Goal: Share content: Share content

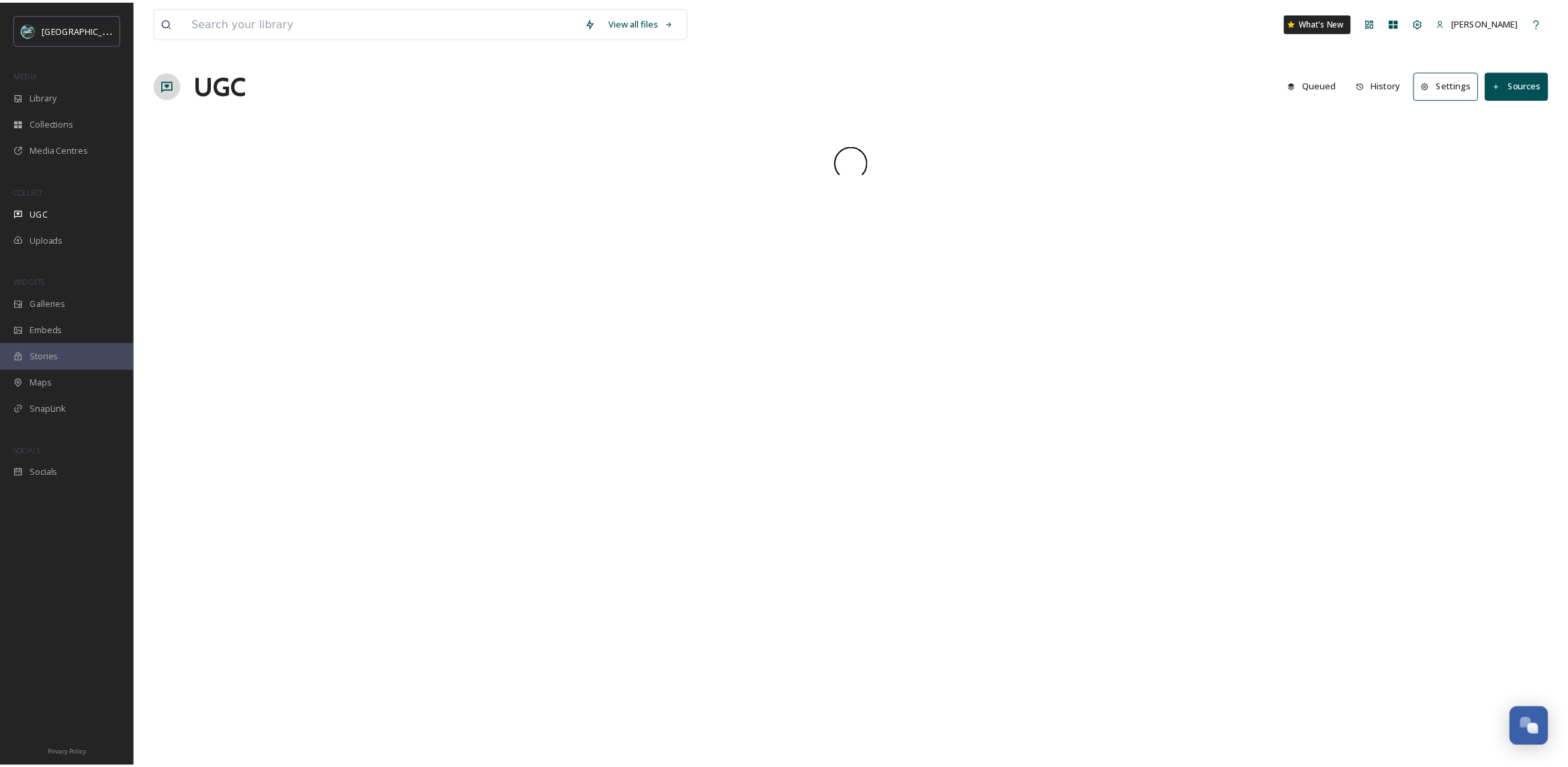
scroll to position [1566, 0]
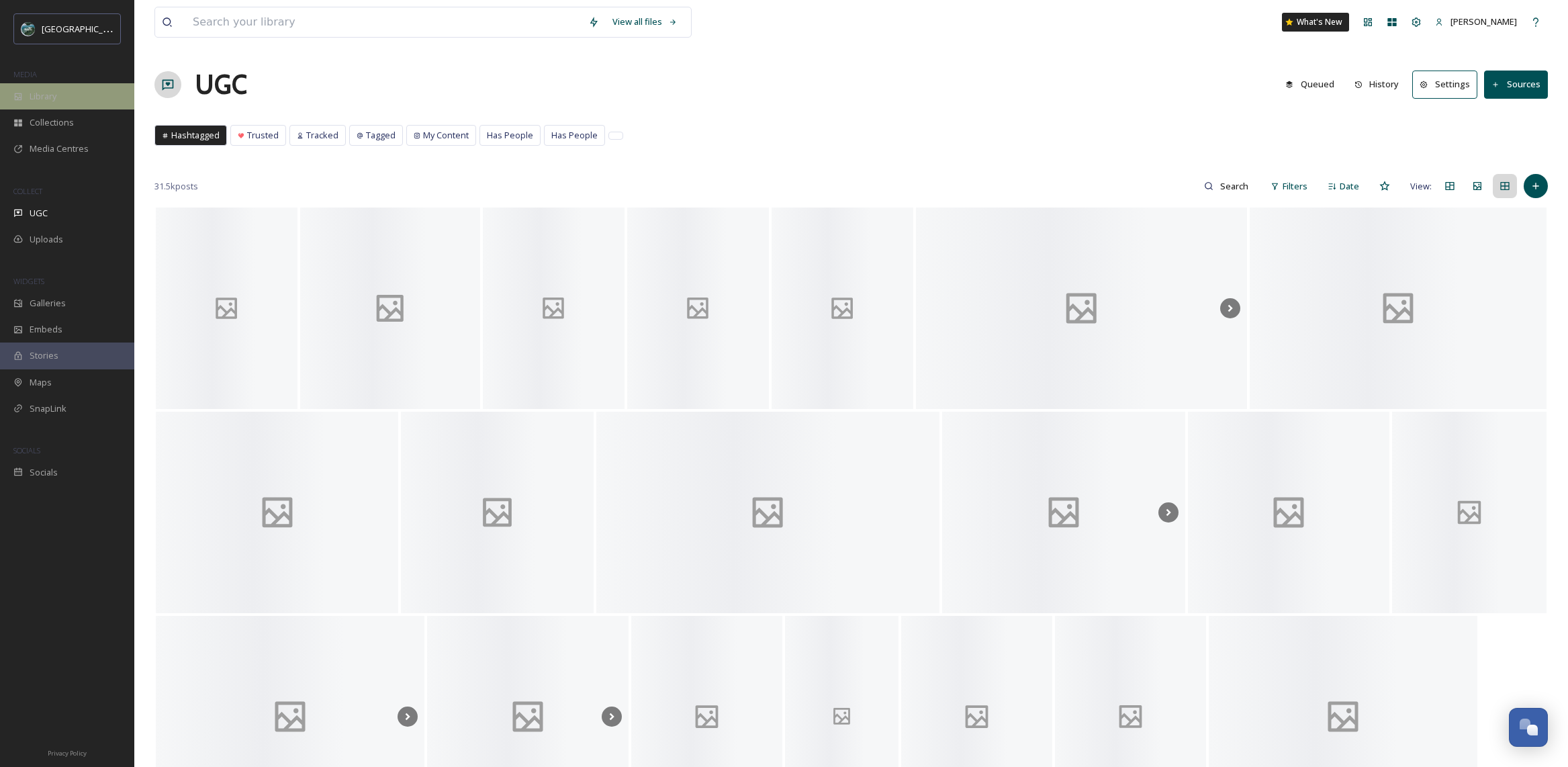
click at [54, 98] on span "Library" at bounding box center [44, 96] width 27 height 13
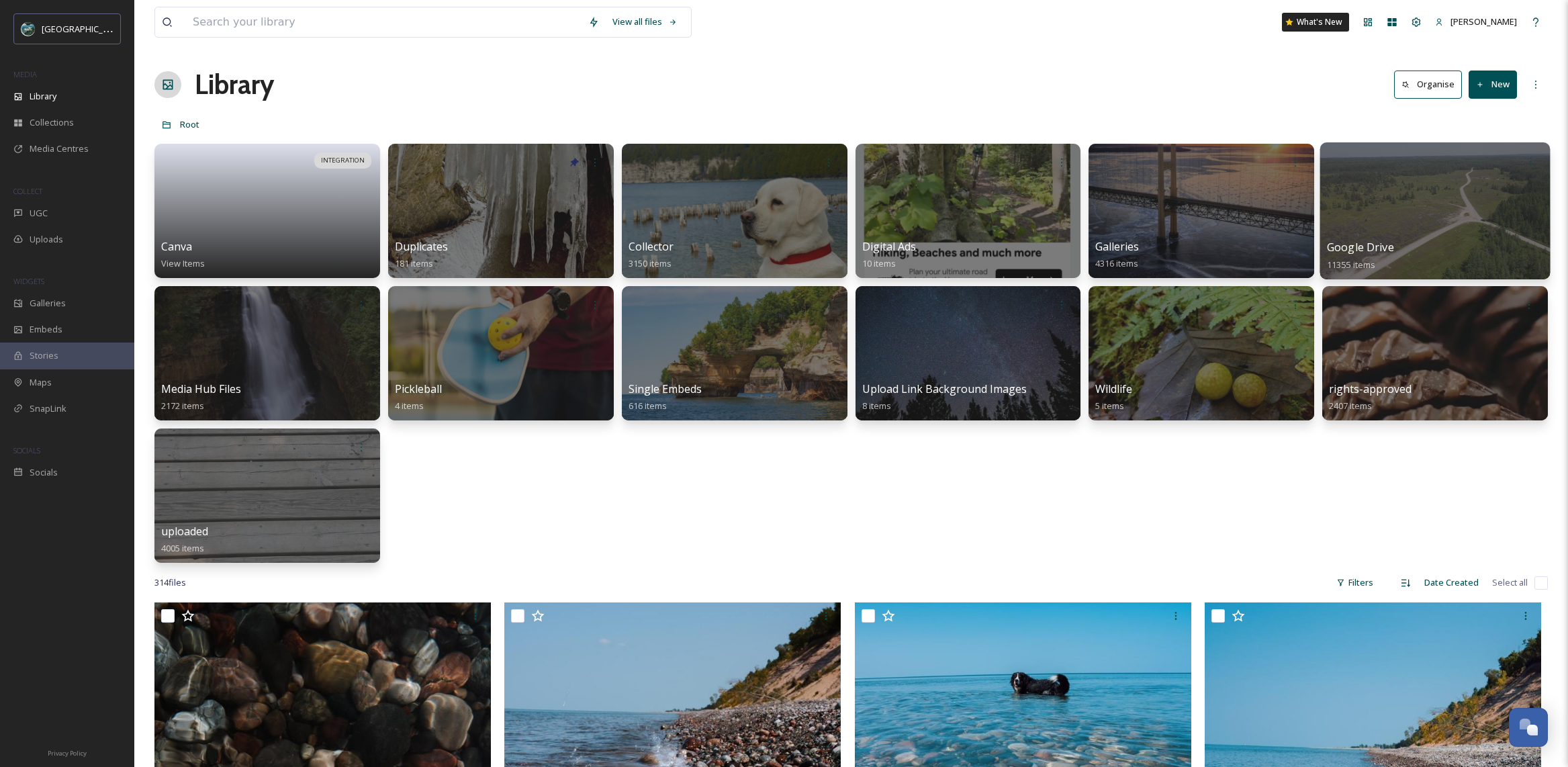
click at [1383, 208] on div at bounding box center [1435, 211] width 230 height 137
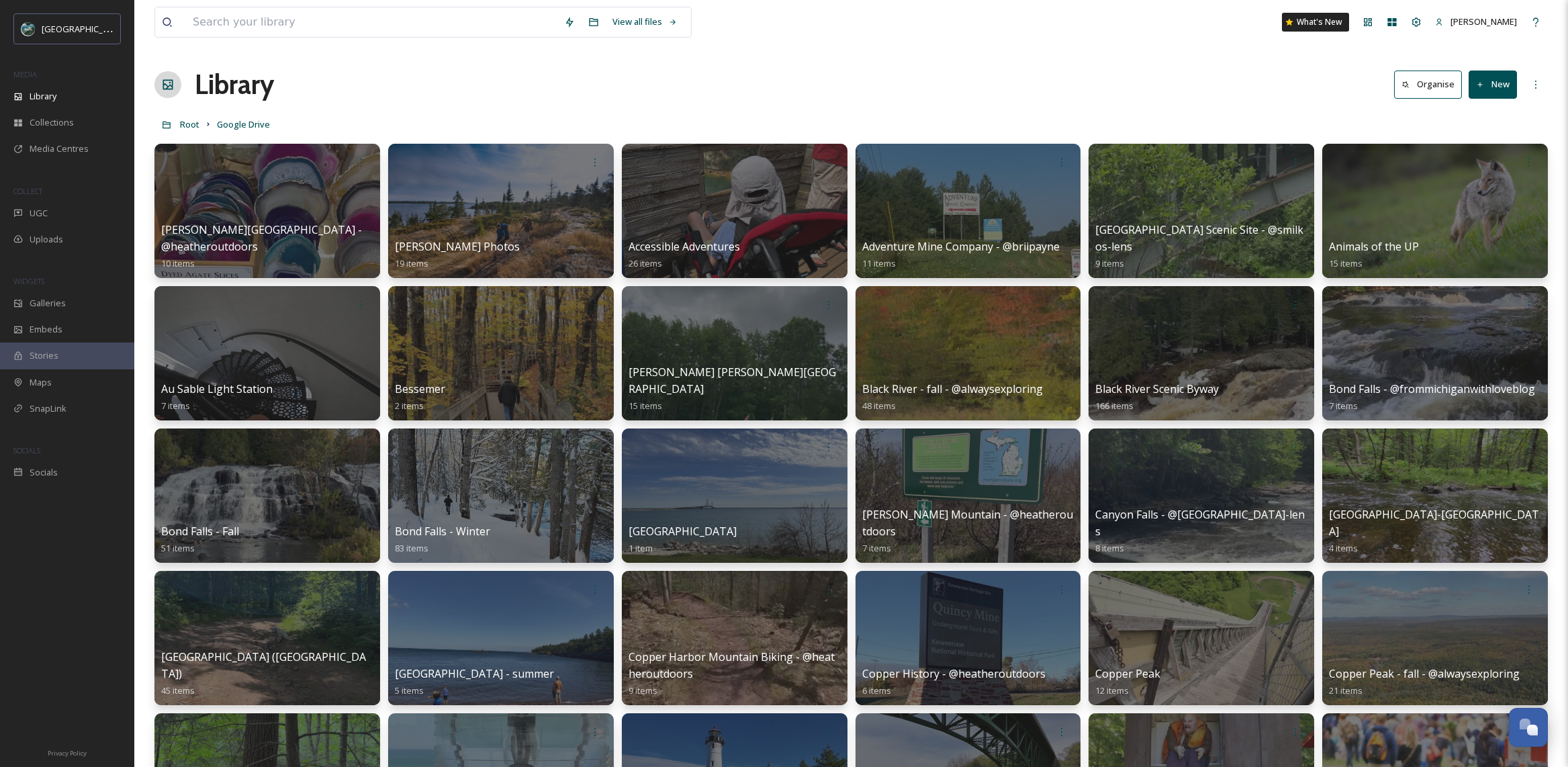
click at [1486, 91] on button "New" at bounding box center [1494, 84] width 48 height 27
click at [1496, 166] on div "Folder" at bounding box center [1478, 167] width 75 height 26
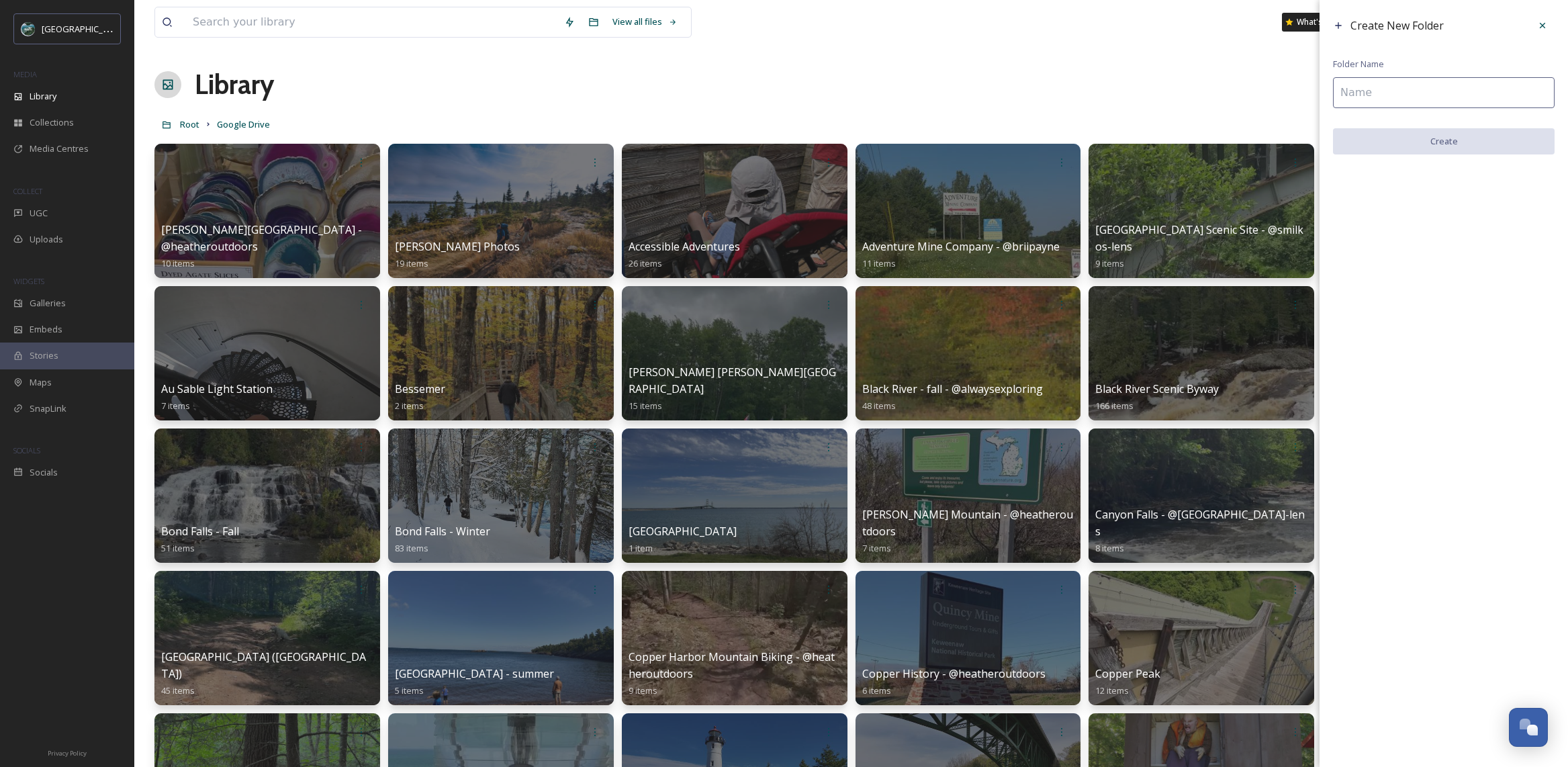
click at [1412, 87] on input at bounding box center [1443, 93] width 222 height 31
type input "[GEOGRAPHIC_DATA]"
click at [1446, 148] on button "Create" at bounding box center [1443, 142] width 222 height 27
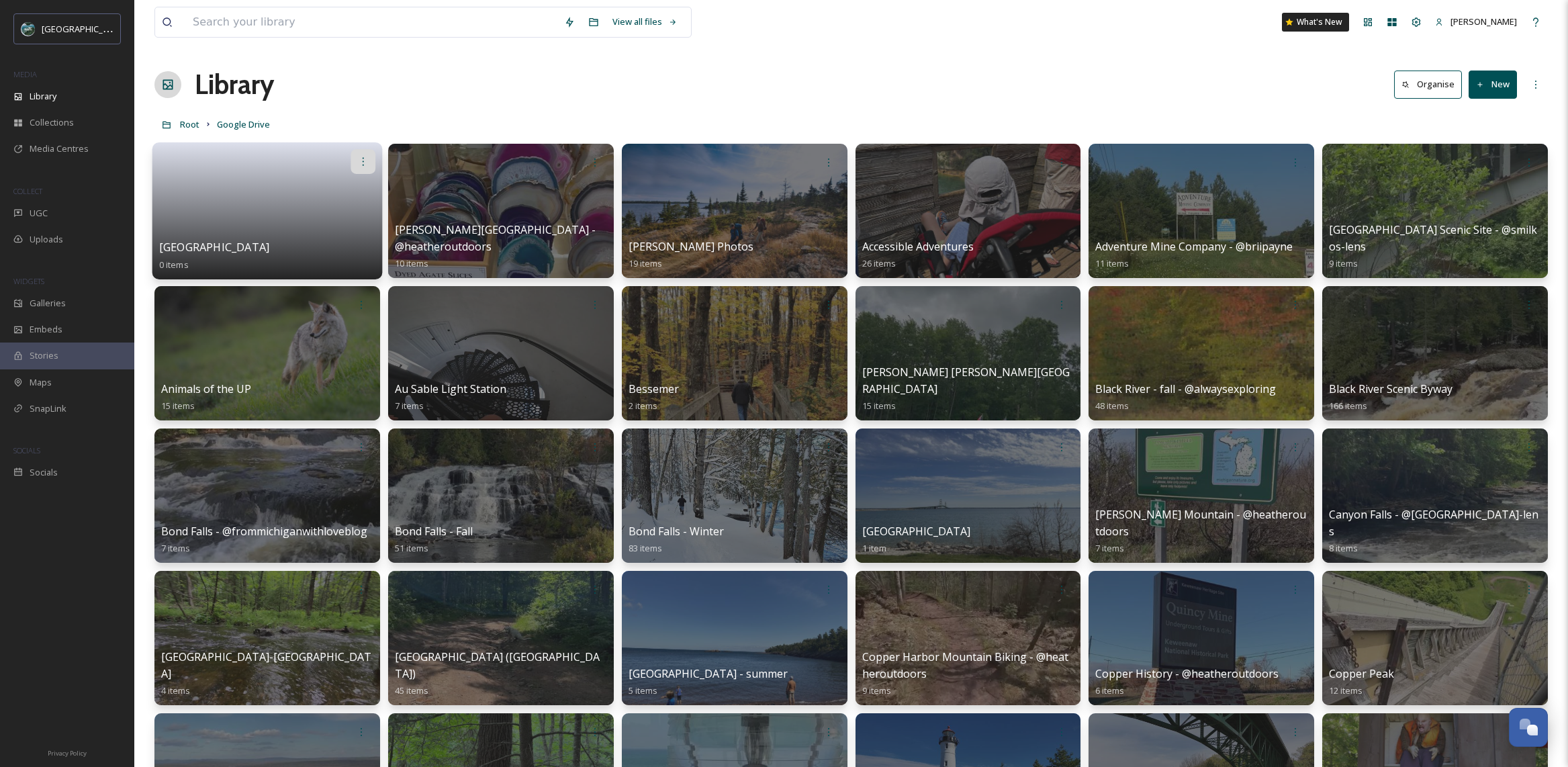
click at [369, 158] on icon at bounding box center [362, 161] width 11 height 11
click at [329, 195] on span "Edit / Share" at bounding box center [330, 192] width 47 height 14
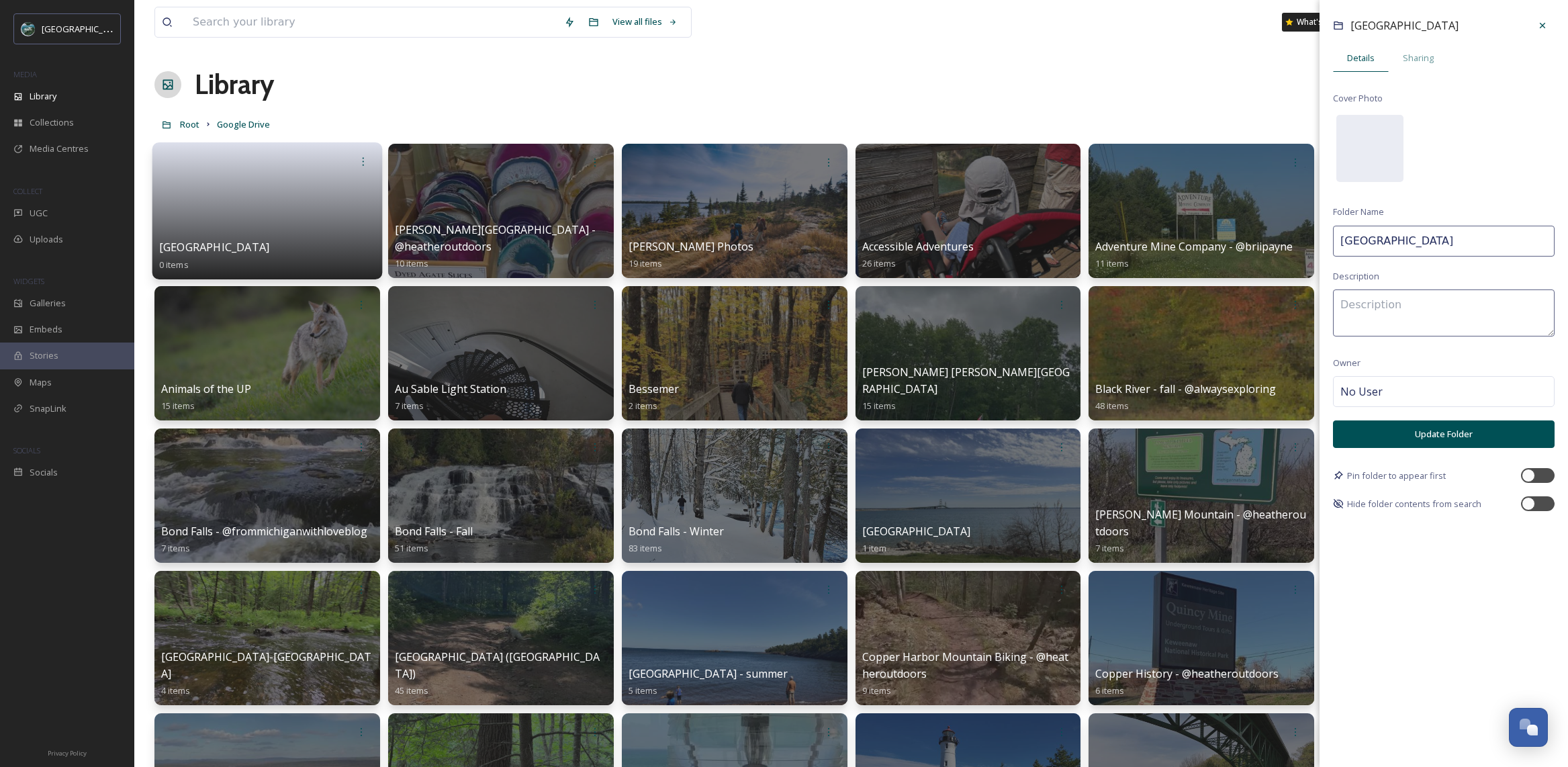
click at [1451, 234] on input "[GEOGRAPHIC_DATA]" at bounding box center [1443, 241] width 222 height 31
type input "[GEOGRAPHIC_DATA] - @frommichiganwithloveblog"
click at [1445, 439] on button "Update Folder" at bounding box center [1443, 434] width 222 height 27
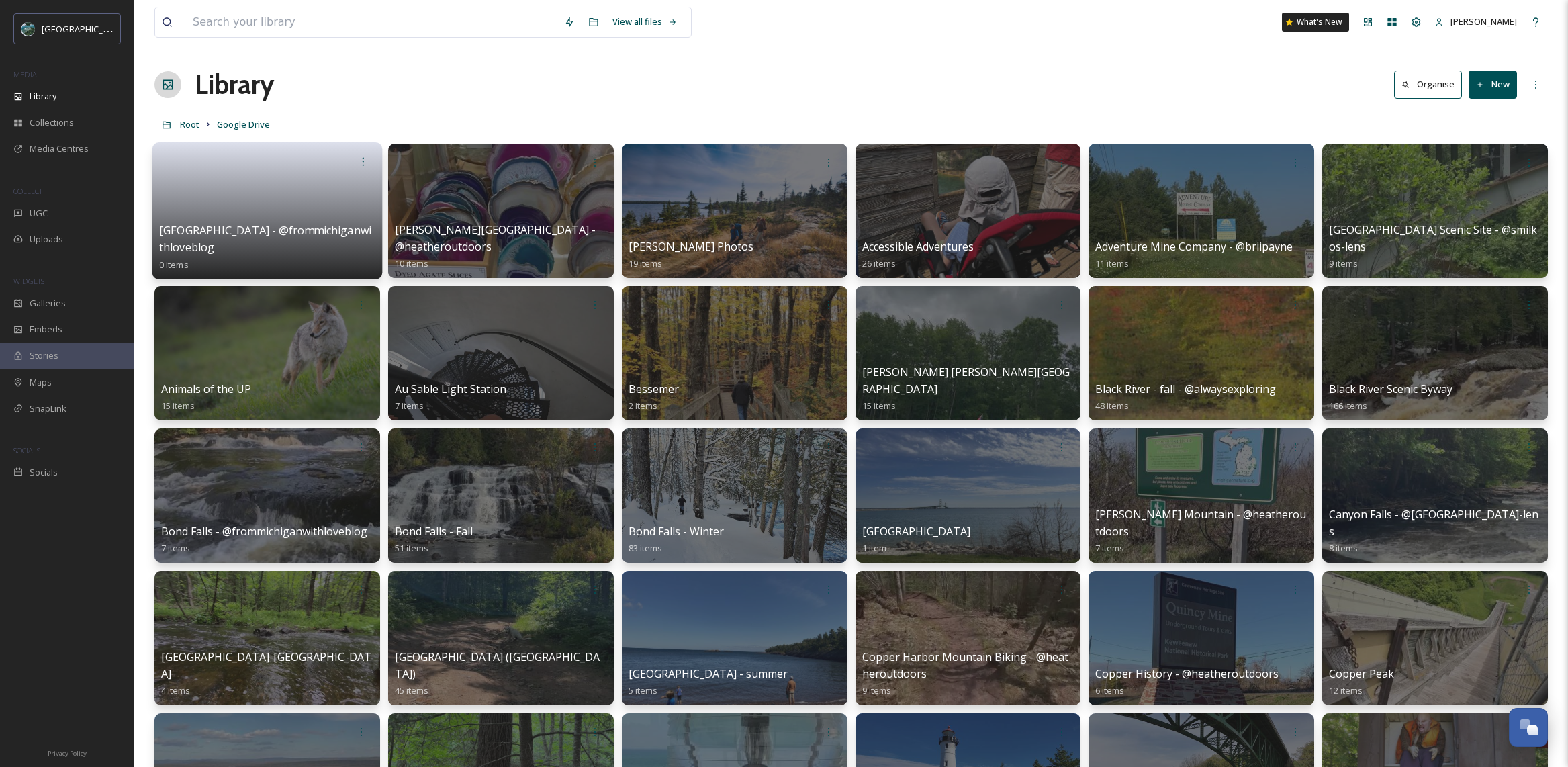
click at [293, 221] on link at bounding box center [268, 197] width 217 height 47
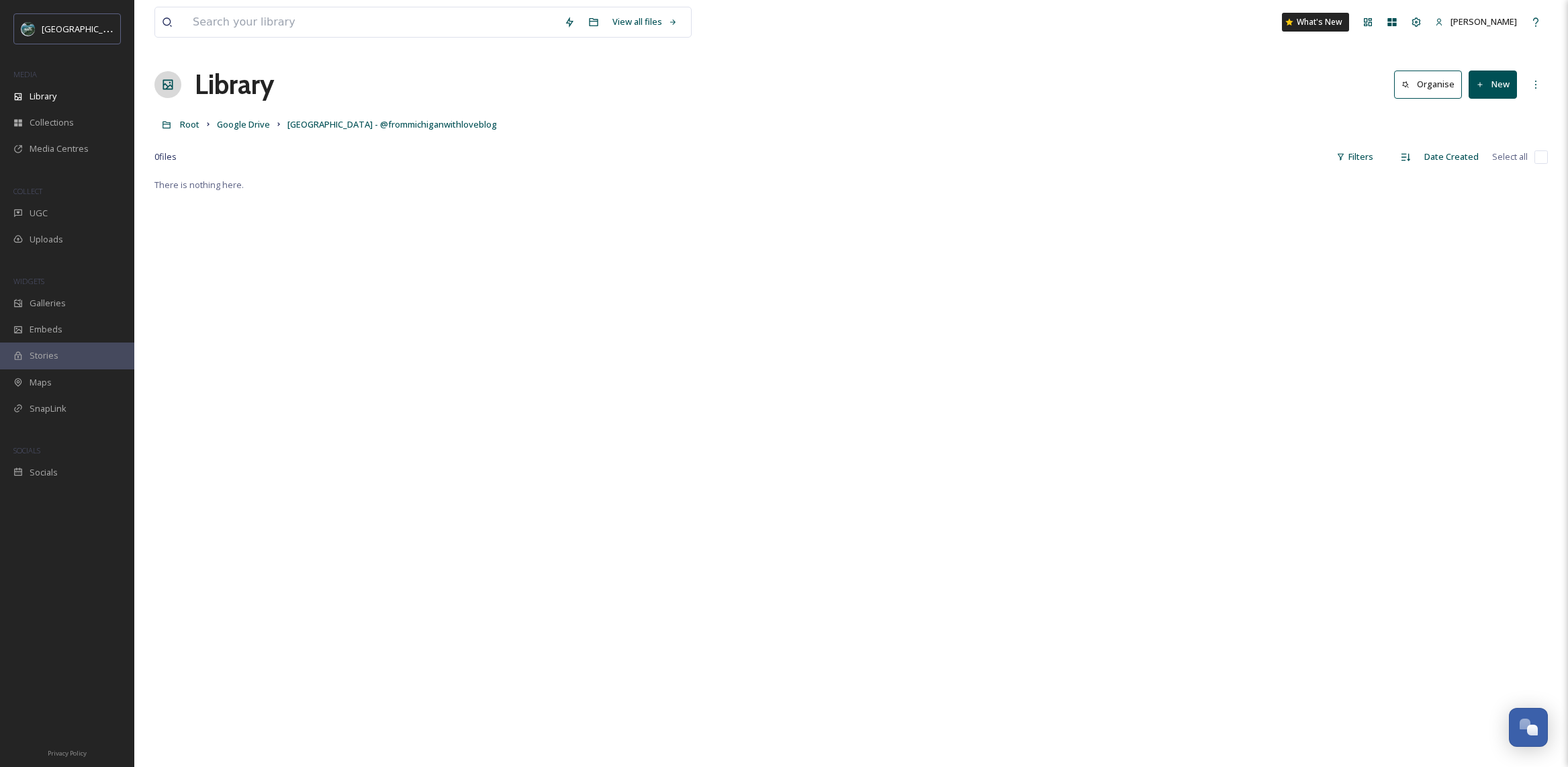
click at [1486, 89] on button "New" at bounding box center [1494, 84] width 48 height 27
click at [1496, 112] on span "File Upload" at bounding box center [1487, 115] width 44 height 13
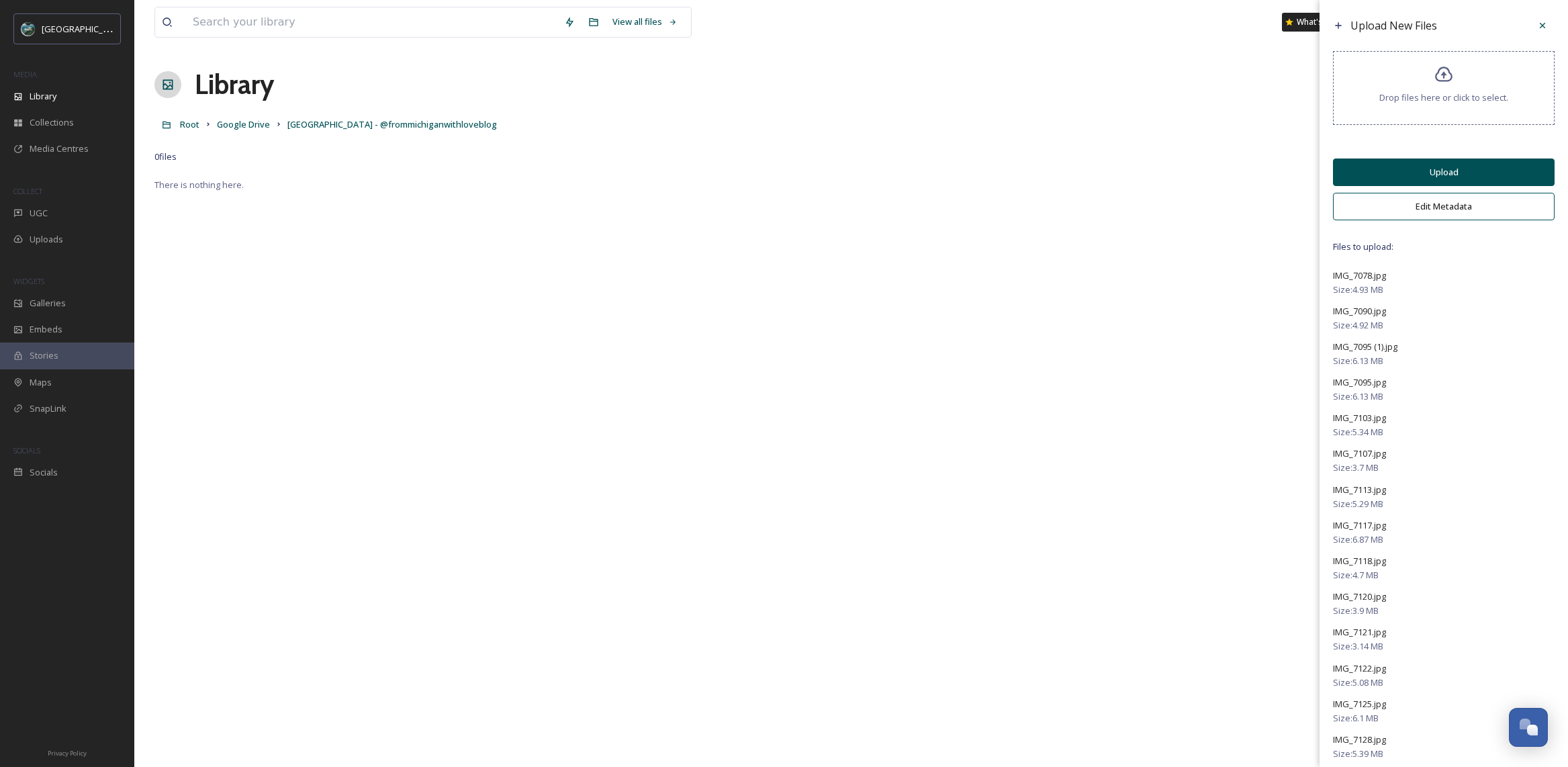
click at [1446, 210] on button "Edit Metadata" at bounding box center [1443, 206] width 222 height 27
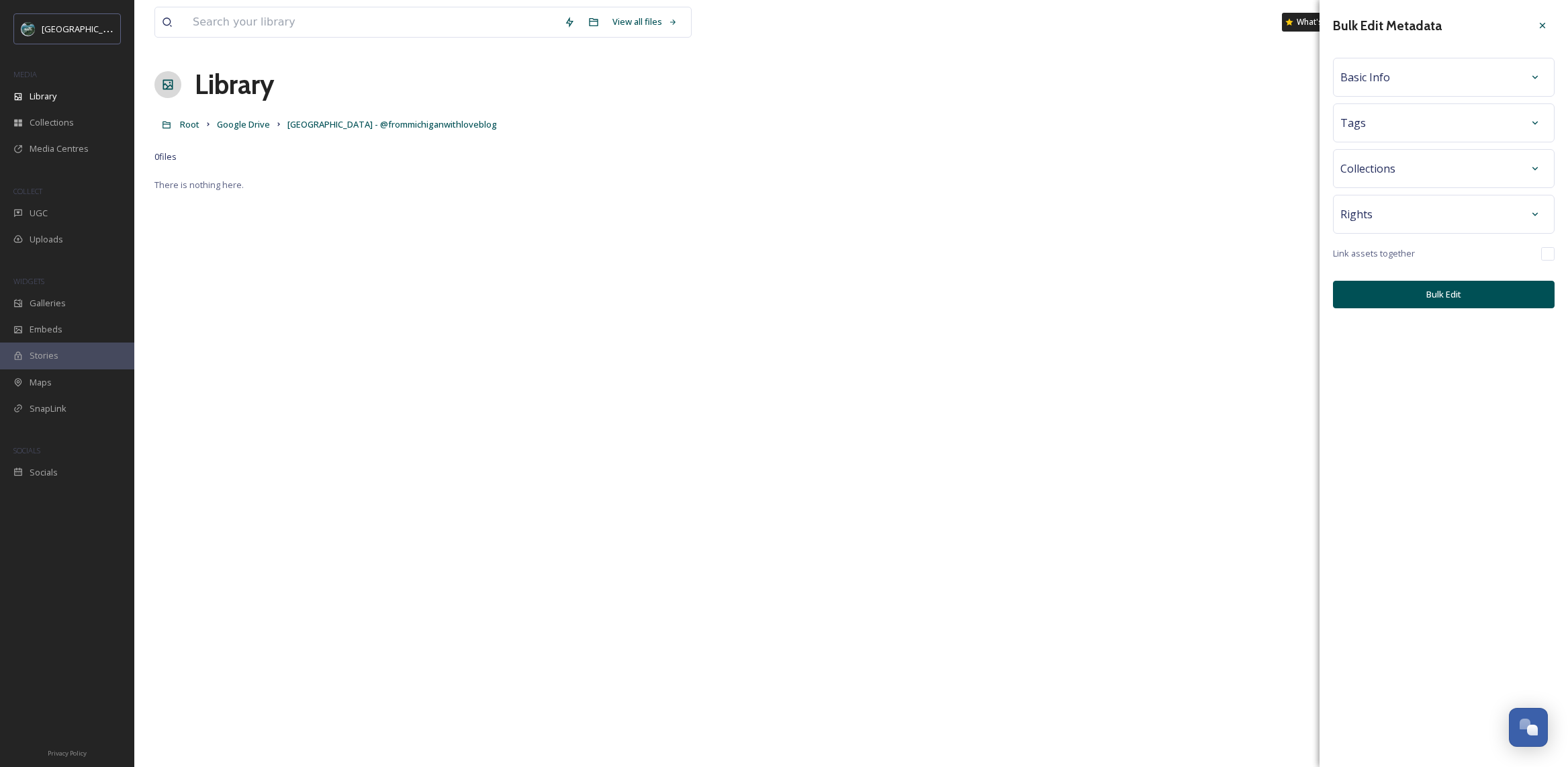
click at [1414, 178] on div "Collections" at bounding box center [1444, 168] width 207 height 24
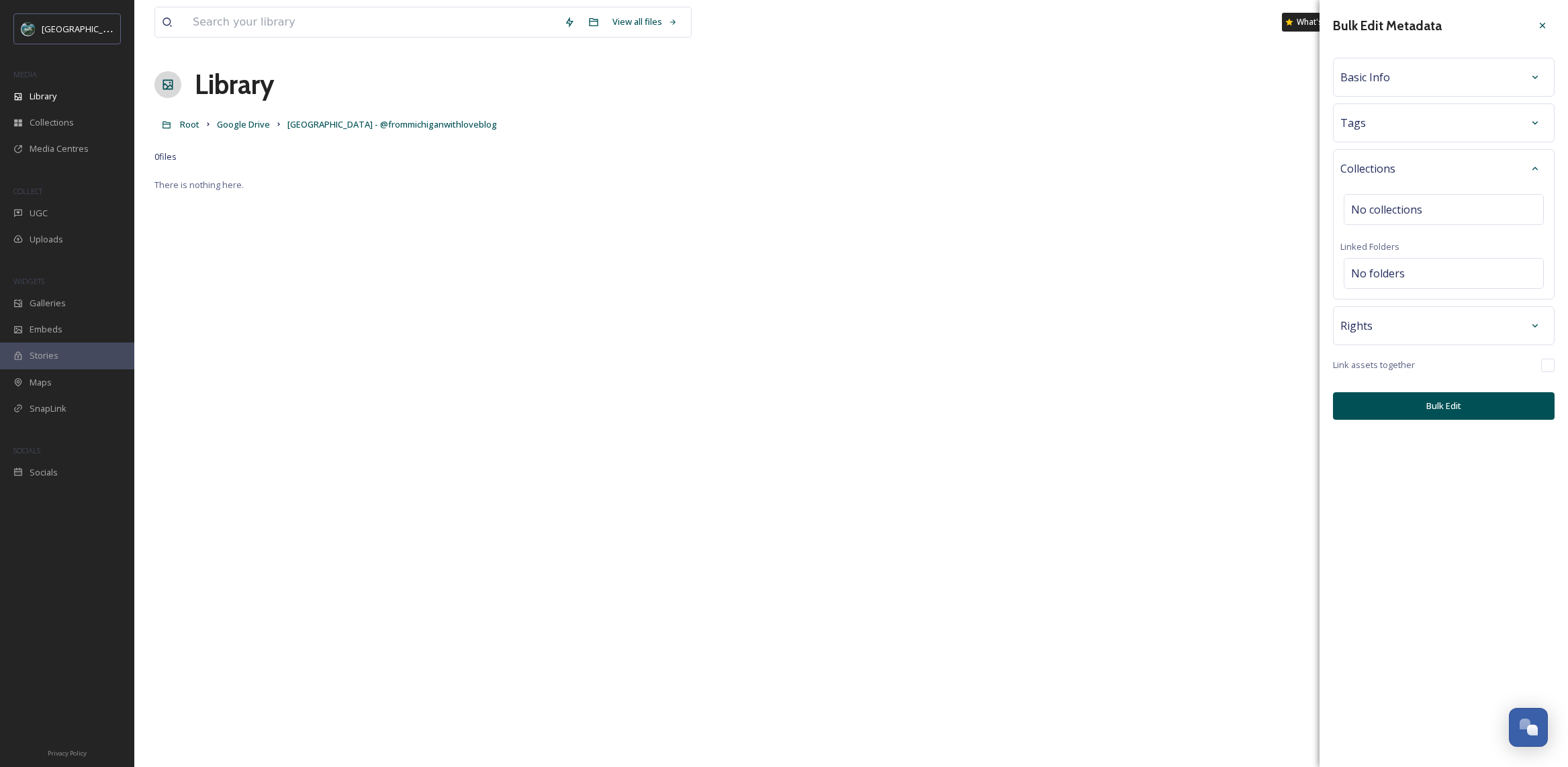
click at [1400, 127] on div "Tags" at bounding box center [1444, 123] width 207 height 24
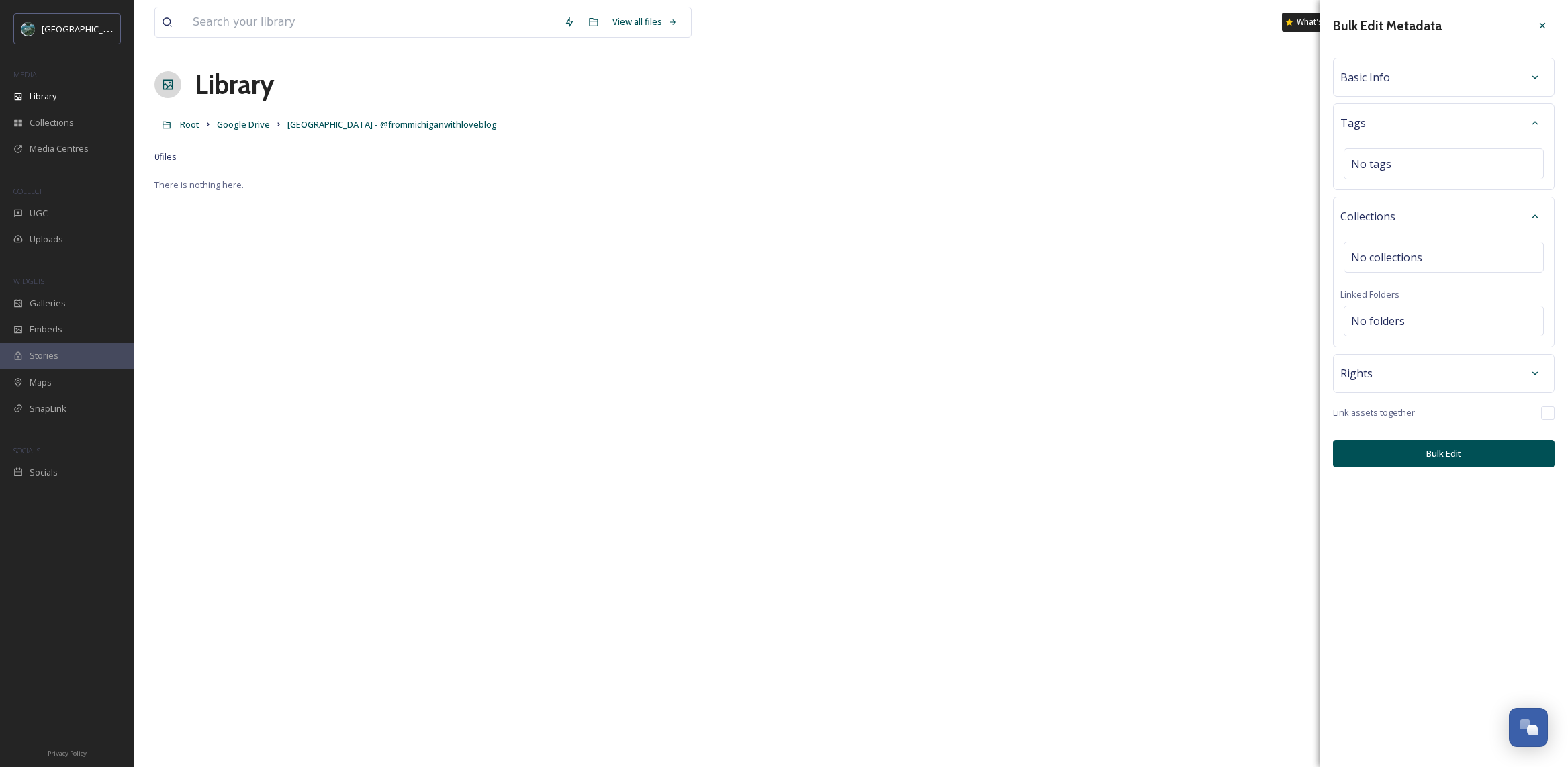
click at [1410, 86] on div "Basic Info" at bounding box center [1444, 76] width 207 height 24
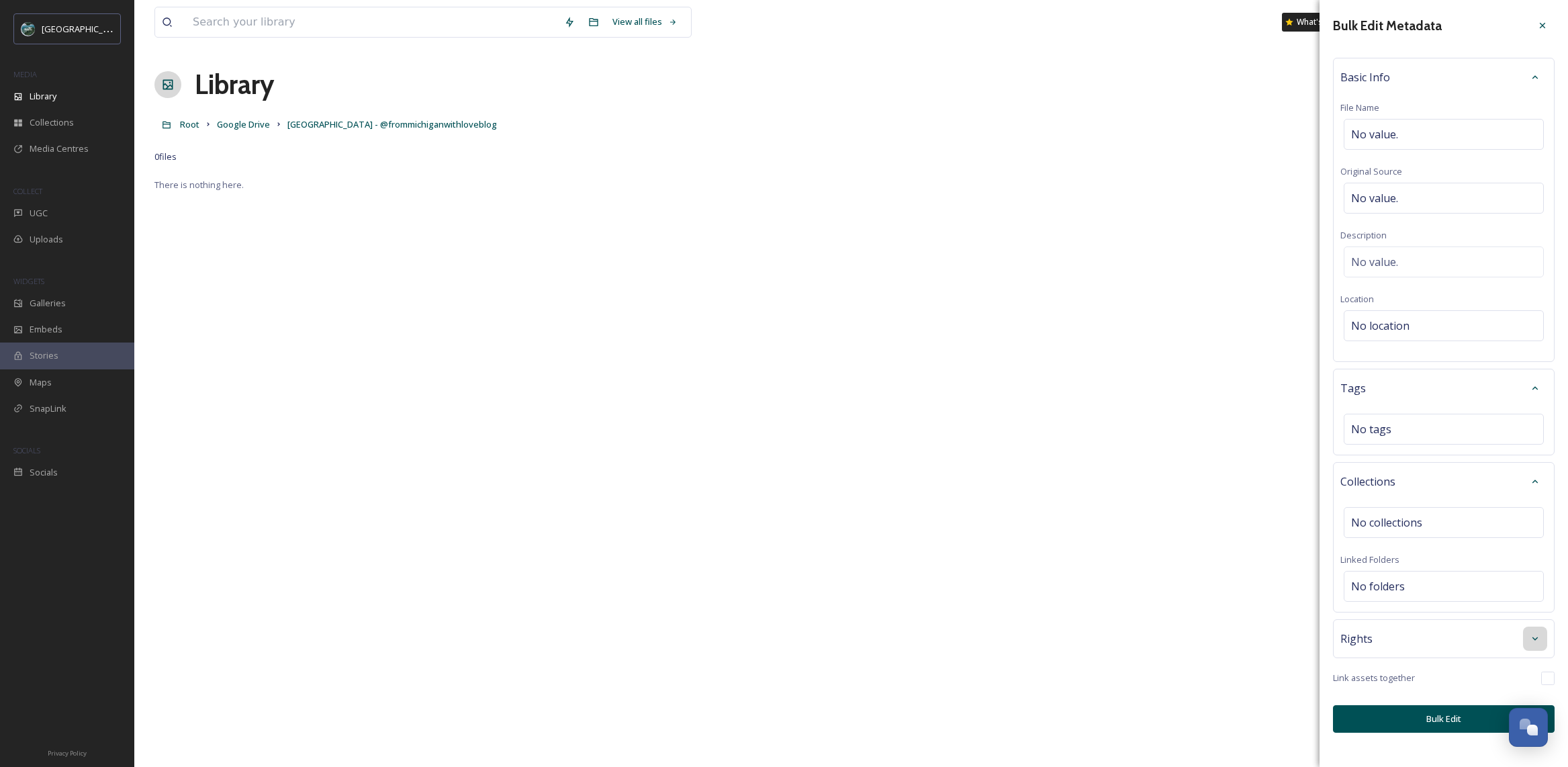
click at [1533, 639] on icon at bounding box center [1535, 638] width 11 height 11
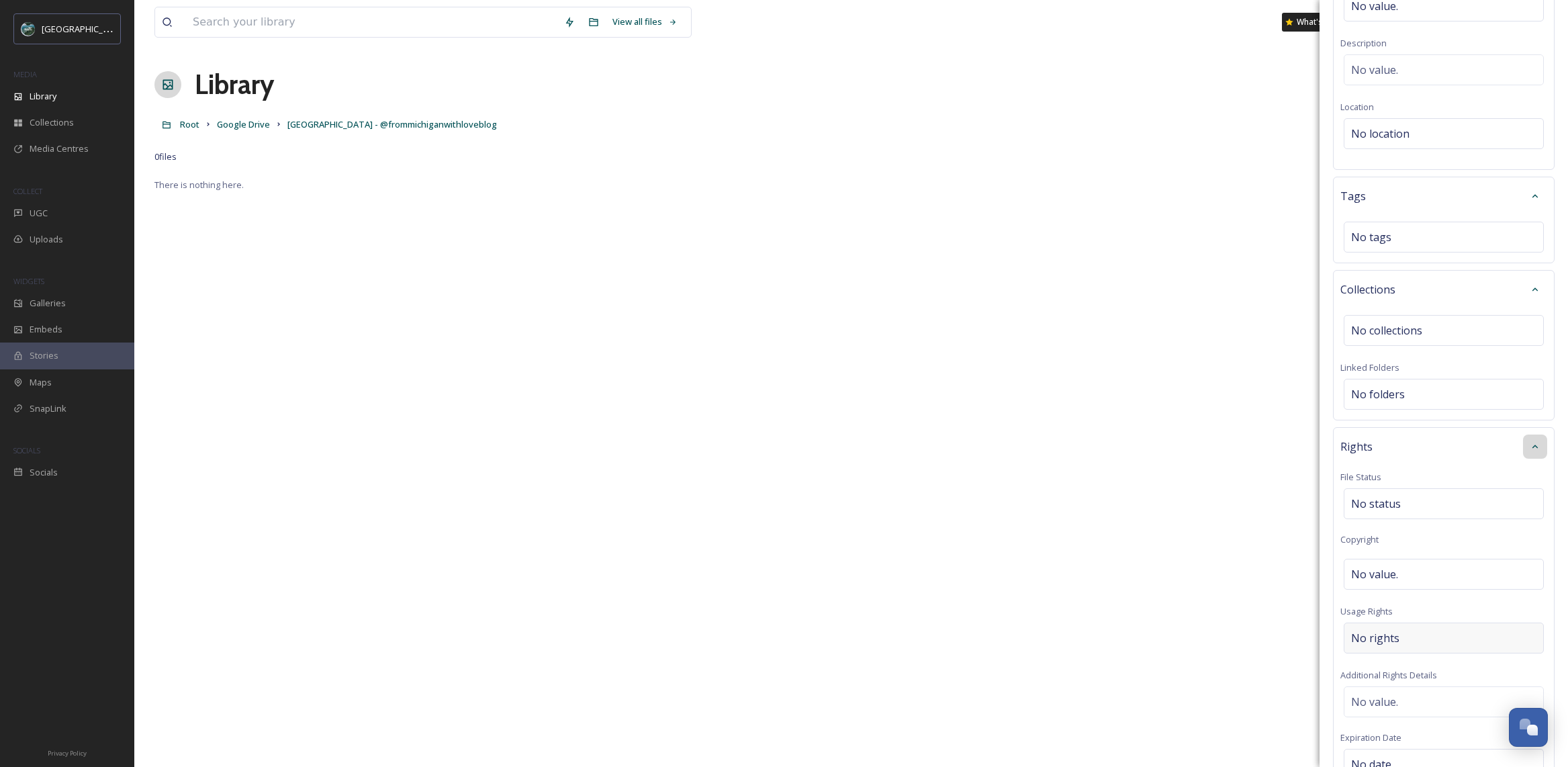
scroll to position [194, 0]
click at [1429, 578] on div "No value." at bounding box center [1443, 573] width 200 height 31
type input "@frommichiganwithloveblog"
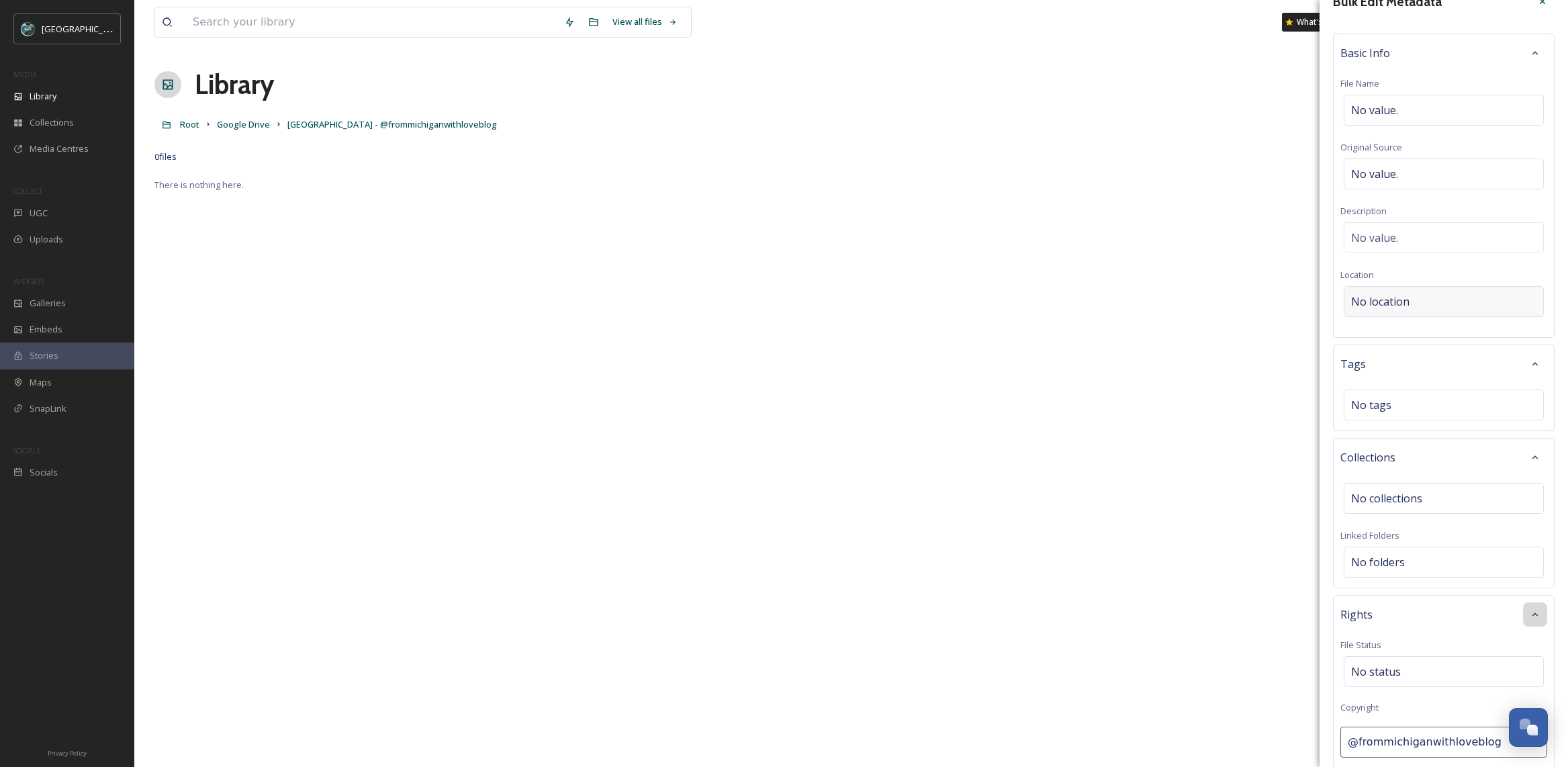
scroll to position [15, 0]
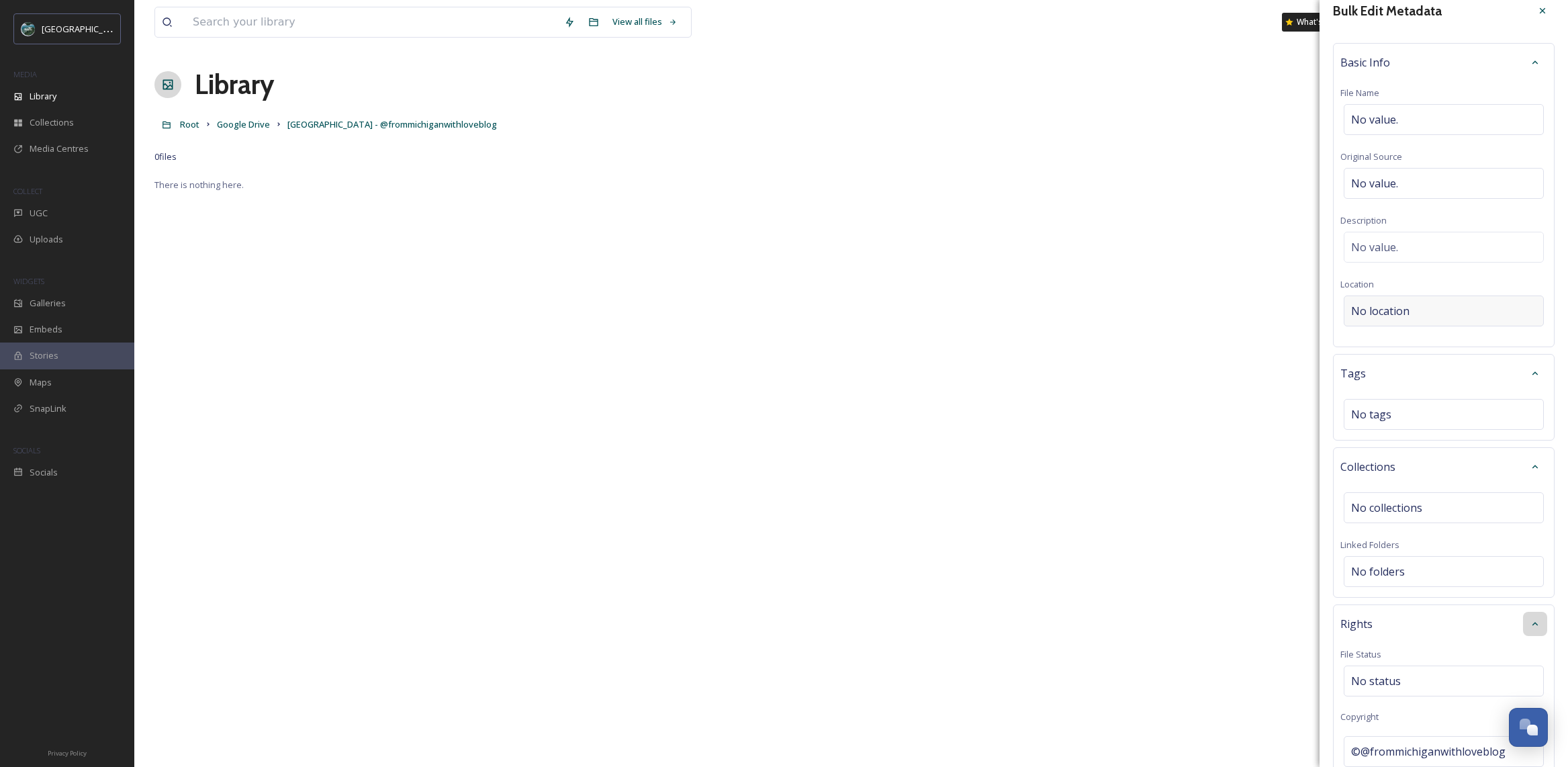
click at [1407, 305] on span "No location" at bounding box center [1380, 310] width 58 height 16
click at [1404, 313] on input at bounding box center [1444, 310] width 199 height 30
type input "[GEOGRAPHIC_DATA] Re"
click at [1441, 353] on div "[GEOGRAPHIC_DATA] [GEOGRAPHIC_DATA], [GEOGRAPHIC_DATA]" at bounding box center [1420, 352] width 135 height 32
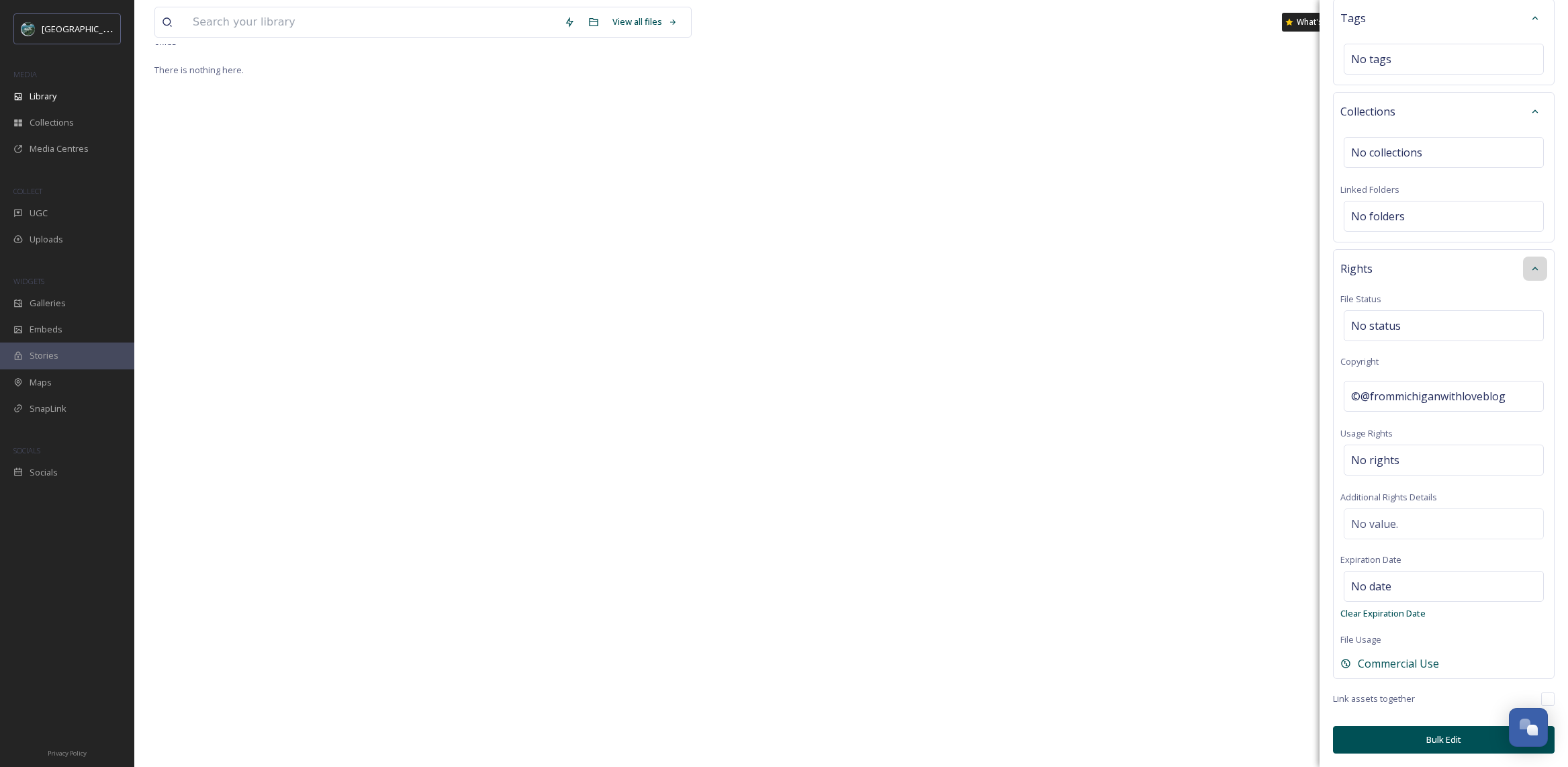
scroll to position [177, 0]
click at [1435, 736] on button "Bulk Edit" at bounding box center [1443, 740] width 222 height 27
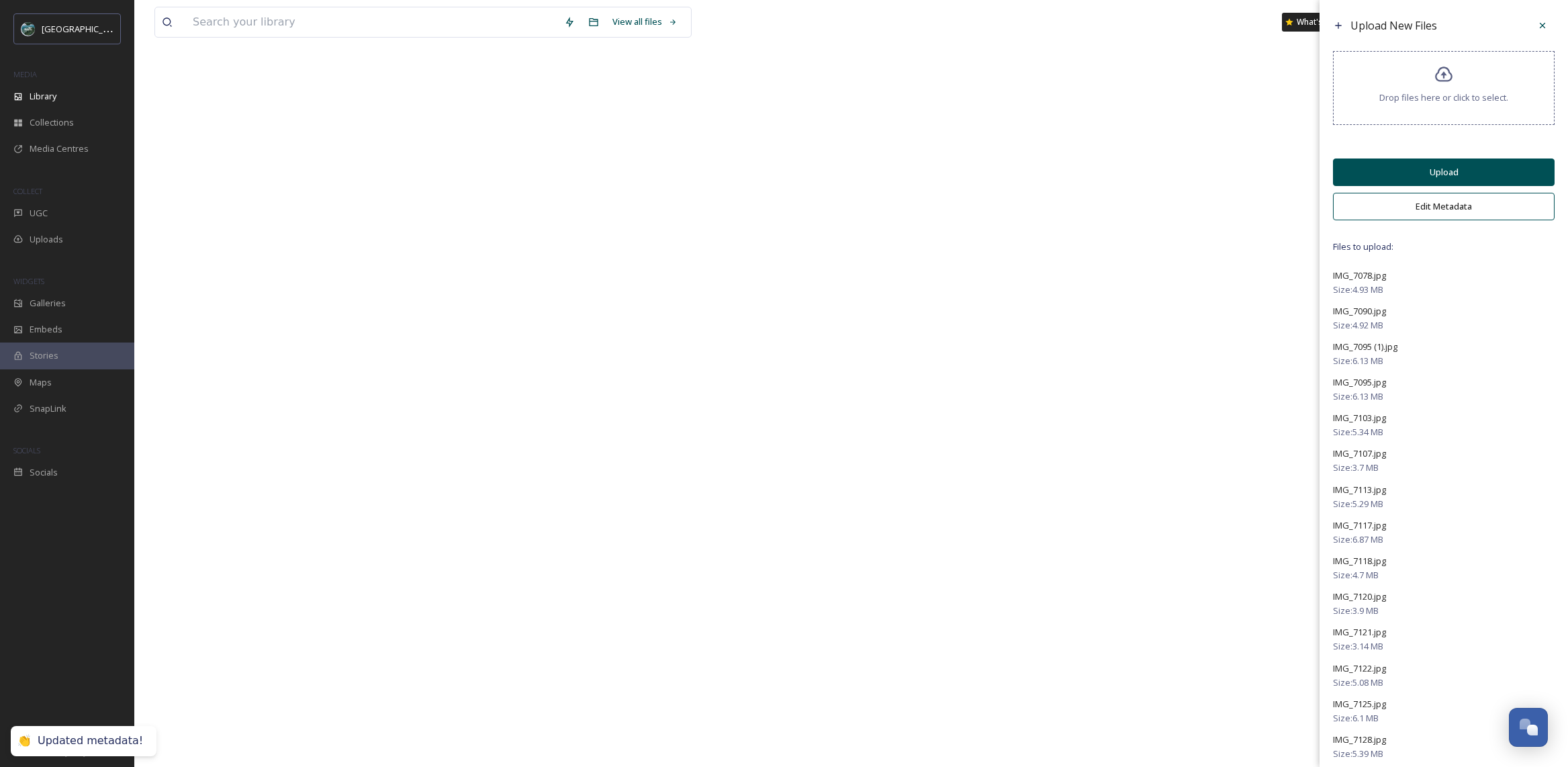
click at [1428, 170] on button "Upload" at bounding box center [1443, 172] width 222 height 27
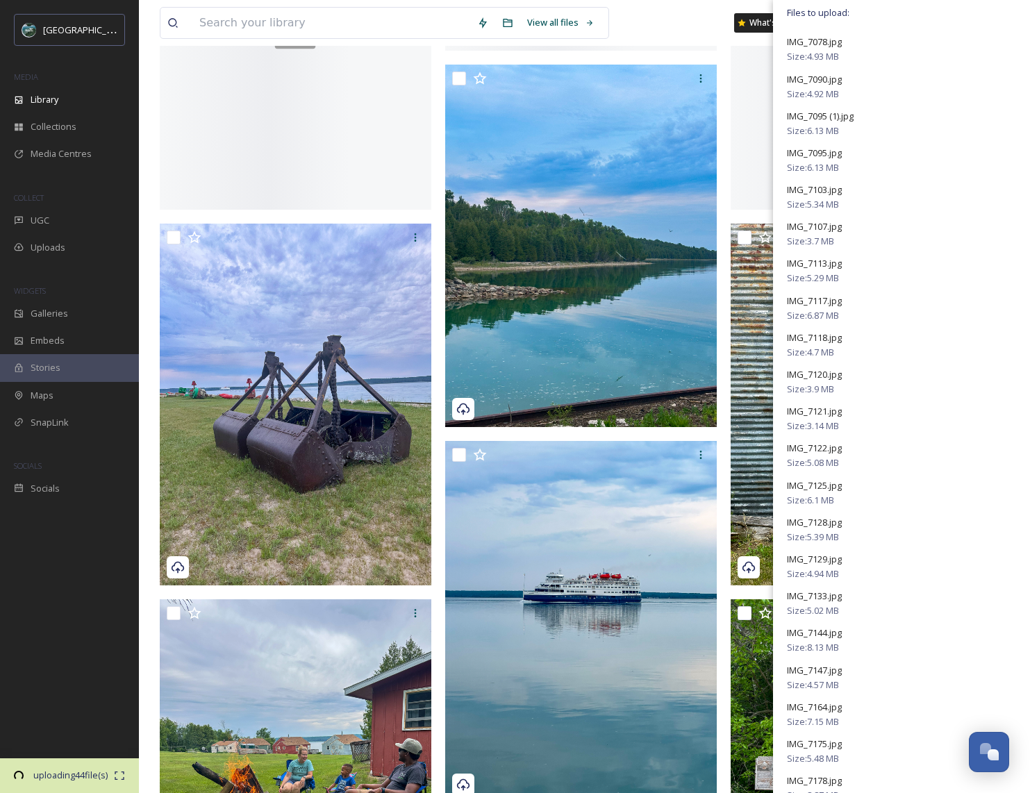
scroll to position [0, 0]
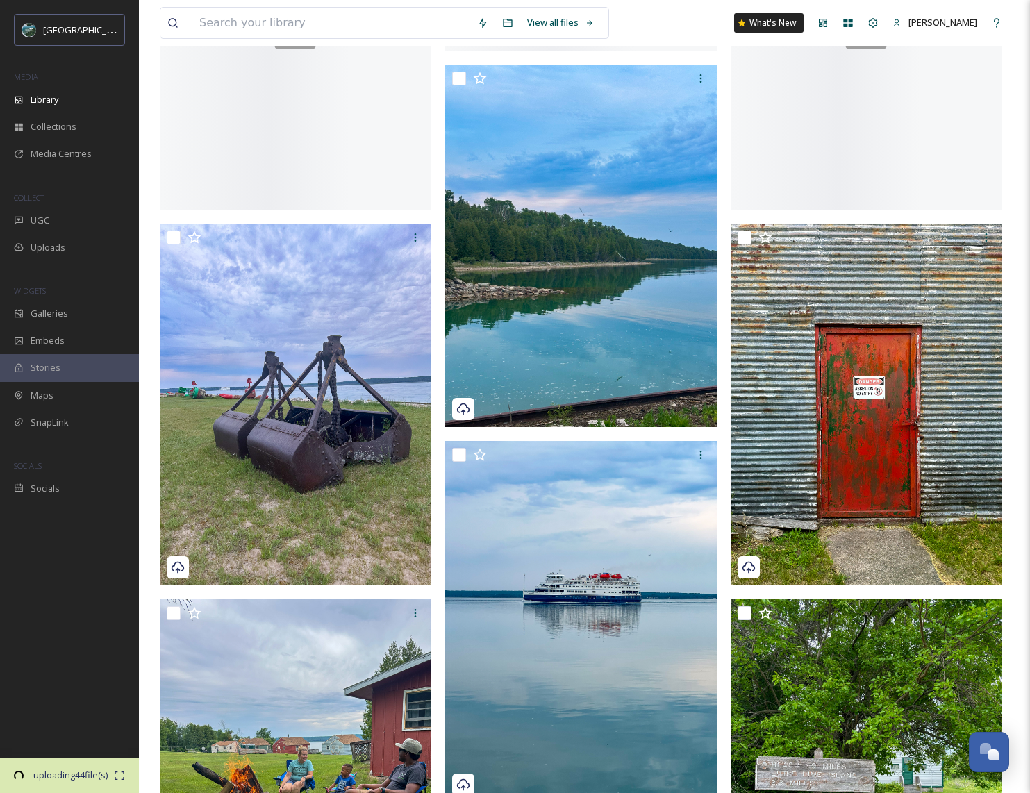
click at [675, 22] on div "View all files What's New [PERSON_NAME]" at bounding box center [584, 23] width 849 height 46
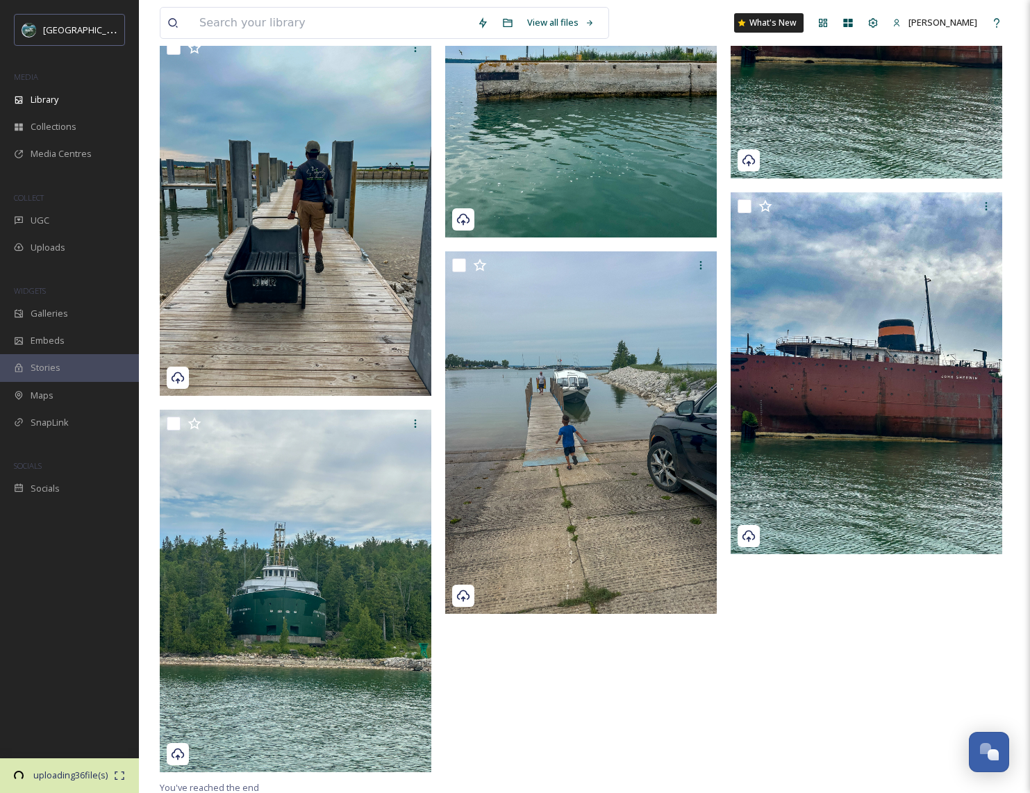
scroll to position [2637, 0]
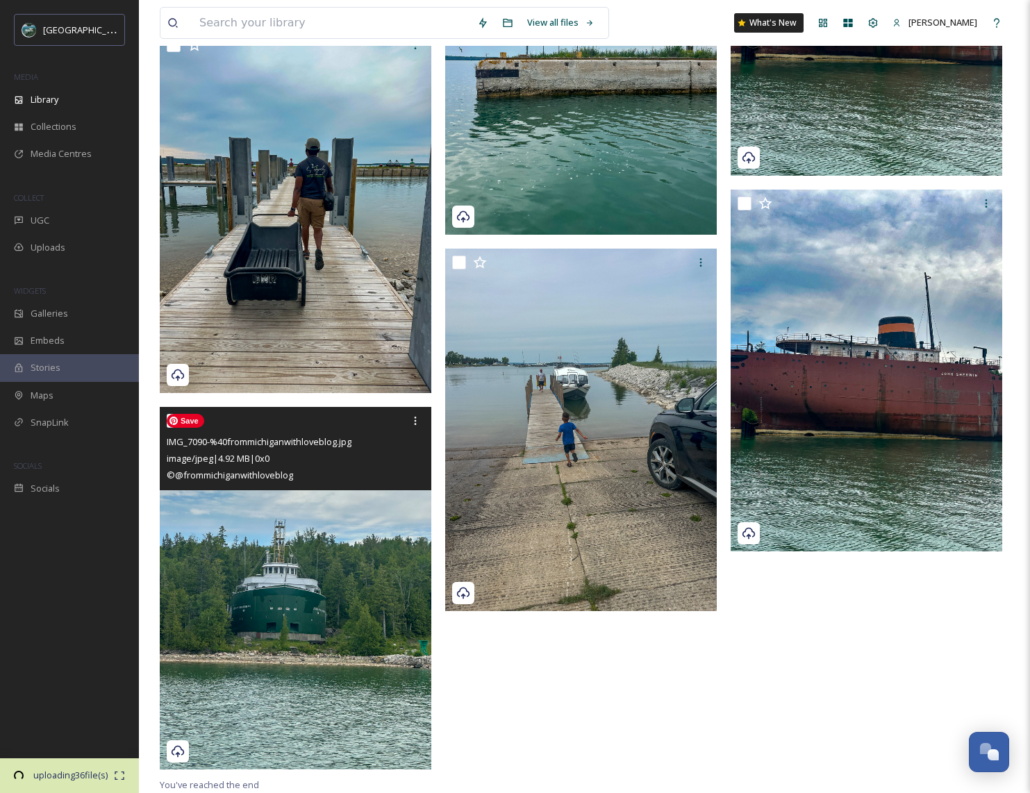
click at [283, 659] on img at bounding box center [296, 588] width 272 height 362
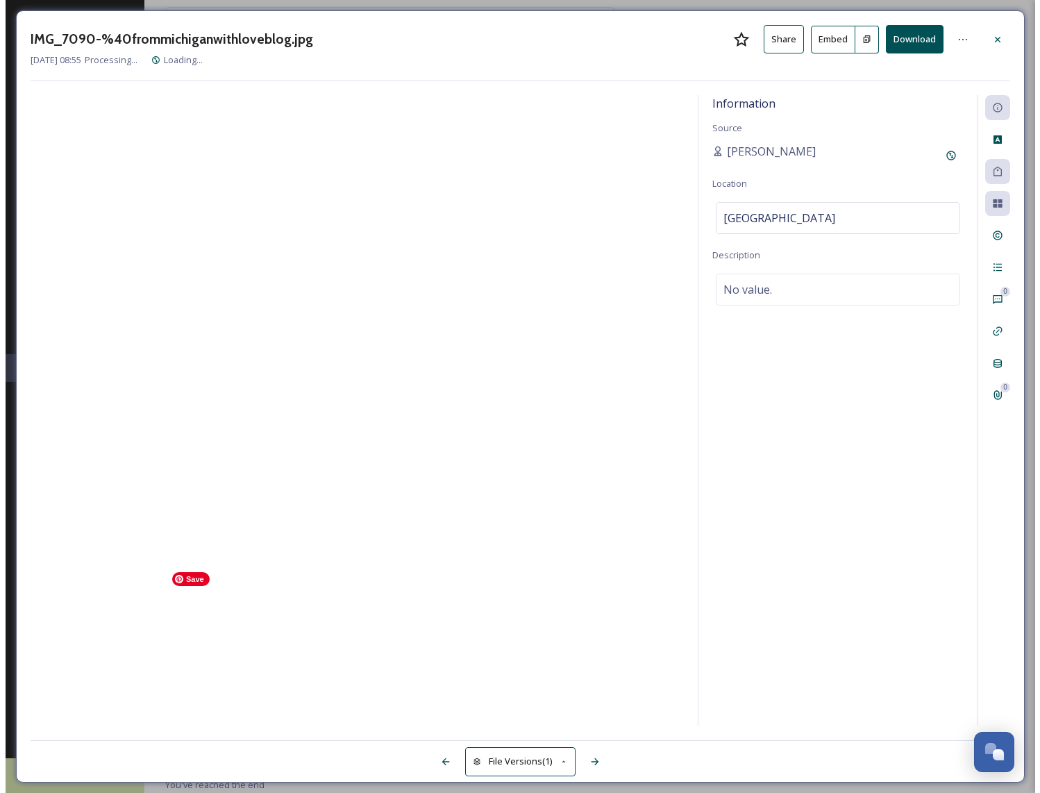
scroll to position [2479, 0]
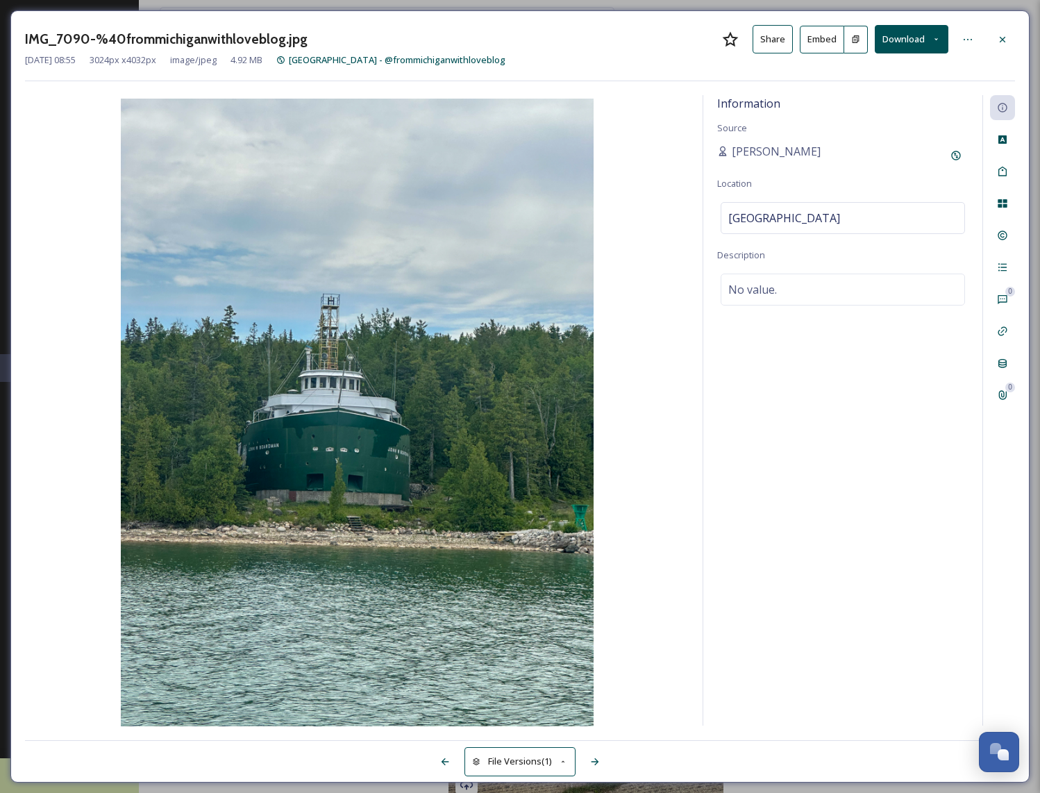
click at [530, 757] on button "File Versions (1)" at bounding box center [520, 761] width 111 height 28
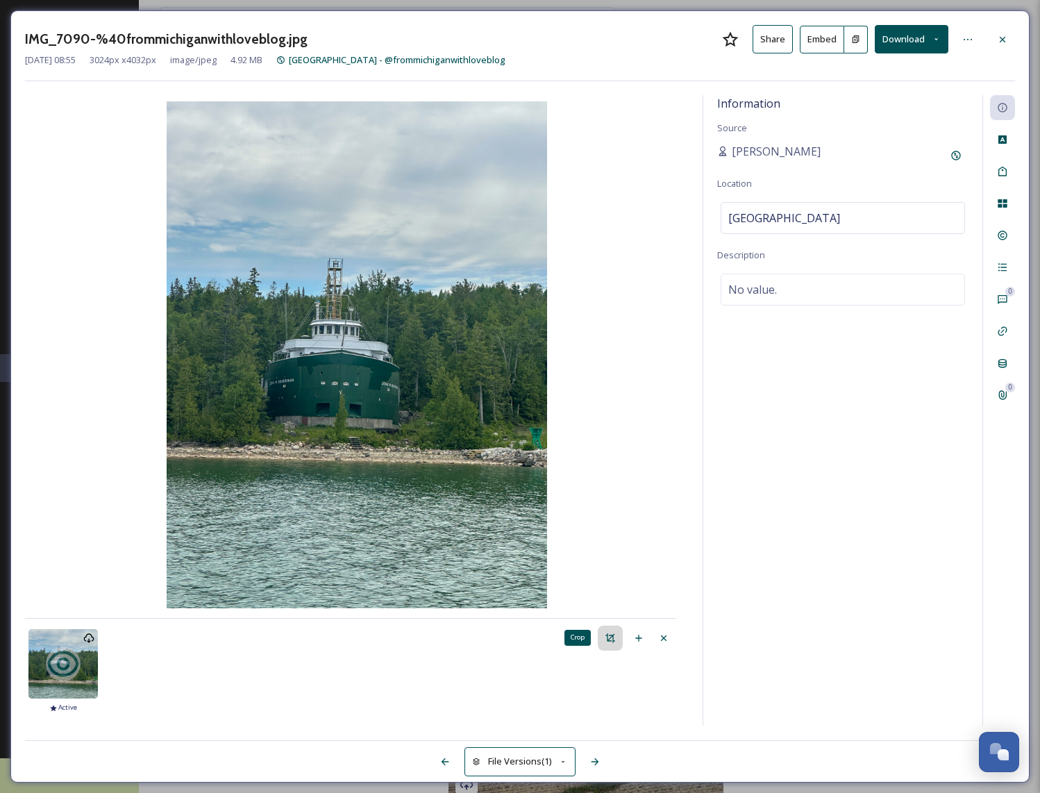
click at [612, 641] on icon at bounding box center [610, 638] width 11 height 11
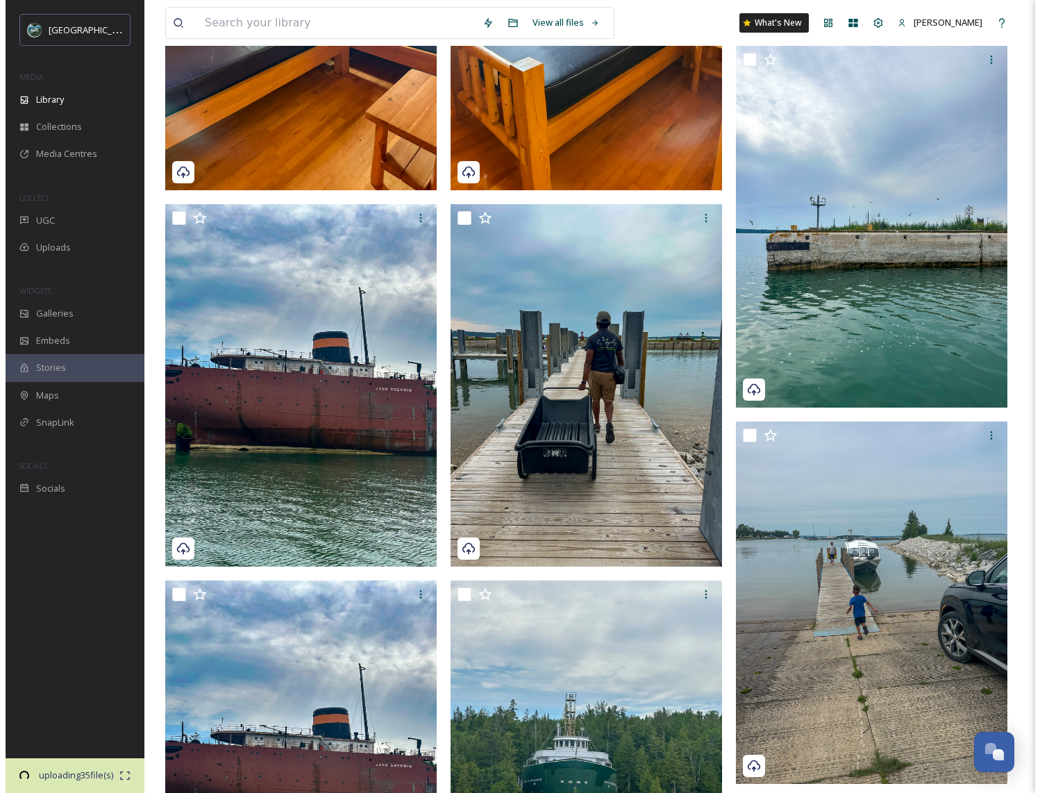
scroll to position [1960, 0]
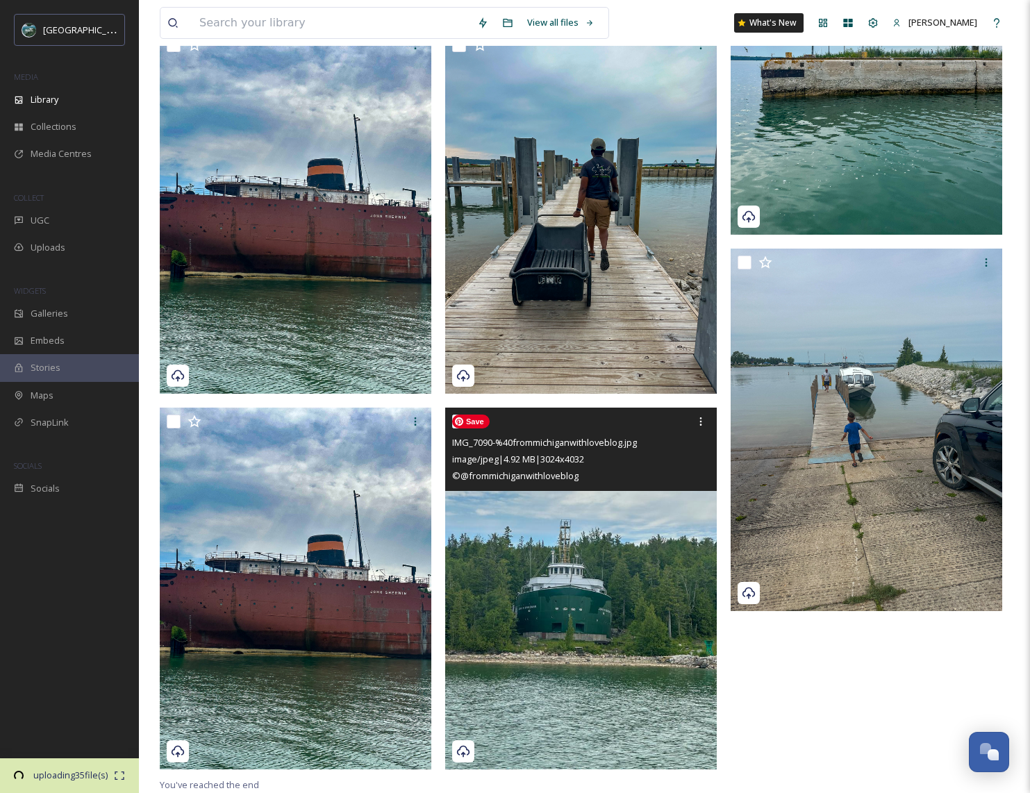
click at [576, 638] on img at bounding box center [581, 589] width 272 height 362
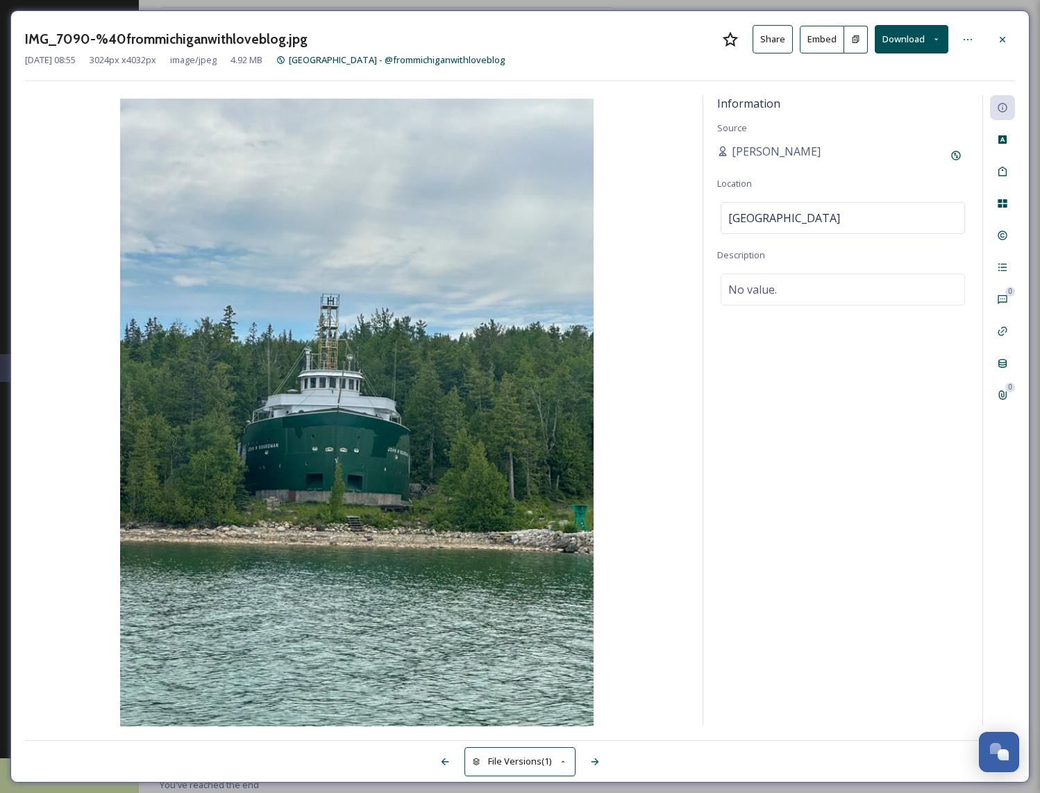
click at [533, 758] on button "File Versions (1)" at bounding box center [520, 761] width 111 height 28
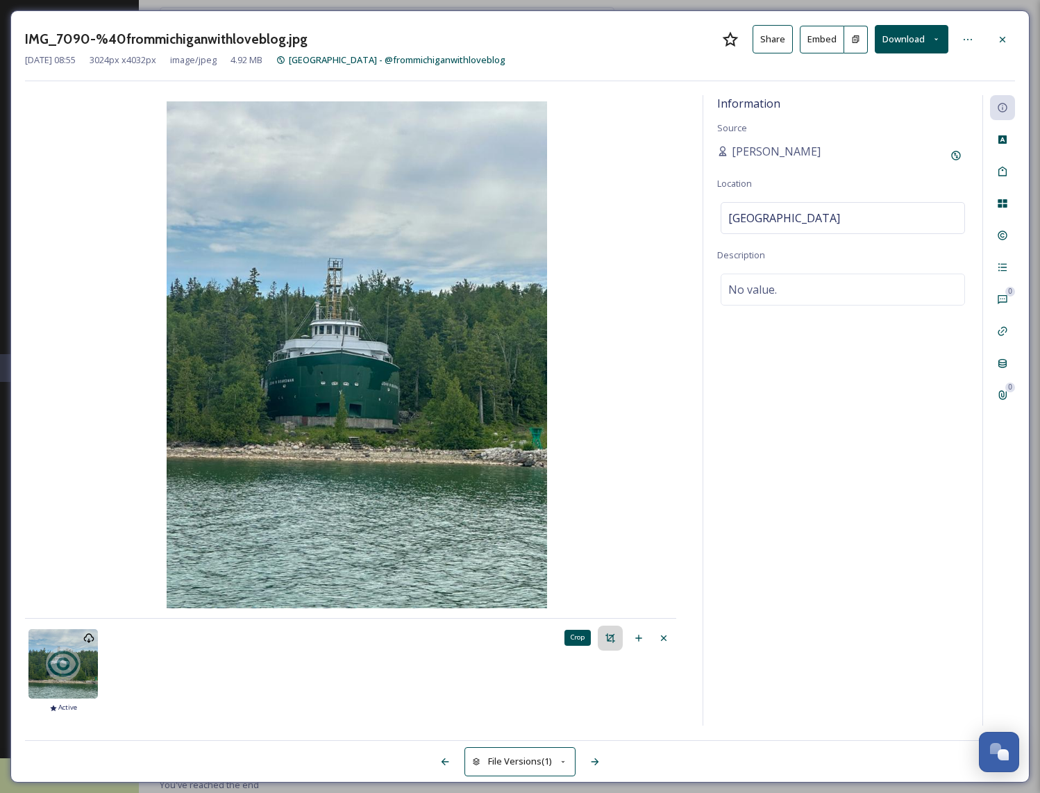
click at [621, 633] on div "Crop" at bounding box center [610, 638] width 25 height 25
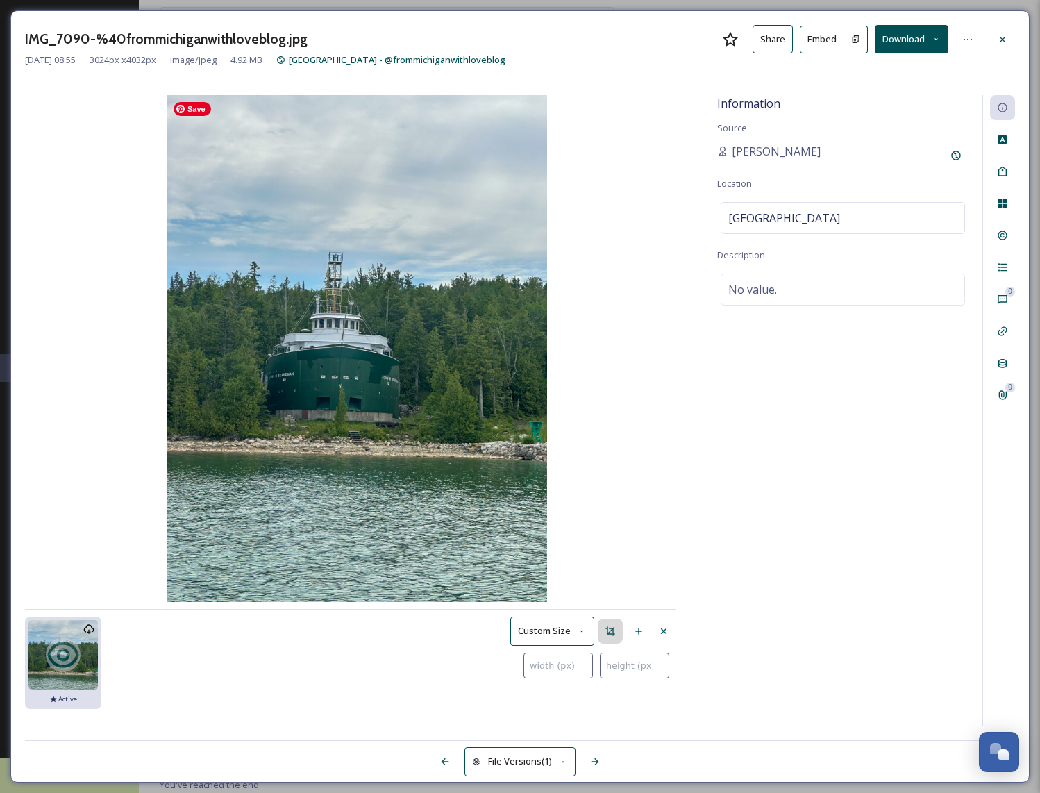
type input "0"
type input "138"
type input "93"
type input "305"
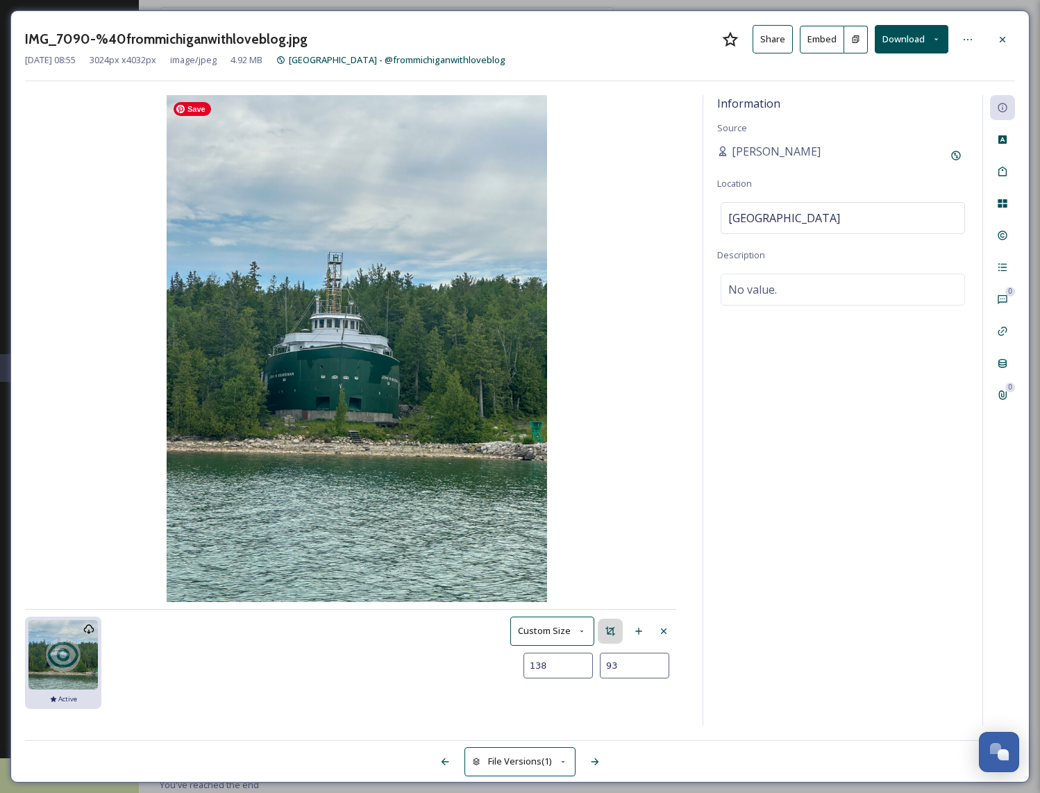
type input "197"
type input "568"
type input "324"
type input "680"
type input "393"
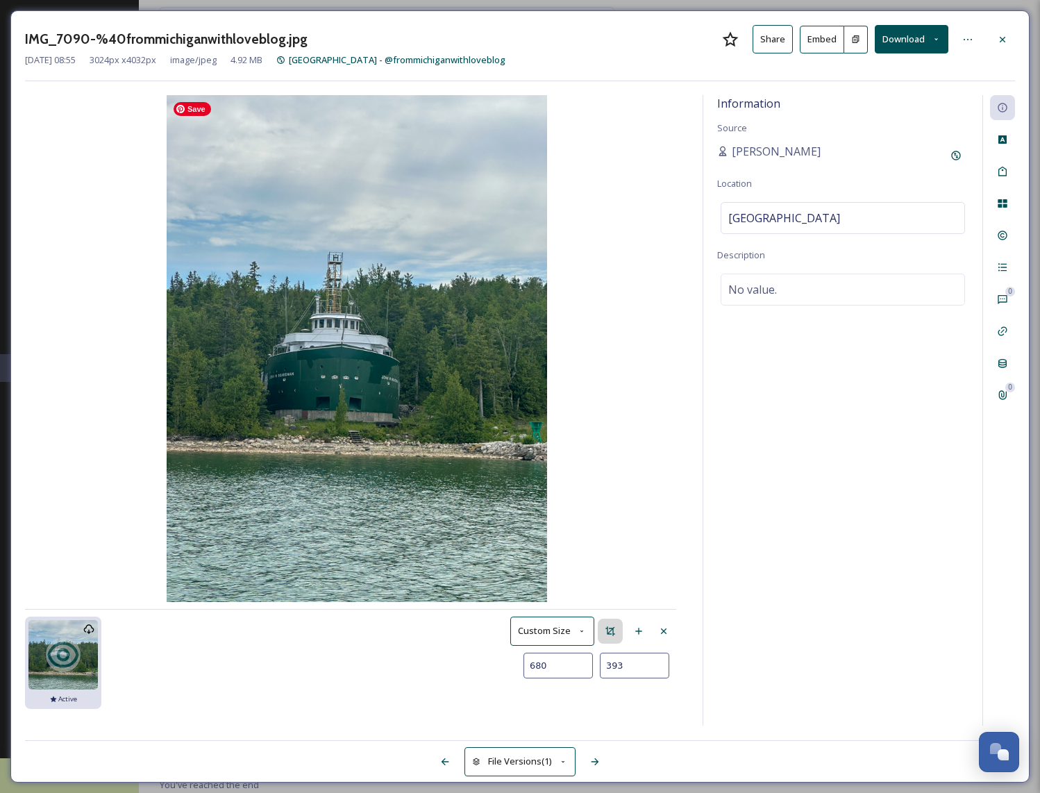
type input "765"
type input "462"
type input "834"
type input "528"
type input "912"
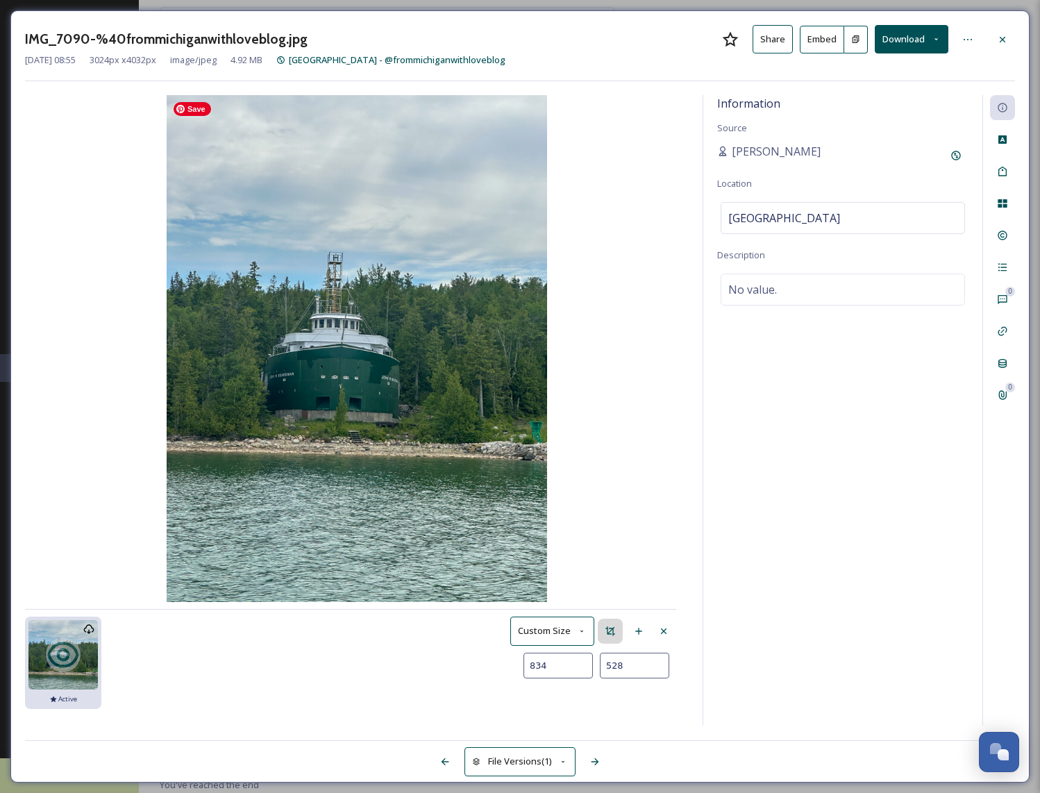
type input "603"
type input "980"
type input "668"
type input "1038"
type input "720"
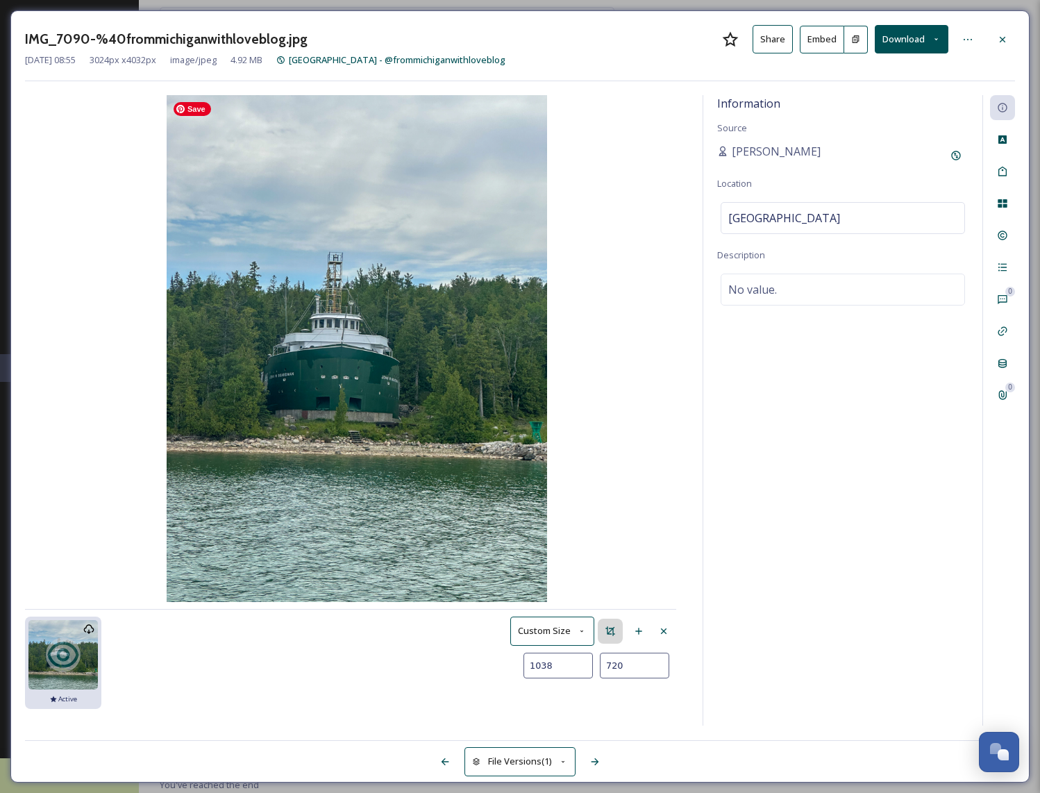
type input "1067"
type input "747"
type input "1081"
type input "763"
type input "1094"
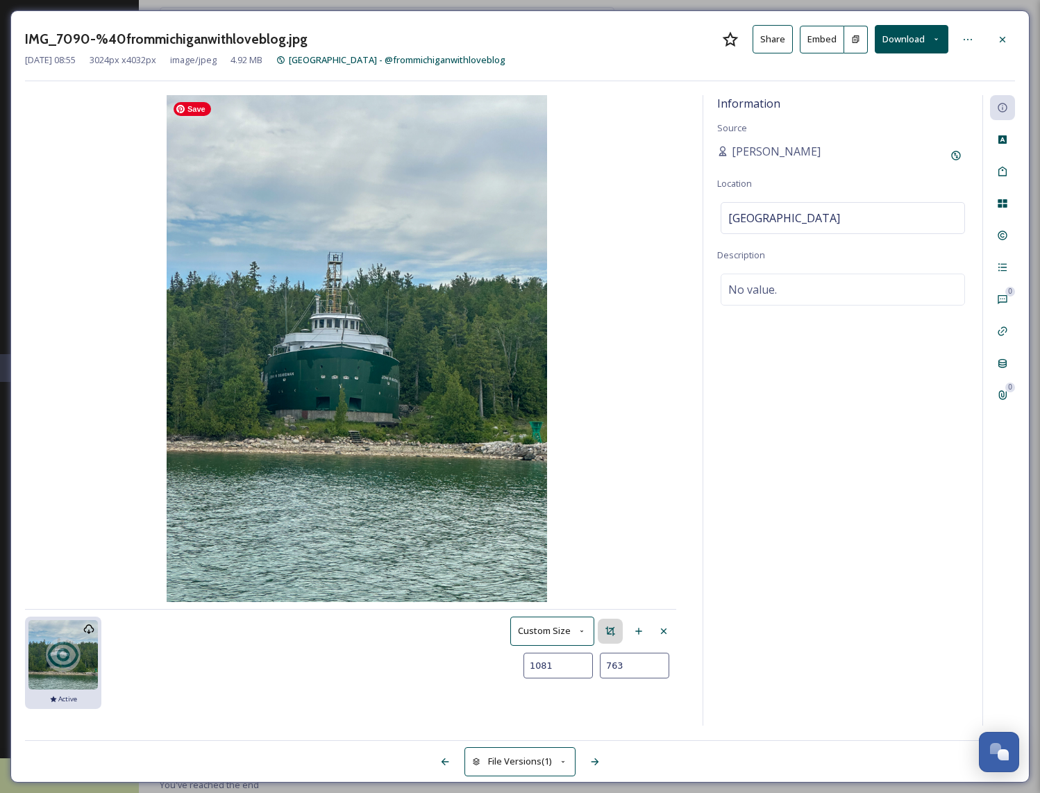
type input "780"
type input "1119"
type input "817"
type input "1130"
type input "835"
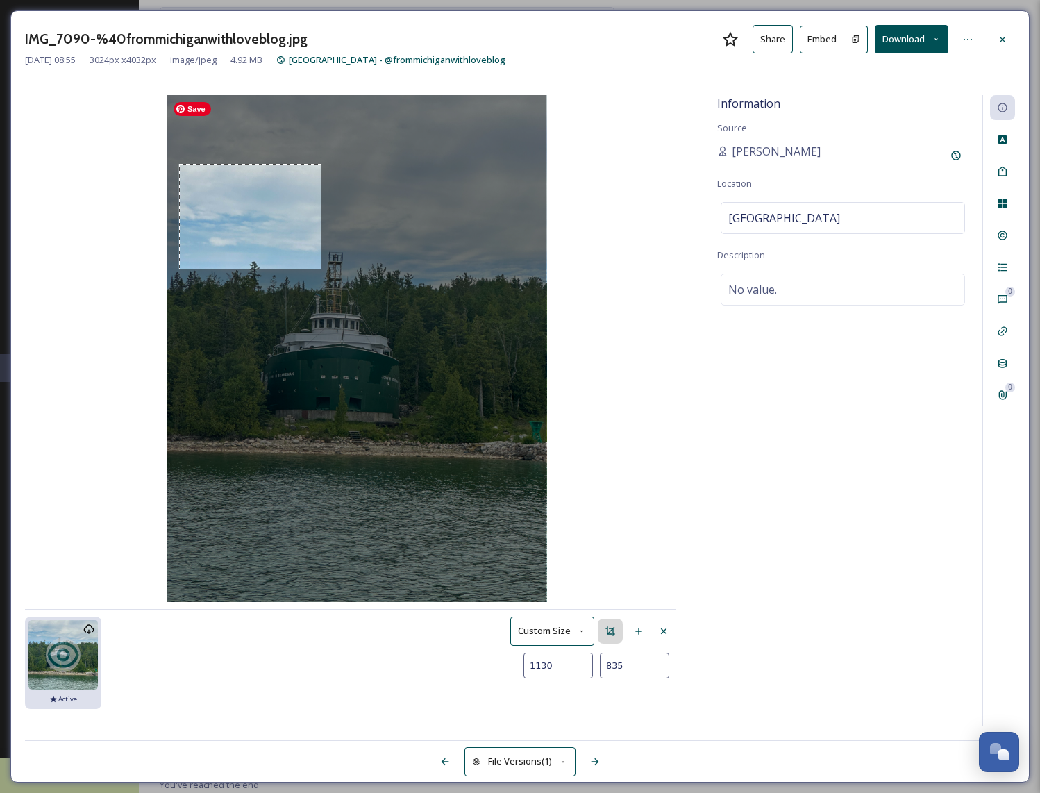
type input "1149"
type input "862"
type input "1182"
type input "910"
type input "1238"
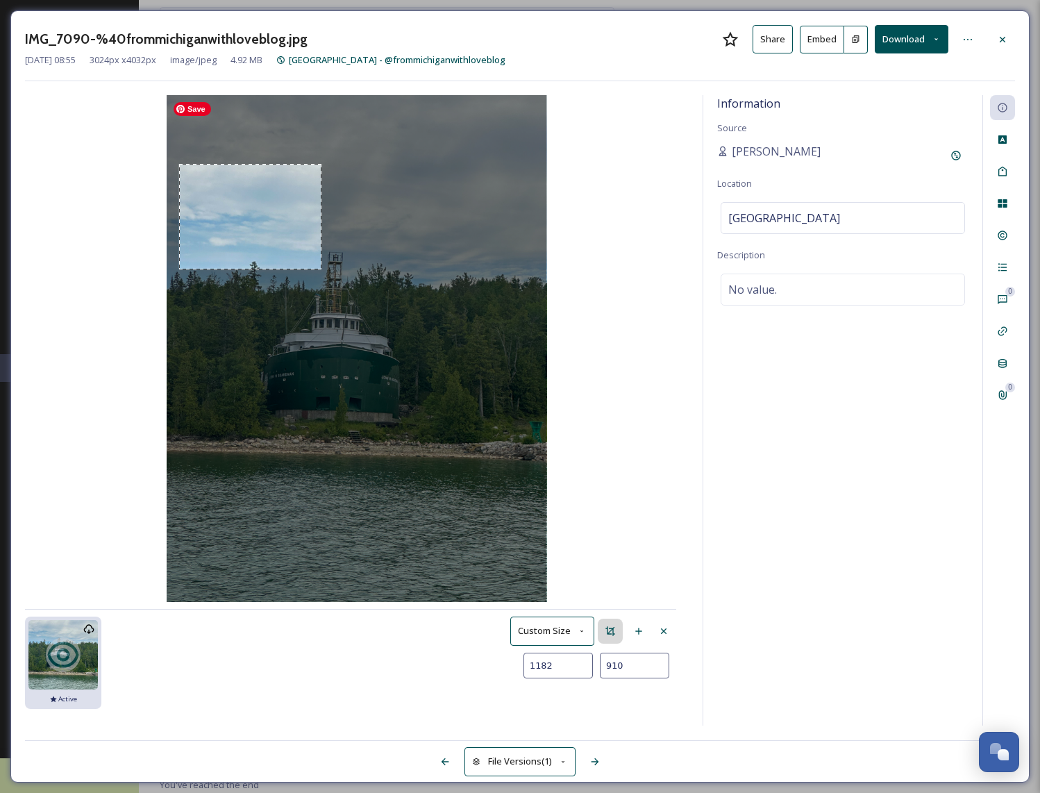
type input "980"
type input "1264"
type input "1009"
type input "1271"
type input "1015"
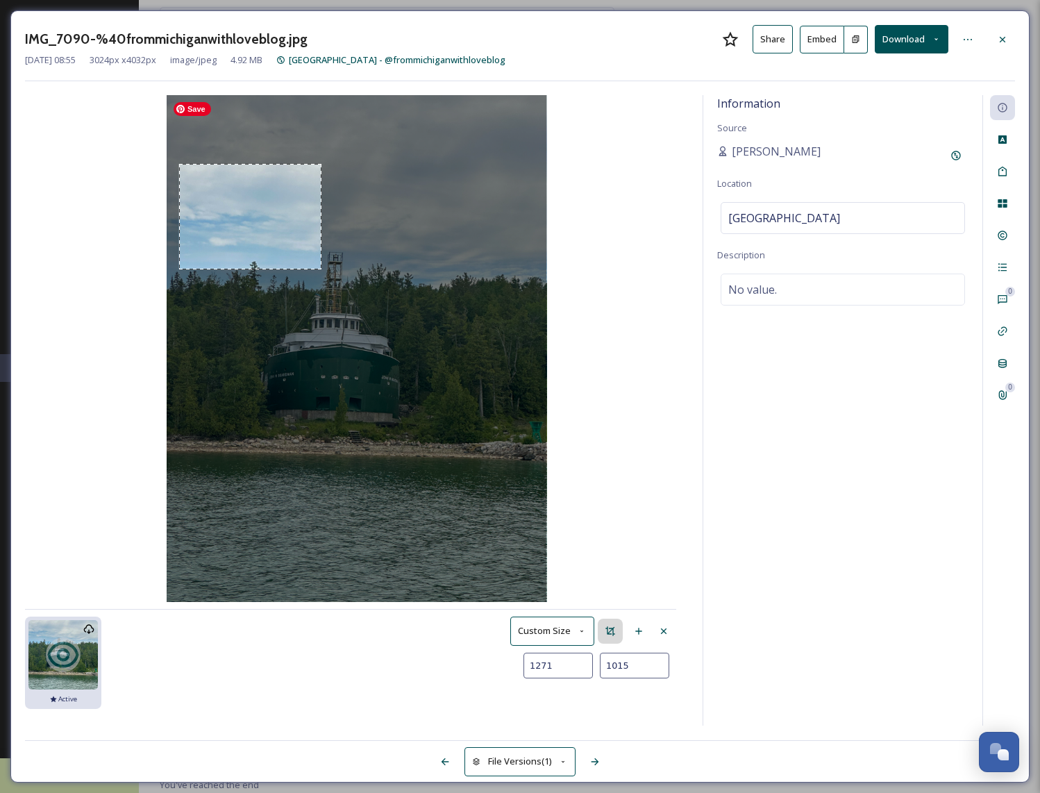
type input "1278"
type input "1023"
type input "1364"
type input "1089"
type input "1495"
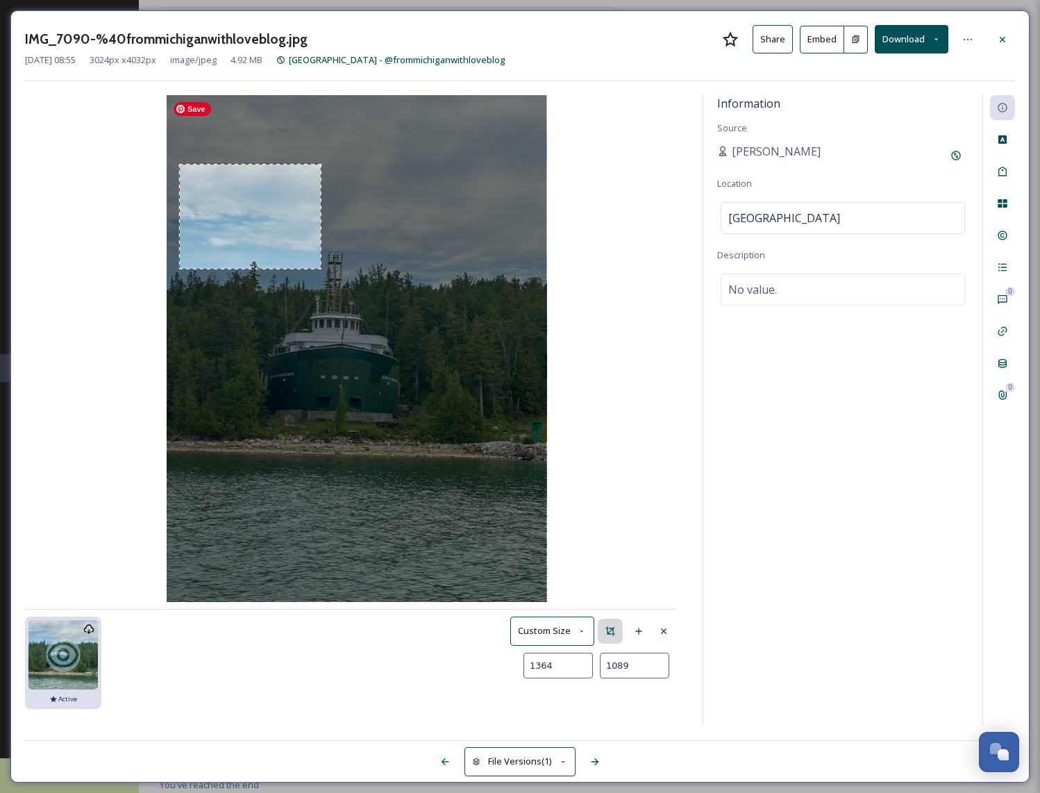
type input "1186"
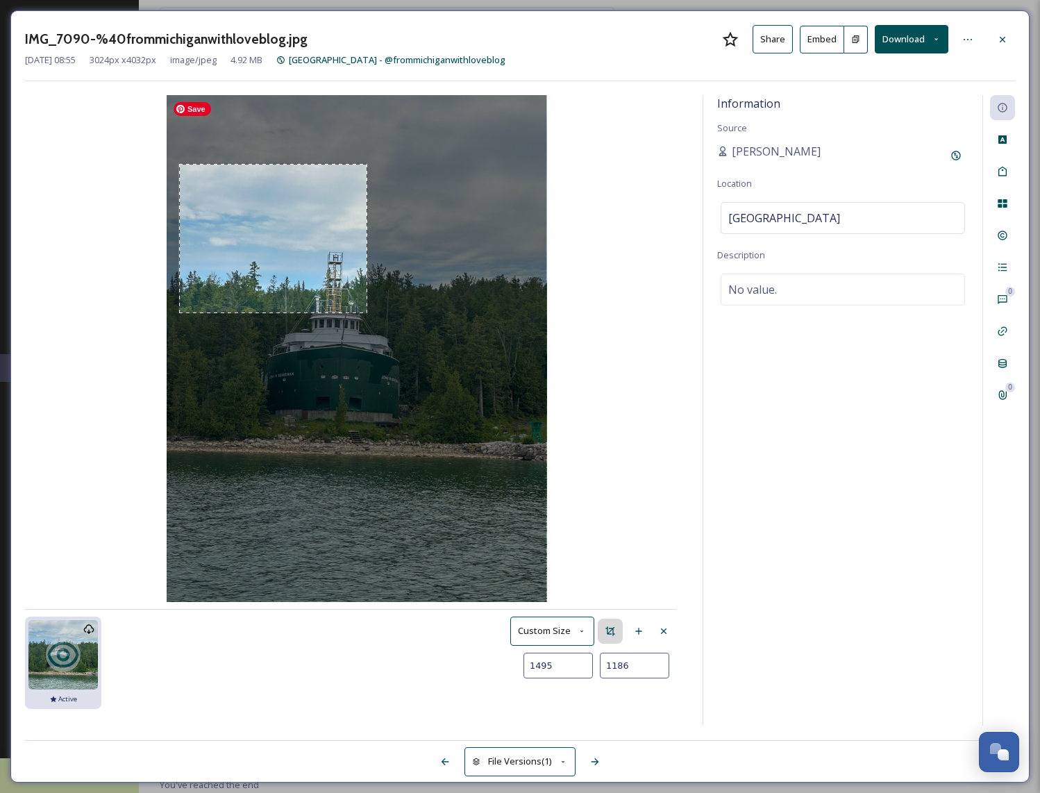
type input "1696"
type input "1319"
type input "1949"
type input "1484"
type input "2112"
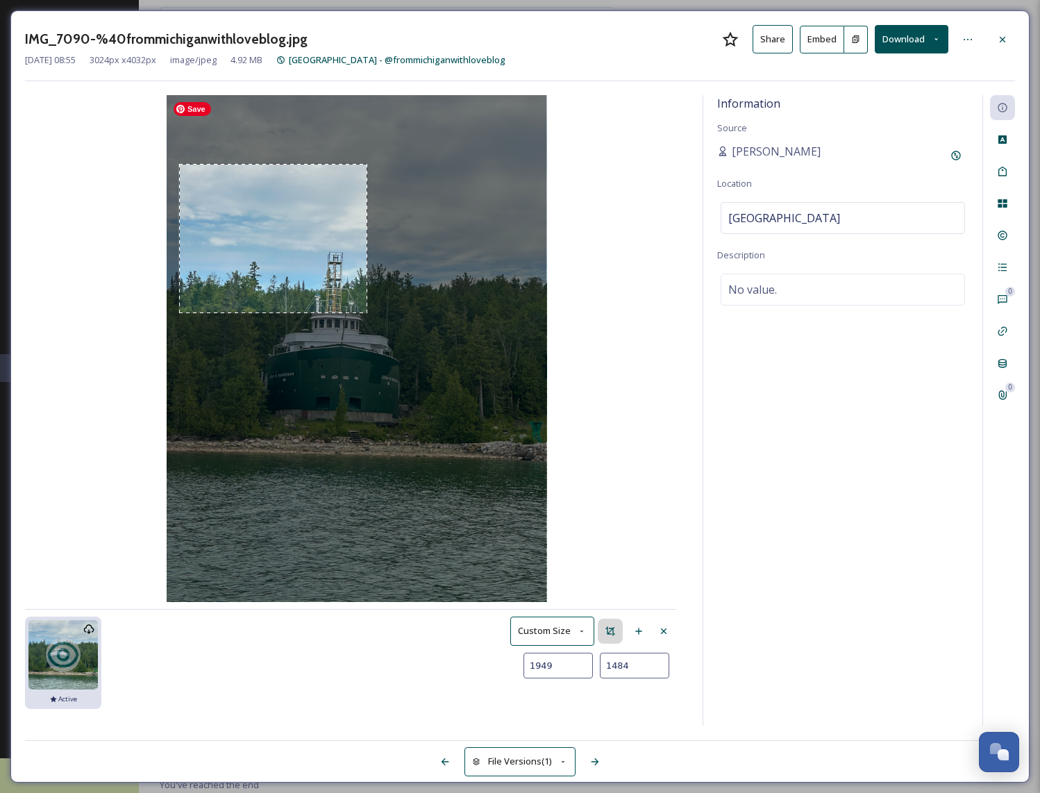
type input "1588"
type input "2258"
type input "1684"
type input "2347"
type input "1750"
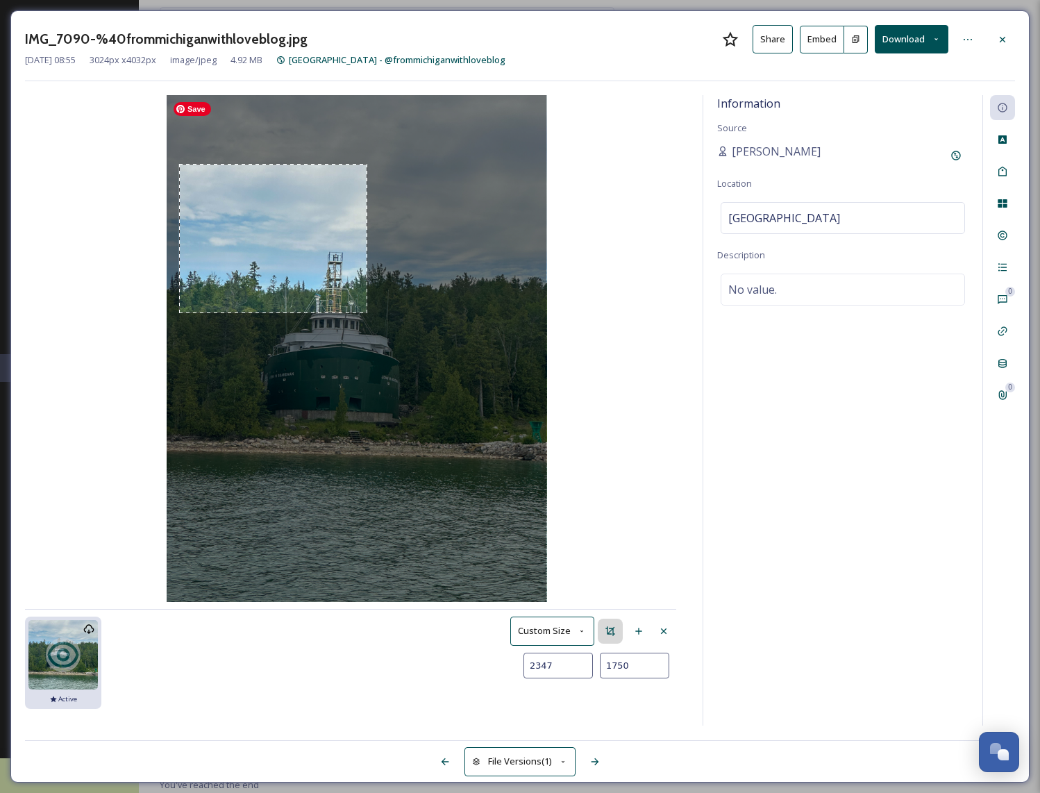
type input "2497"
type input "1877"
type input "2541"
type input "1912"
type input "2652"
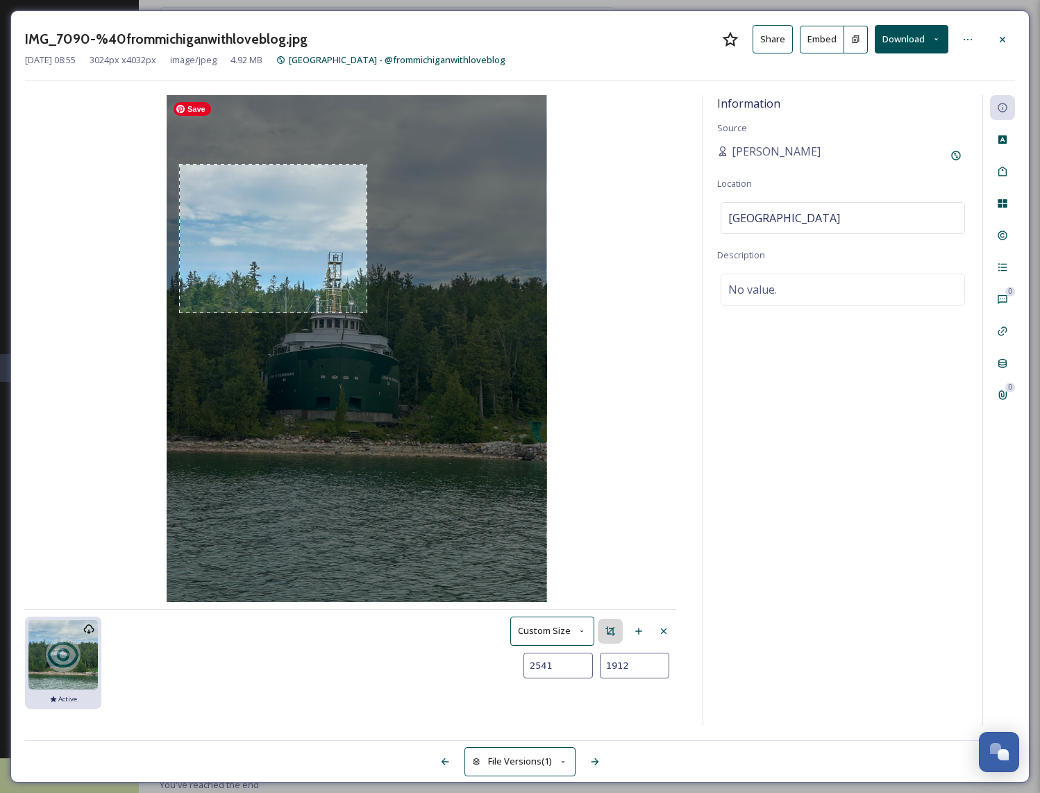
type input "1995"
type input "2723"
type input "2051"
type input "2763"
type input "2093"
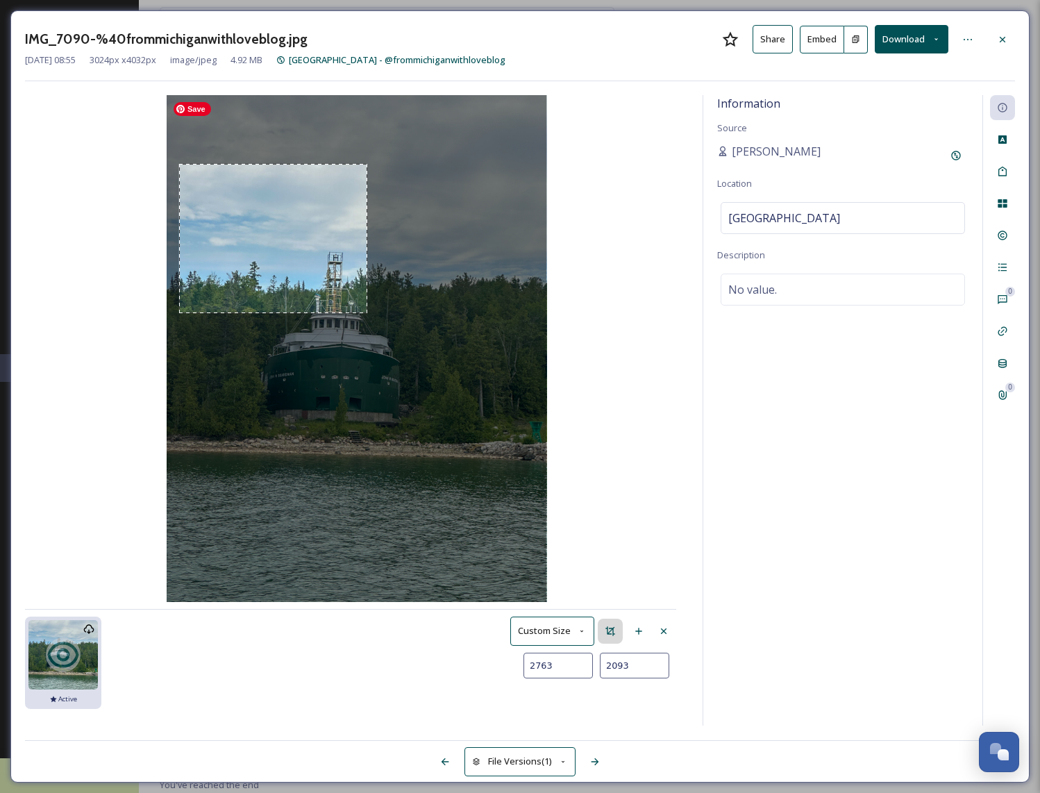
type input "2772"
type input "2107"
type input "2783"
type input "2124"
type input "2802"
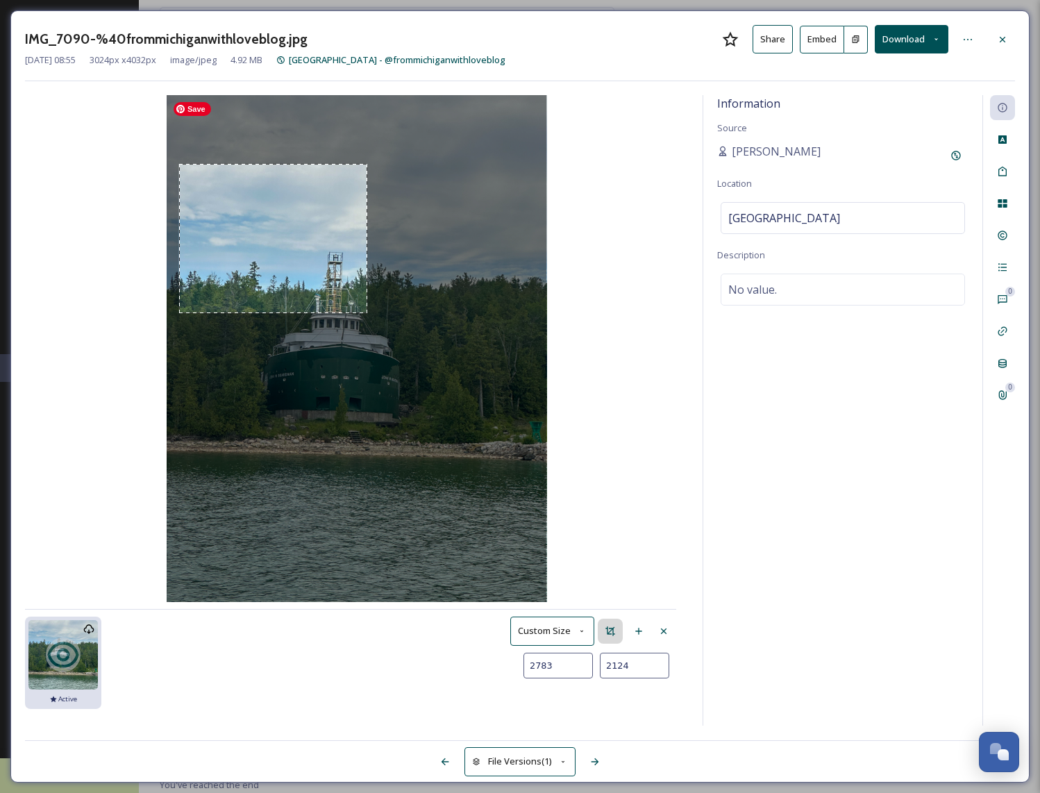
type input "2157"
type input "2827"
type input "2196"
type input "2865"
type input "2256"
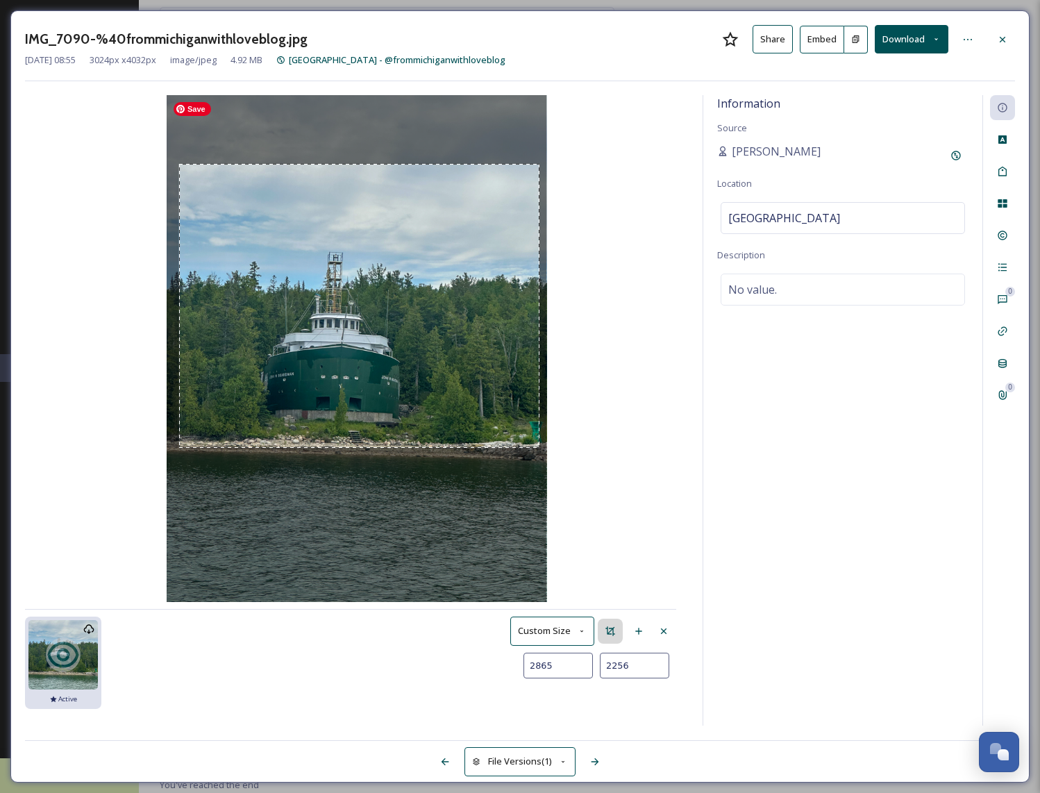
type input "2911"
type input "2325"
type input "2926"
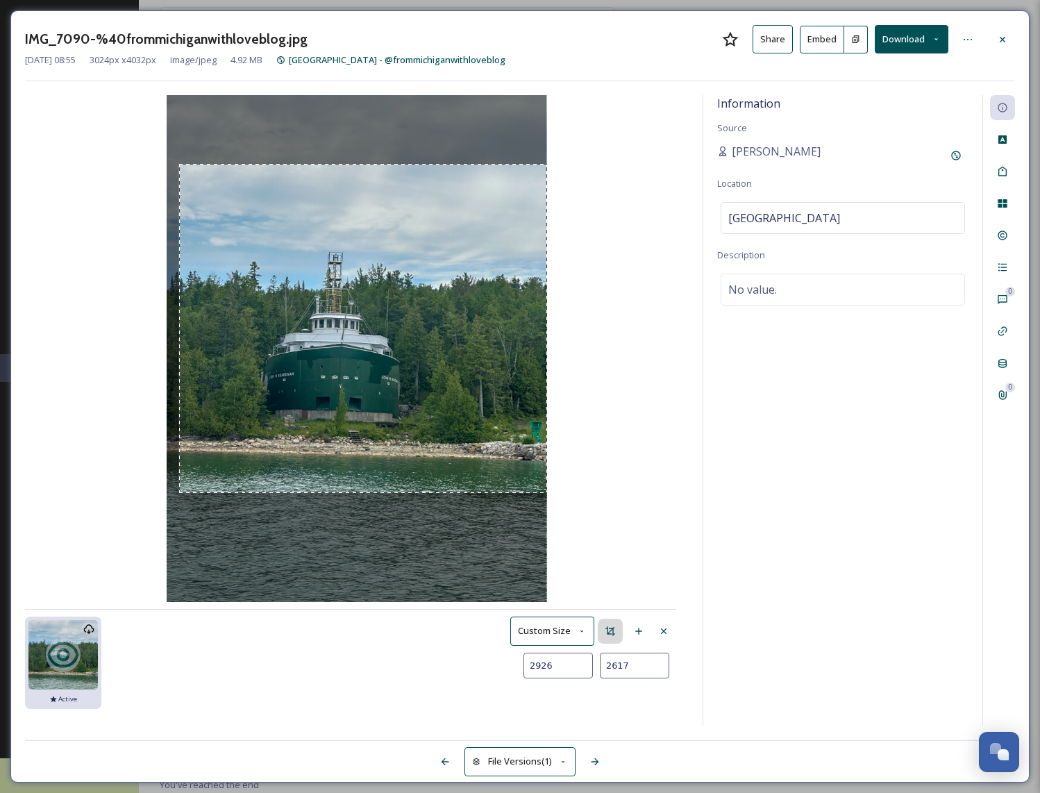
type input "2619"
click at [571, 493] on div "[DATE] 08:55 image/jpeg 3024 x 4032 Active Custom Size 2926 2619" at bounding box center [357, 410] width 664 height 631
type input "2967"
type input "2614"
type input "2985"
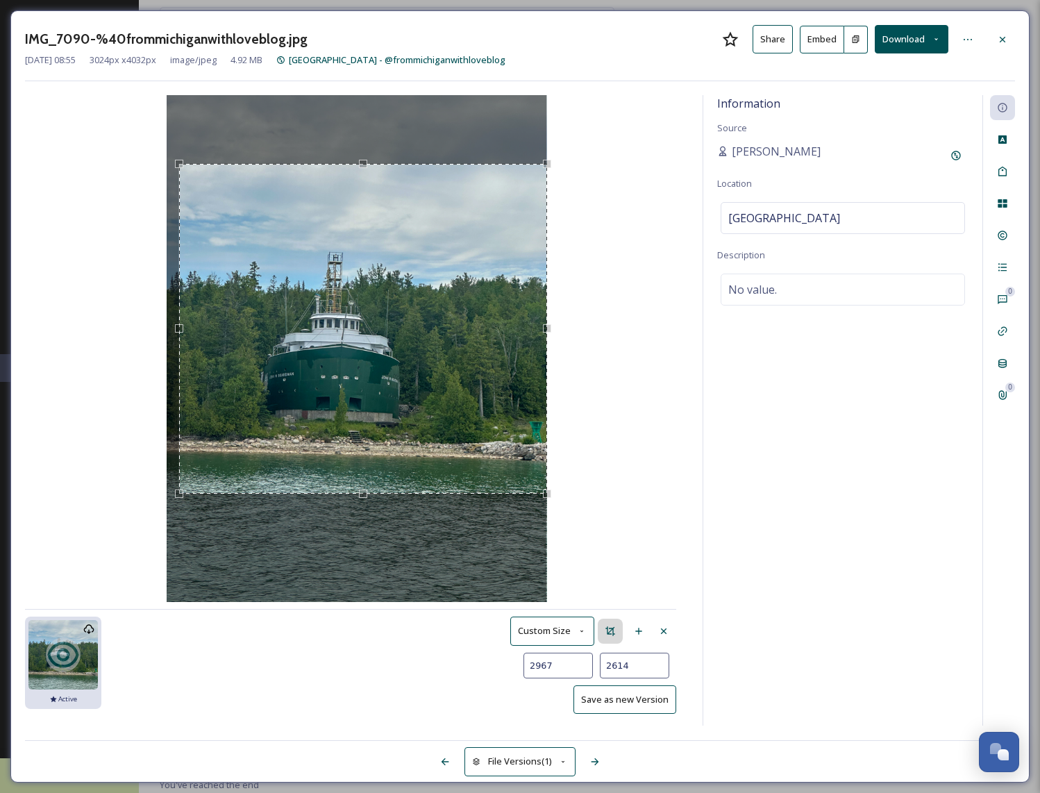
type input "2610"
type input "3011"
type input "2606"
type input "3024"
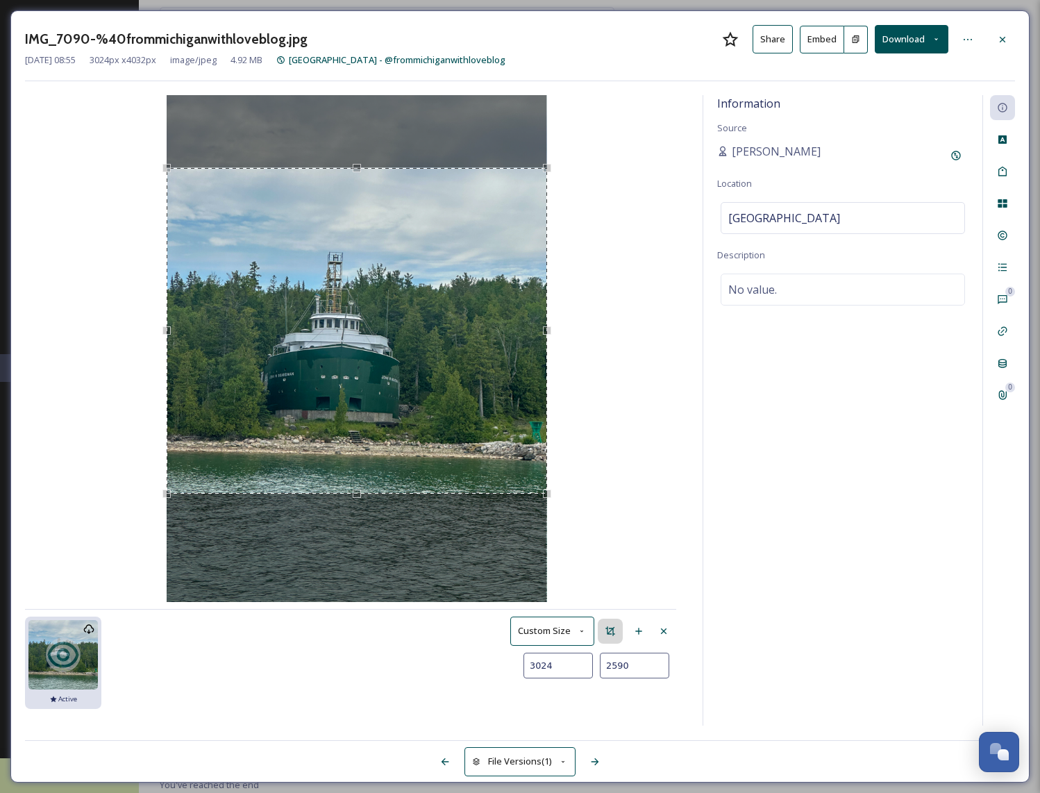
click at [130, 165] on div "[DATE] 08:55 image/jpeg 3024 x 4032 Active Custom Size 3024 2590" at bounding box center [357, 410] width 664 height 631
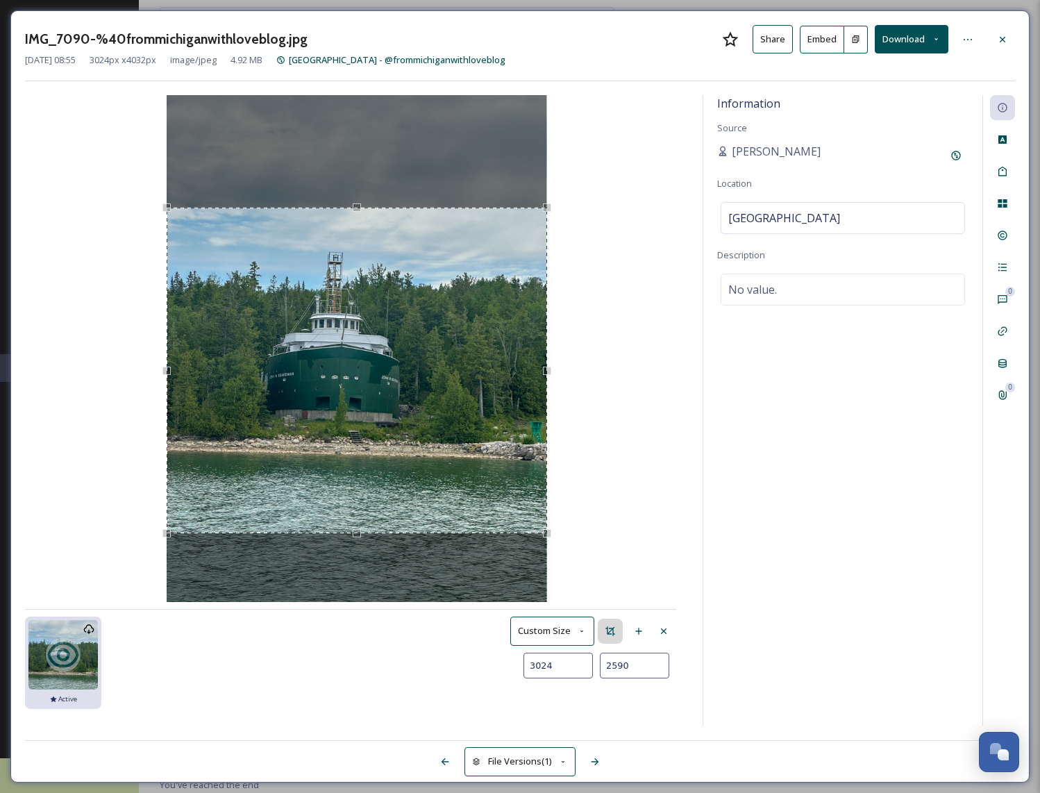
click at [358, 419] on div "Use the arrow keys to move the crop selection area" at bounding box center [357, 371] width 381 height 326
type input "2688"
click at [356, 545] on div "Use the up and down arrow keys to move the south drag handle to change the crop…" at bounding box center [357, 546] width 8 height 8
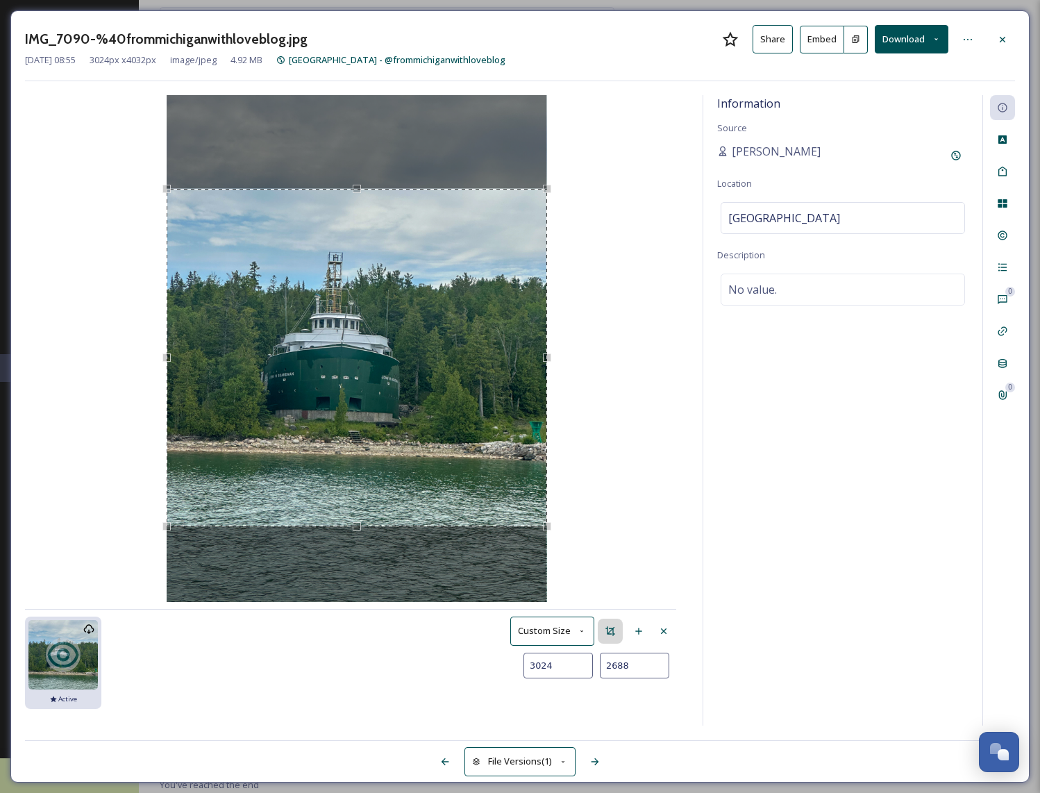
click at [383, 469] on div "Use the arrow keys to move the crop selection area" at bounding box center [357, 358] width 381 height 338
click at [609, 708] on button "Save as new Version" at bounding box center [625, 699] width 103 height 28
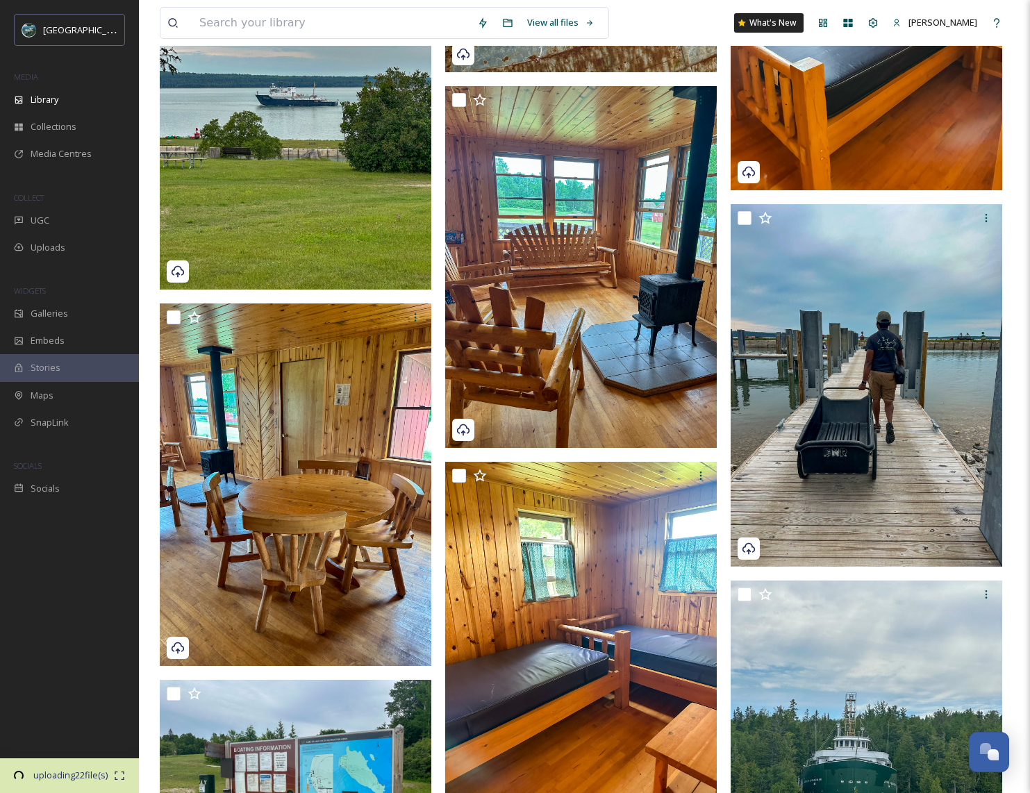
scroll to position [4202, 0]
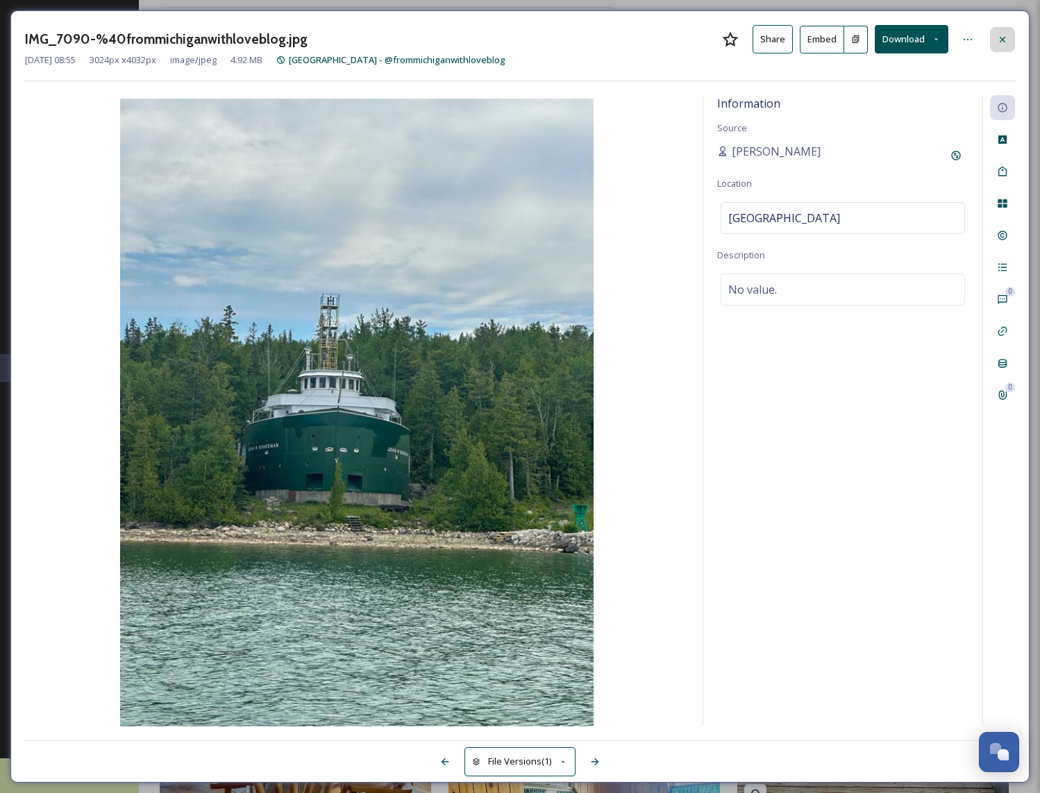
click at [1001, 37] on icon at bounding box center [1002, 39] width 11 height 11
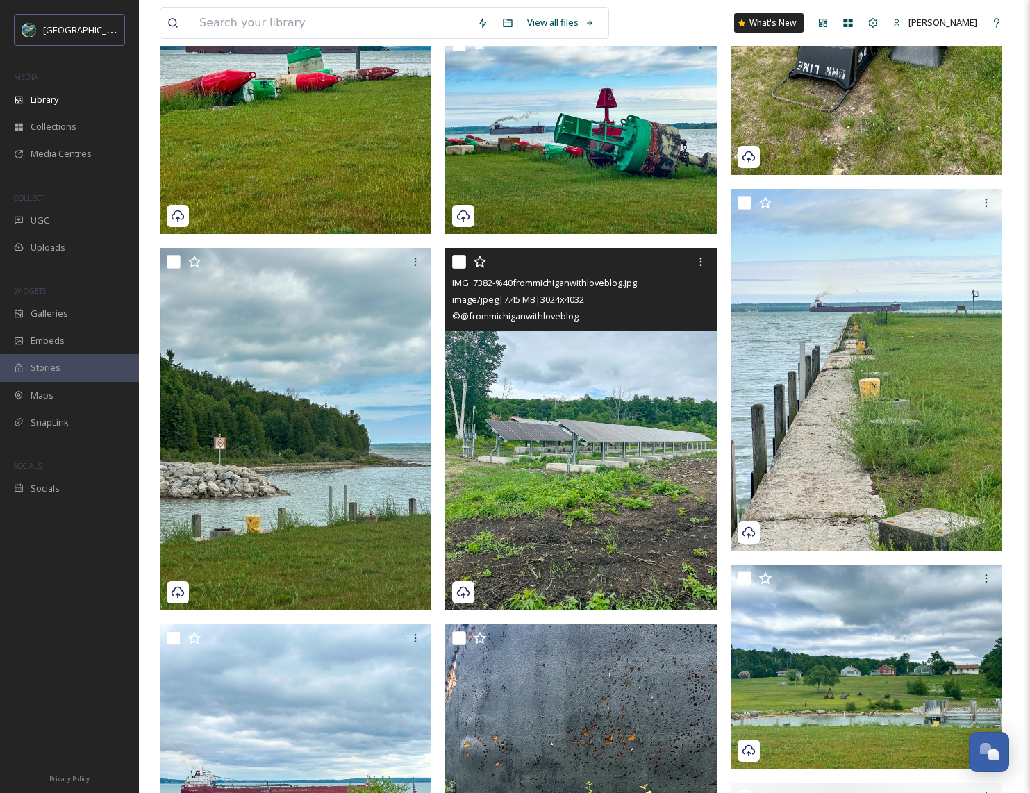
scroll to position [2360, 0]
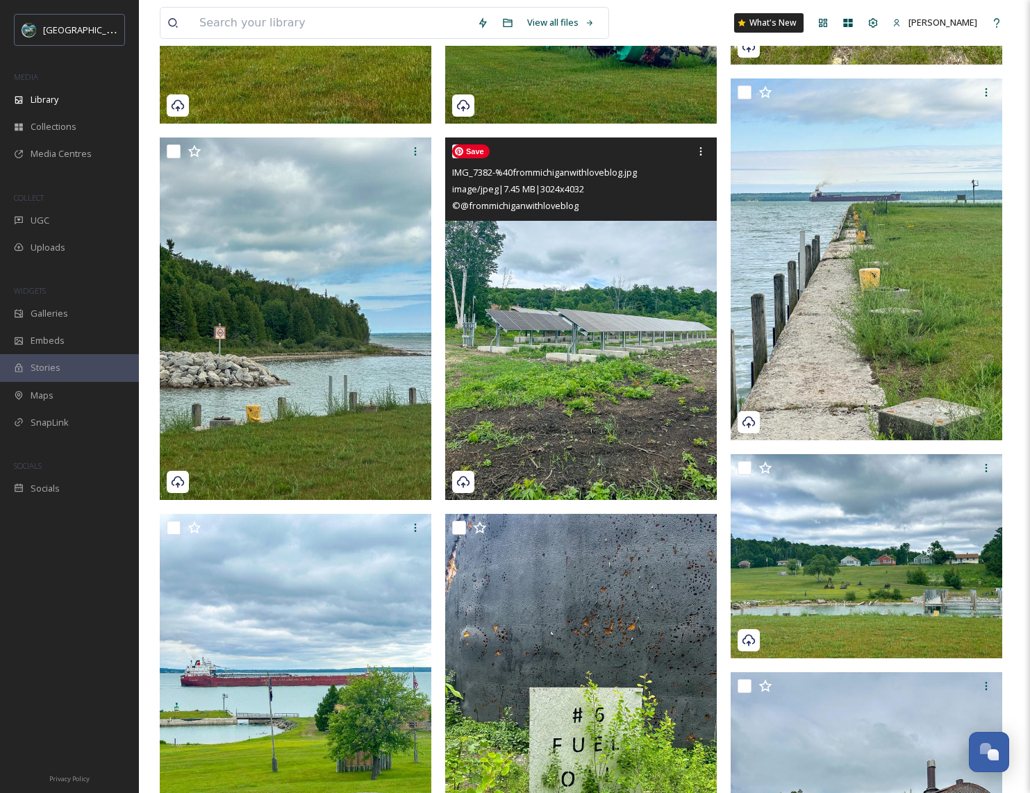
click at [565, 380] on img at bounding box center [581, 318] width 272 height 362
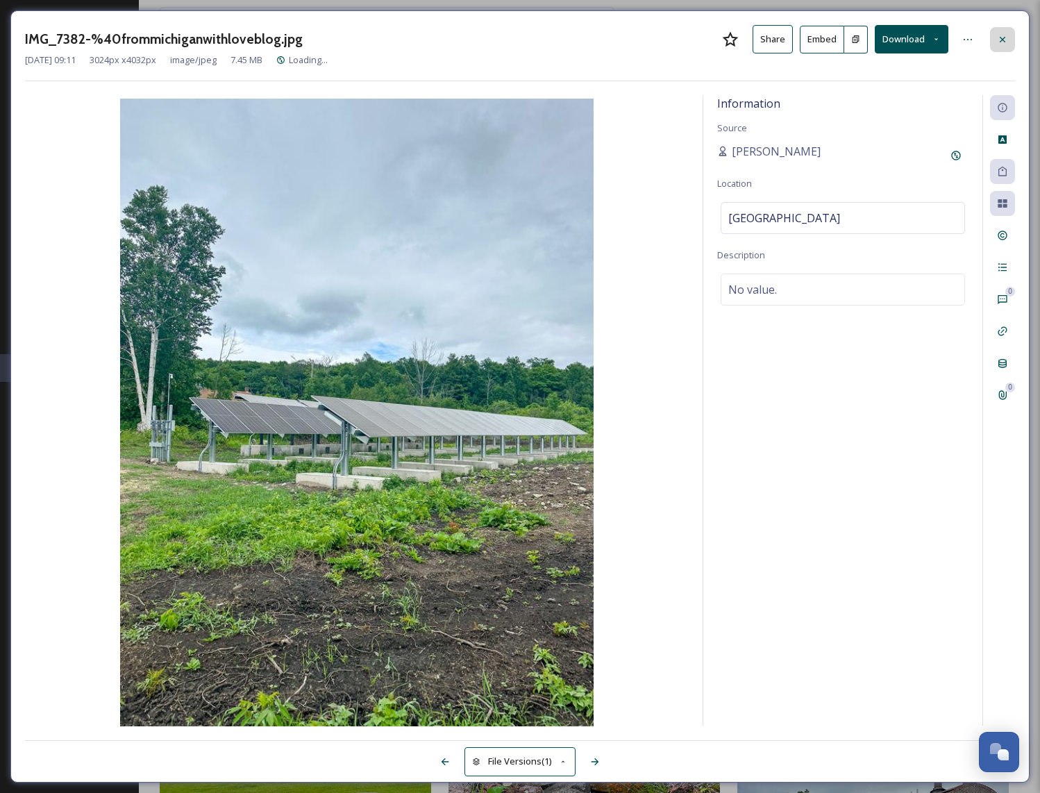
click at [1001, 40] on icon at bounding box center [1003, 39] width 6 height 6
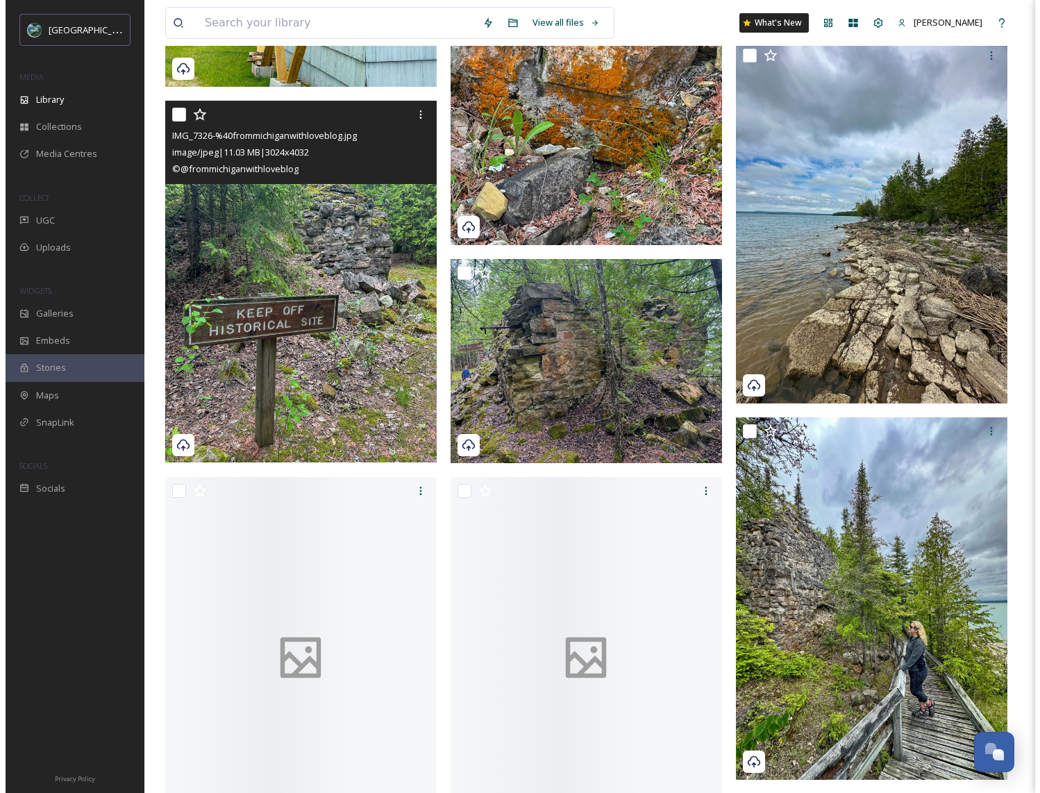
scroll to position [3391, 0]
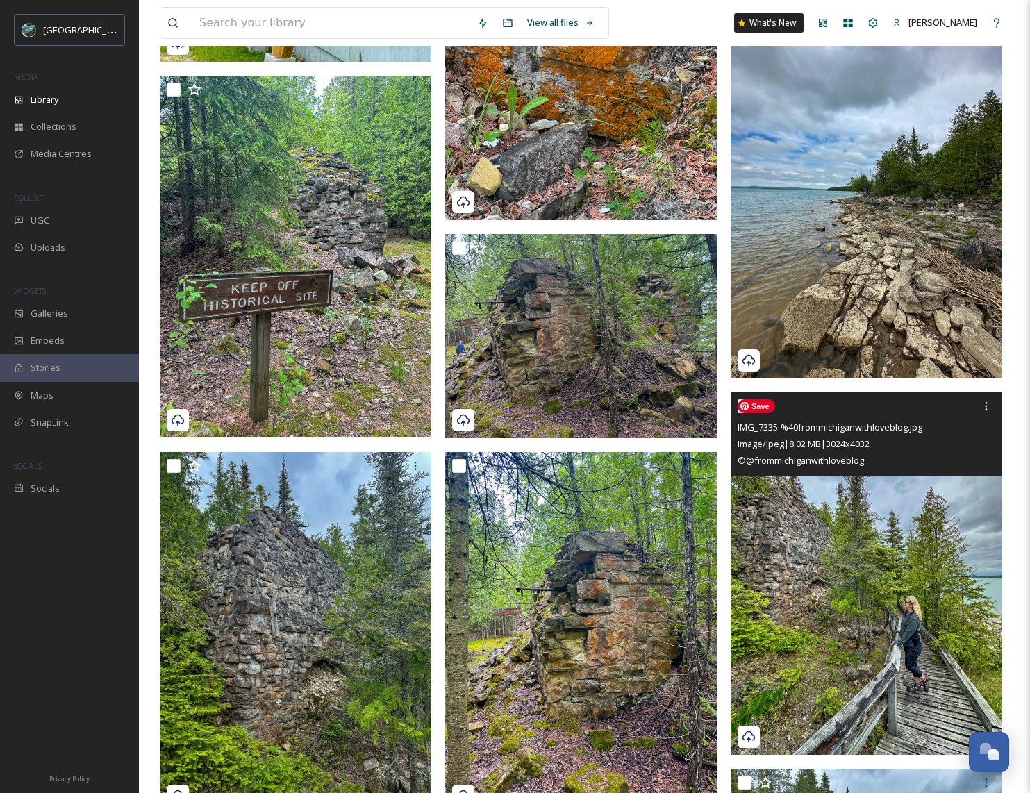
click at [874, 571] on img at bounding box center [866, 573] width 272 height 362
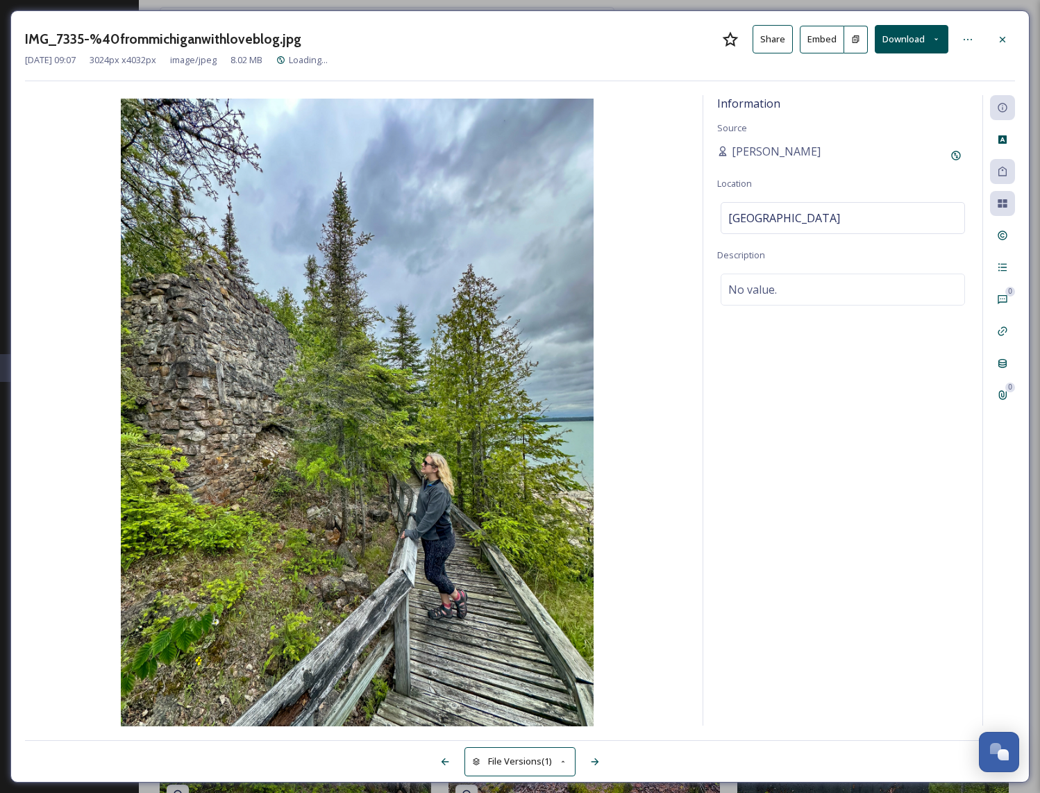
click at [804, 42] on button "Embed" at bounding box center [822, 40] width 44 height 28
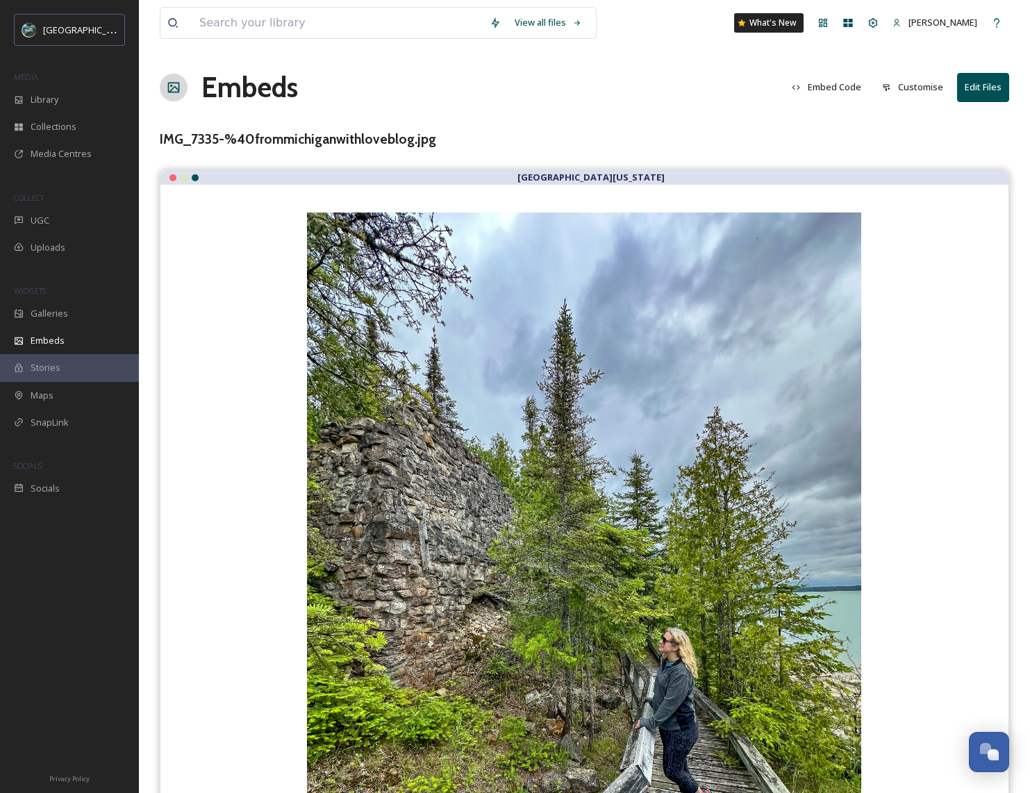
click at [837, 89] on button "Embed Code" at bounding box center [826, 87] width 83 height 27
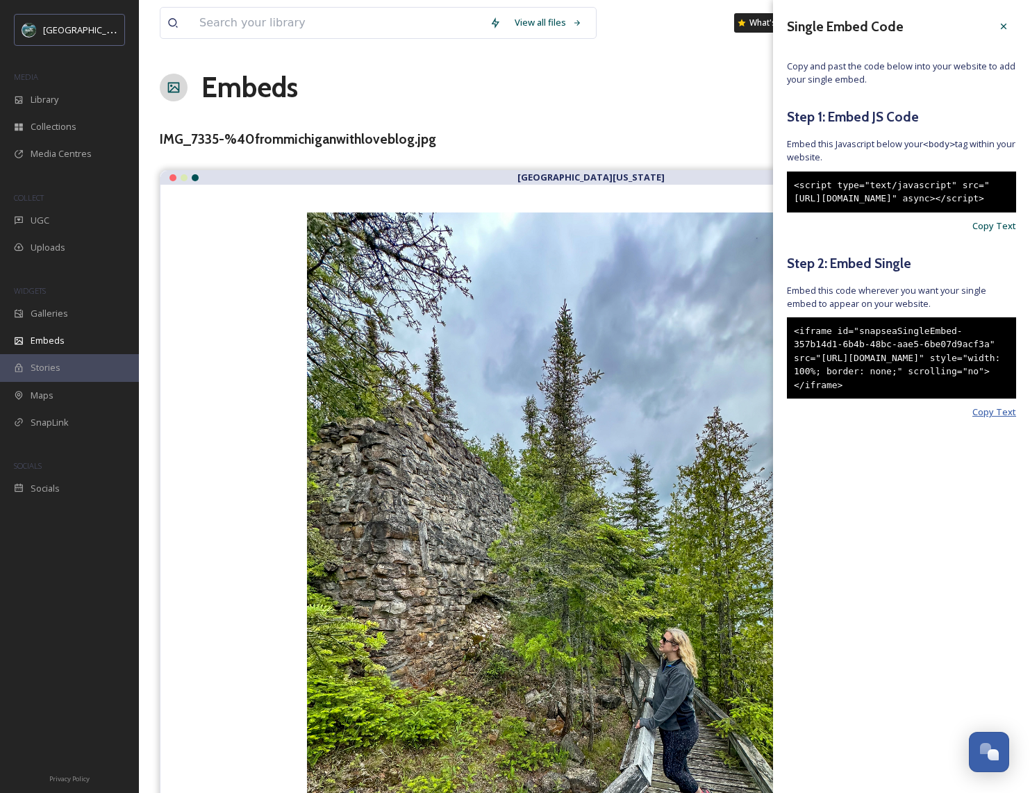
click at [993, 419] on span "Copy Text" at bounding box center [994, 412] width 44 height 13
click at [1004, 28] on icon at bounding box center [1003, 26] width 11 height 11
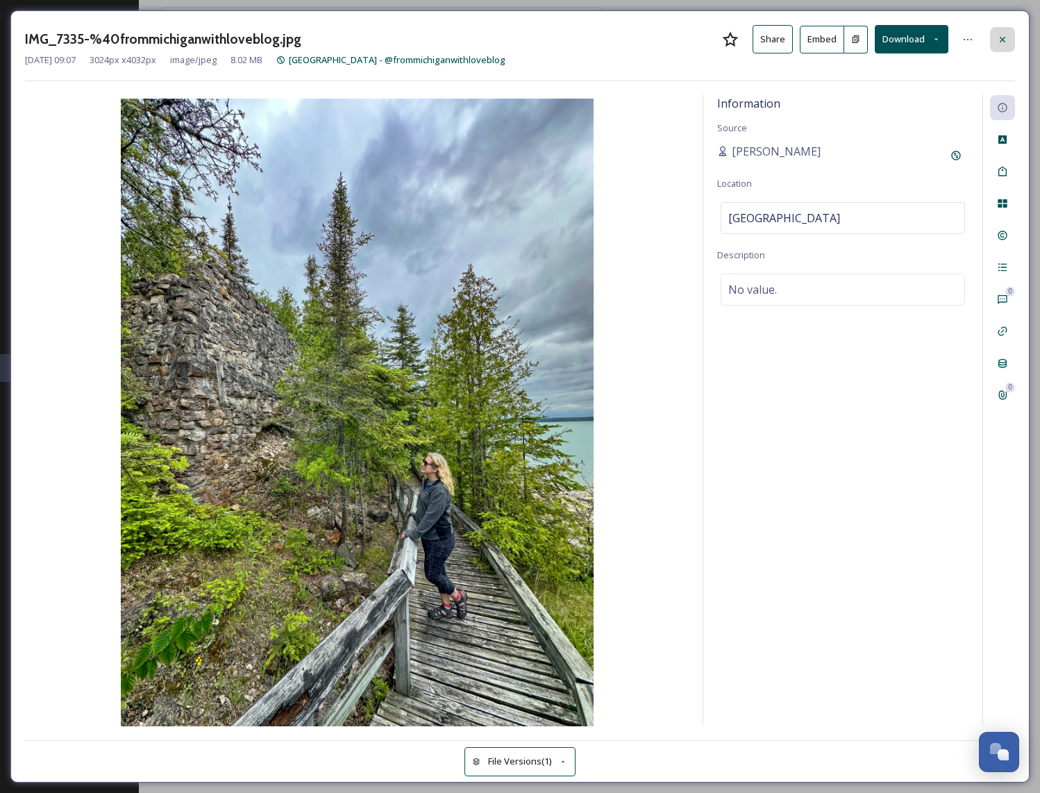
click at [1008, 42] on div at bounding box center [1002, 39] width 25 height 25
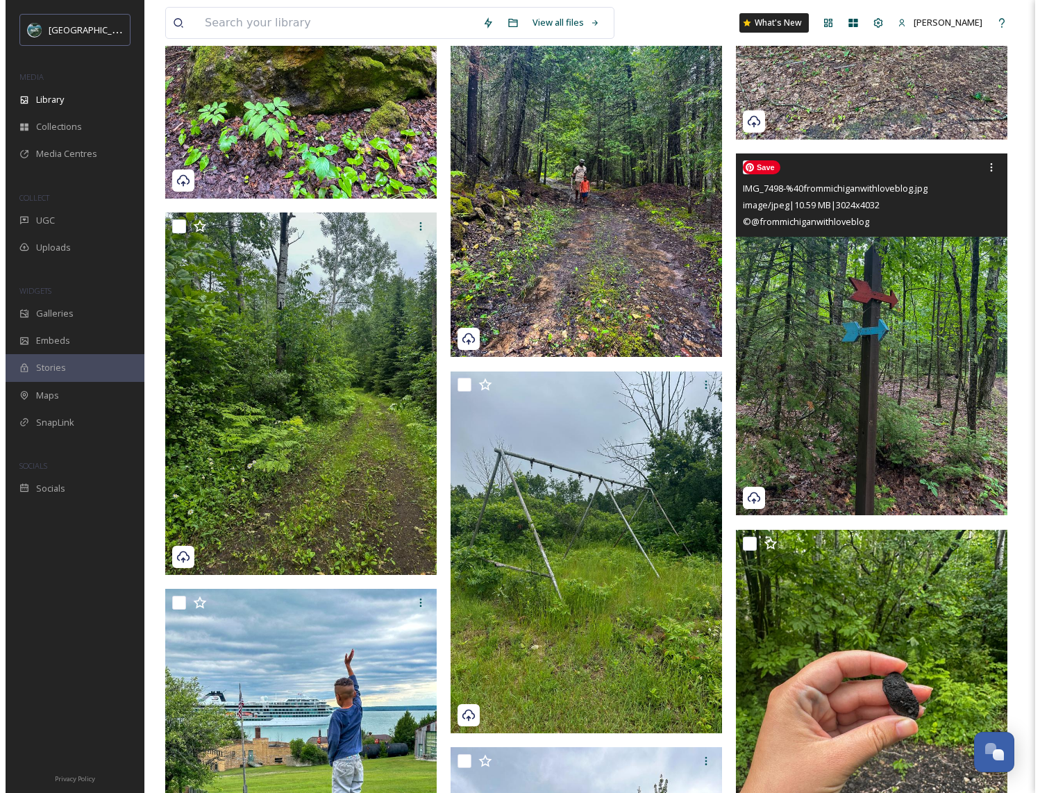
scroll to position [1123, 0]
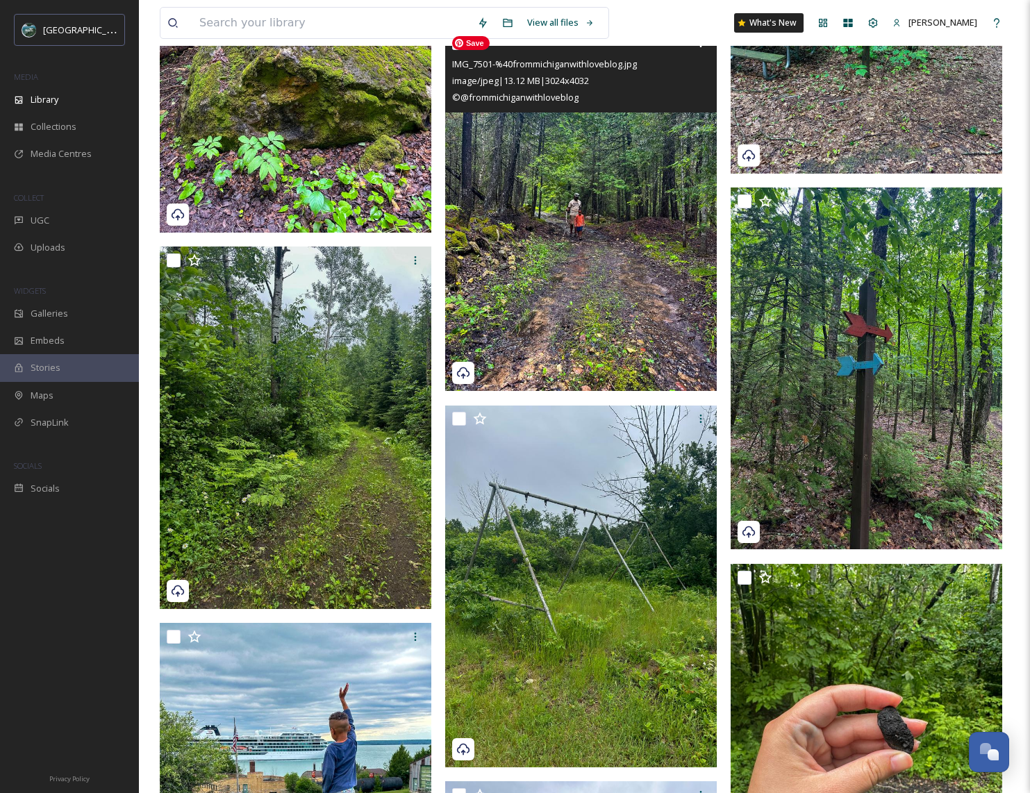
click at [619, 315] on img at bounding box center [581, 210] width 272 height 362
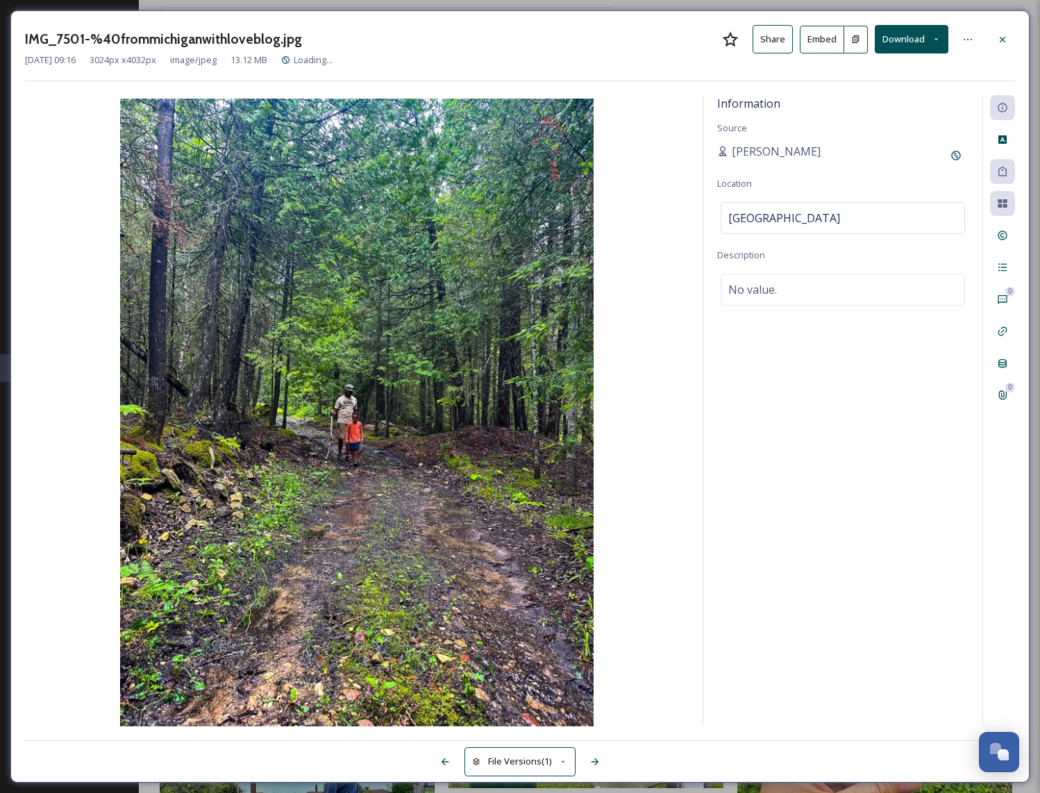
click at [824, 42] on button "Embed" at bounding box center [822, 40] width 44 height 28
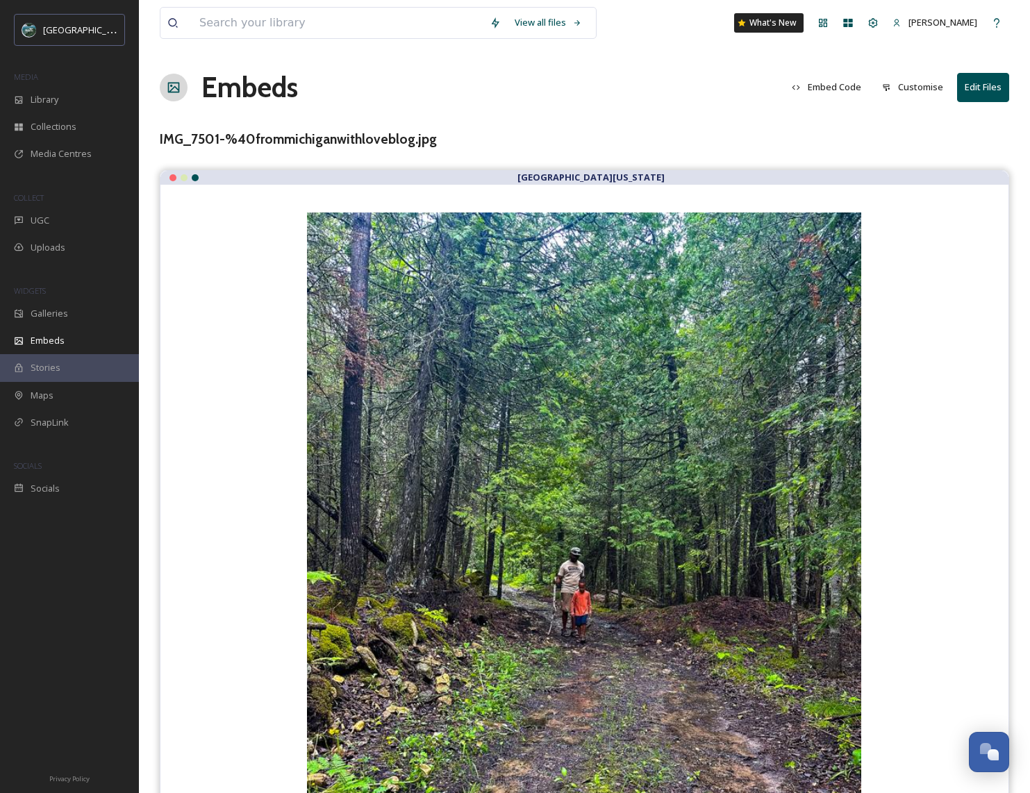
click at [846, 88] on button "Embed Code" at bounding box center [826, 87] width 83 height 27
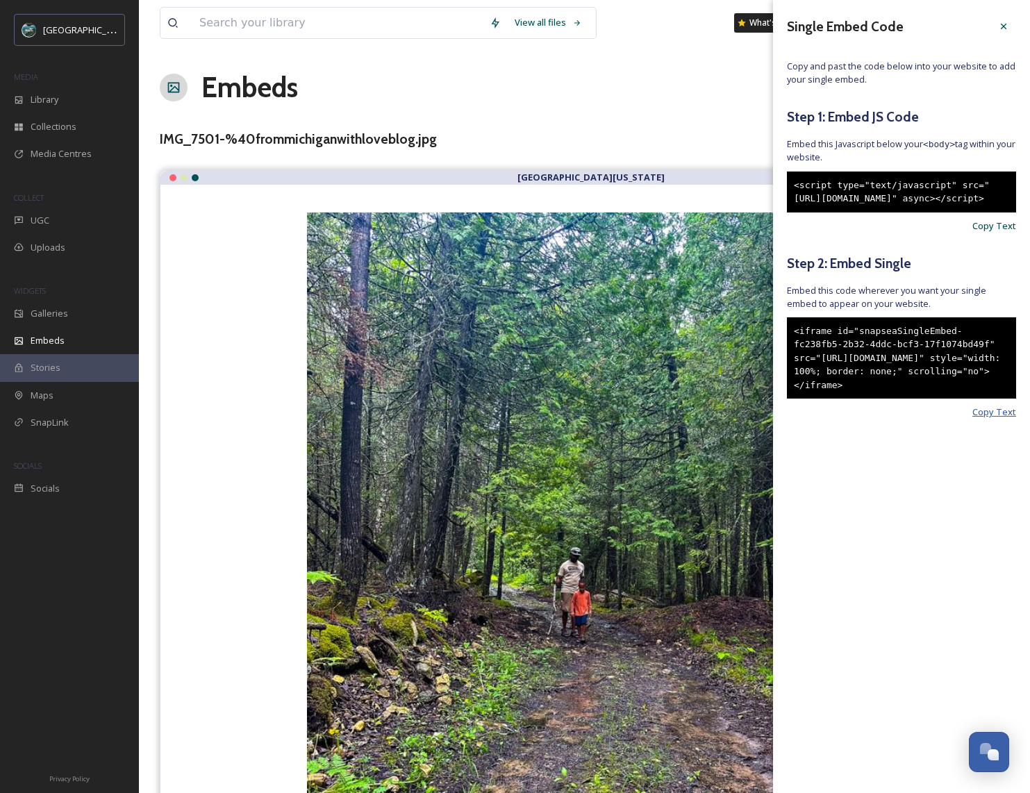
click at [995, 419] on span "Copy Text" at bounding box center [994, 412] width 44 height 13
click at [1003, 22] on icon at bounding box center [1003, 26] width 11 height 11
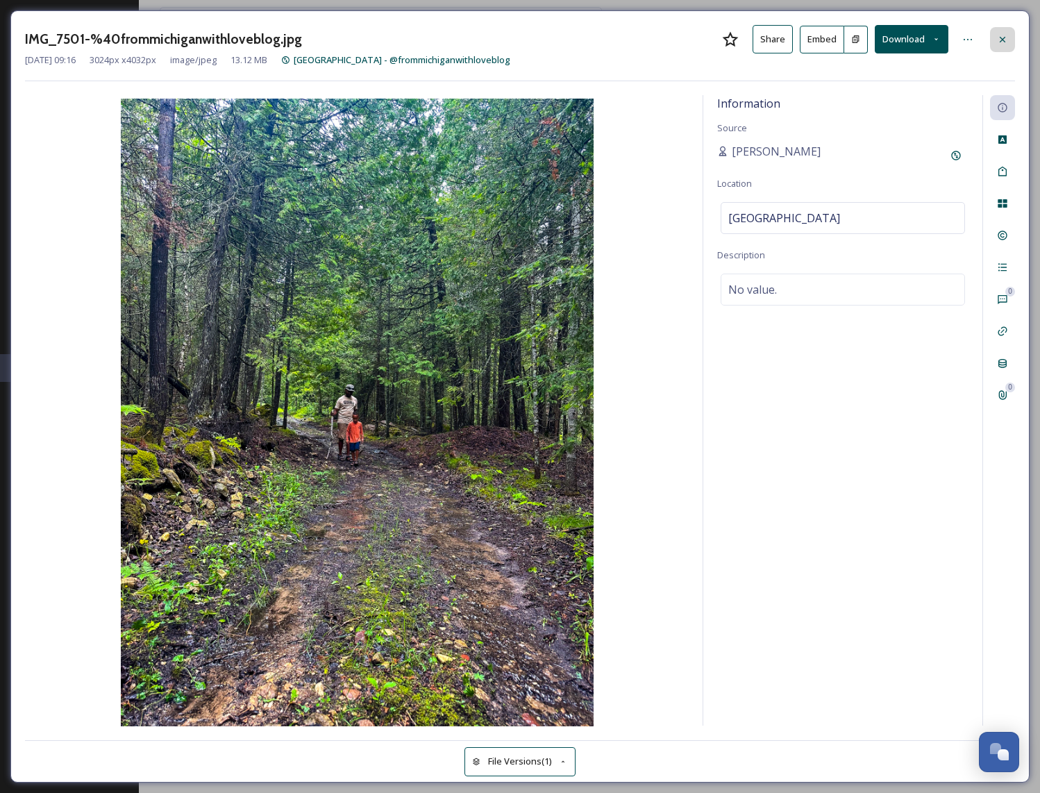
click at [1002, 35] on icon at bounding box center [1002, 39] width 11 height 11
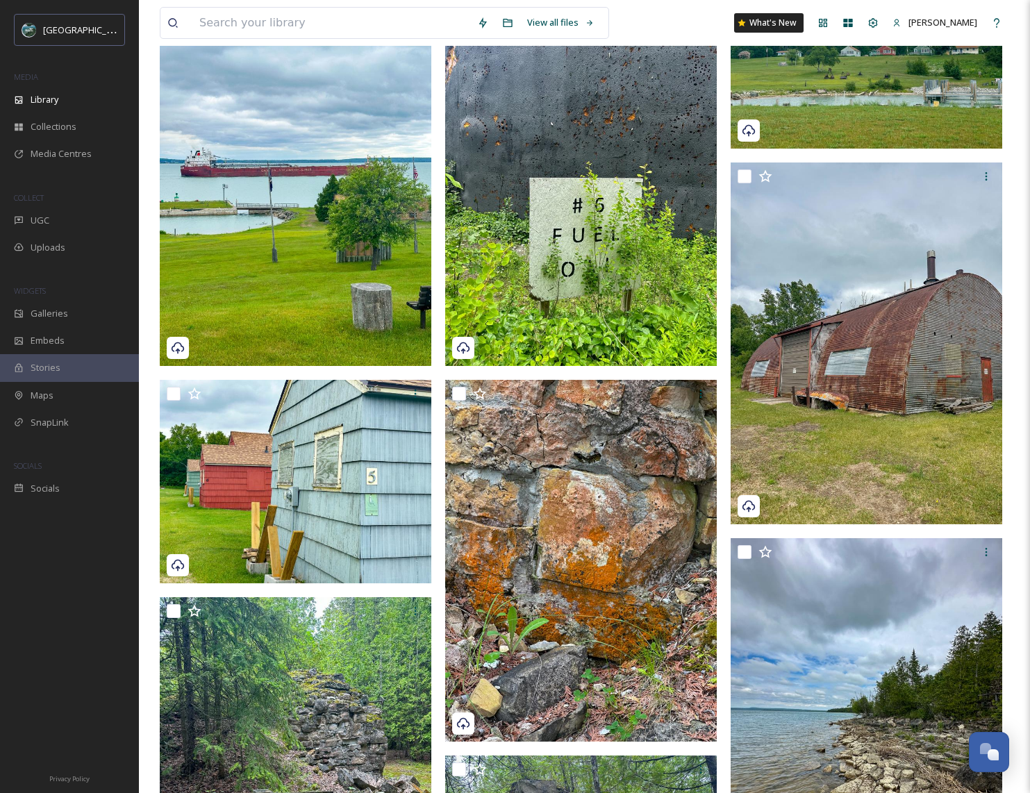
scroll to position [2880, 0]
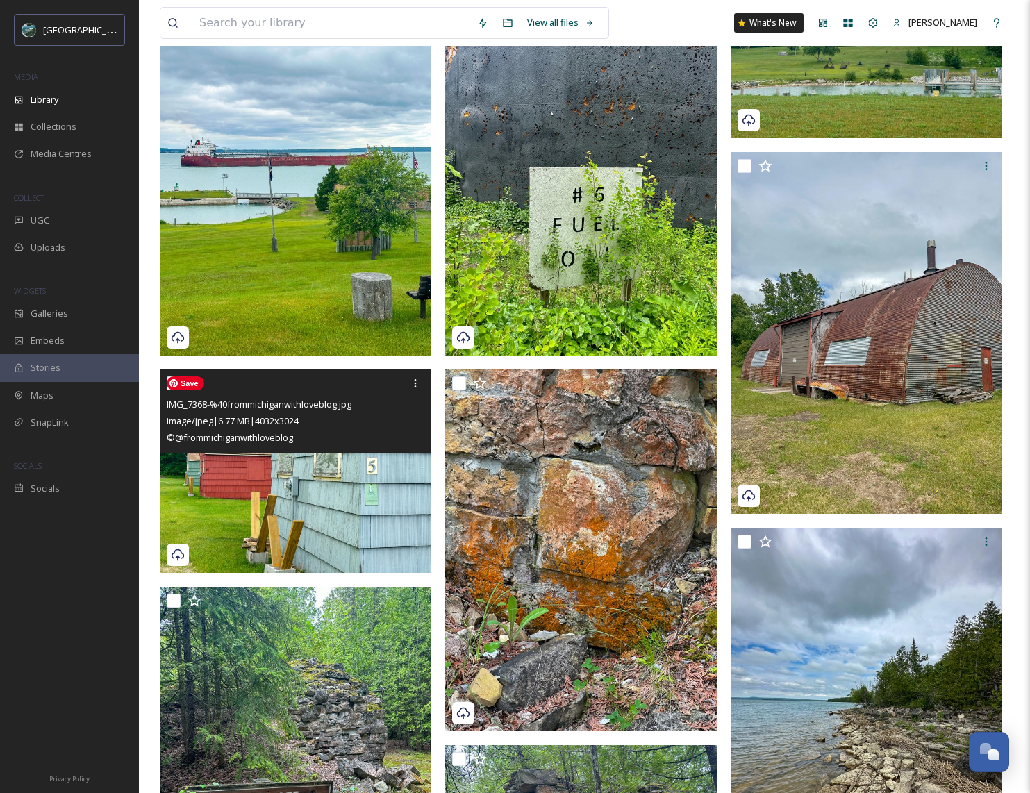
click at [239, 503] on img at bounding box center [296, 470] width 272 height 203
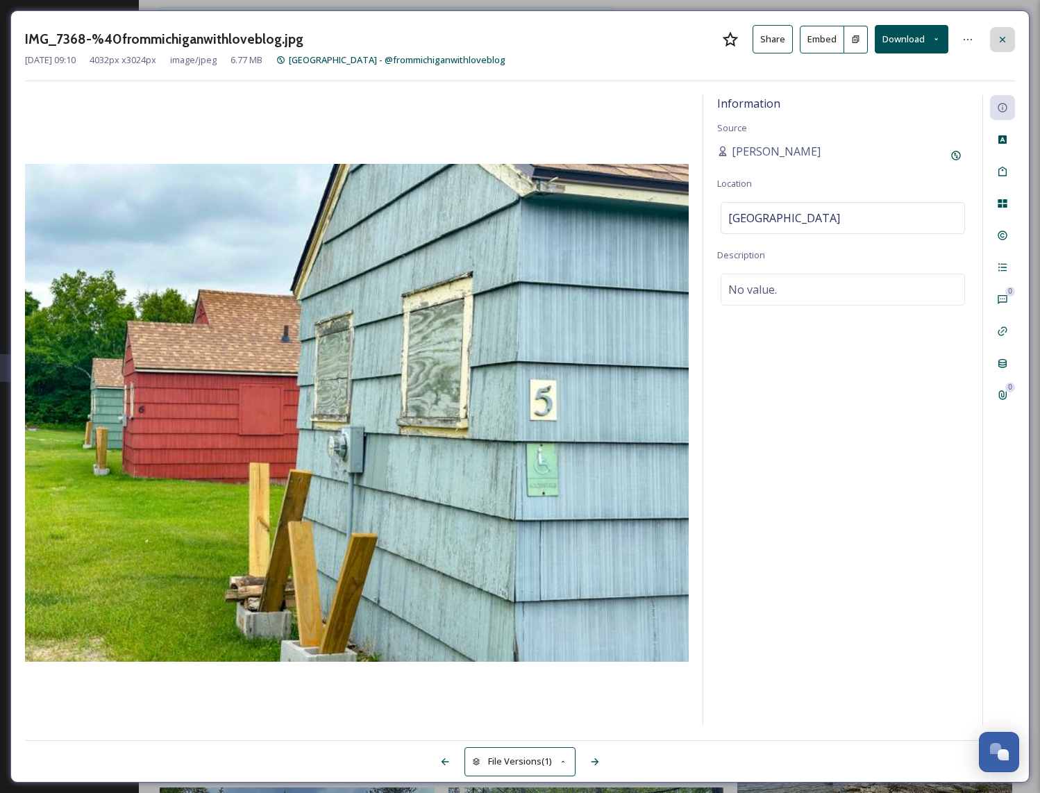
click at [997, 38] on icon at bounding box center [1002, 39] width 11 height 11
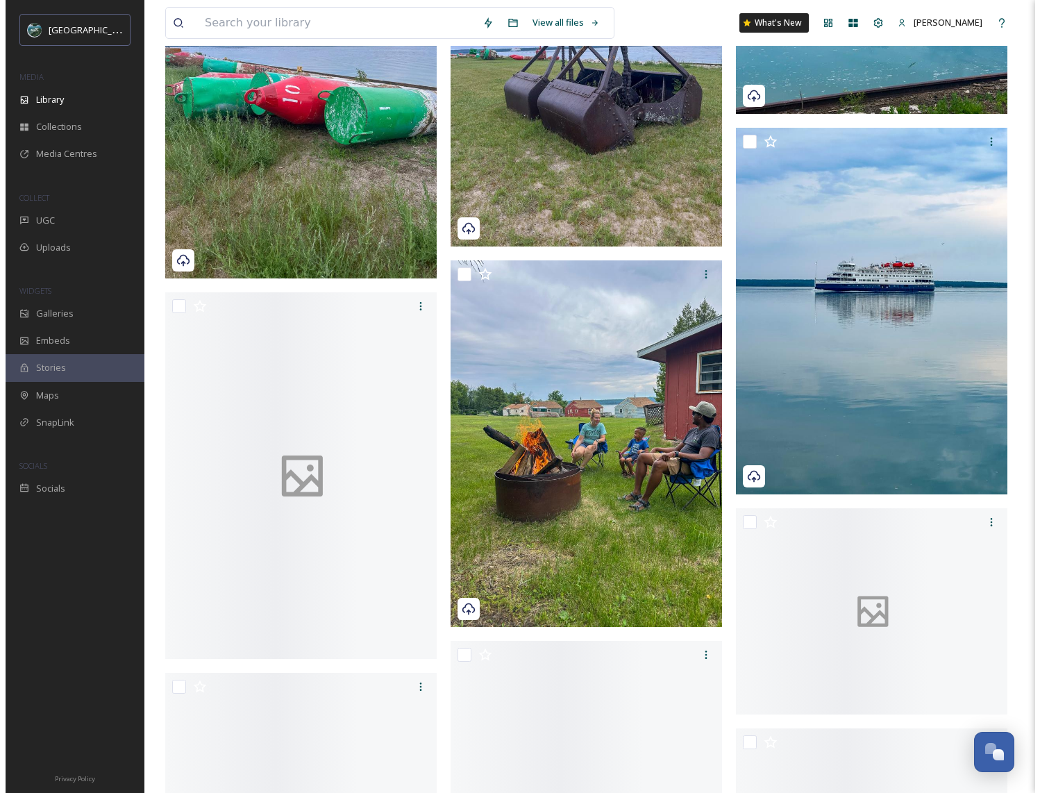
scroll to position [5502, 0]
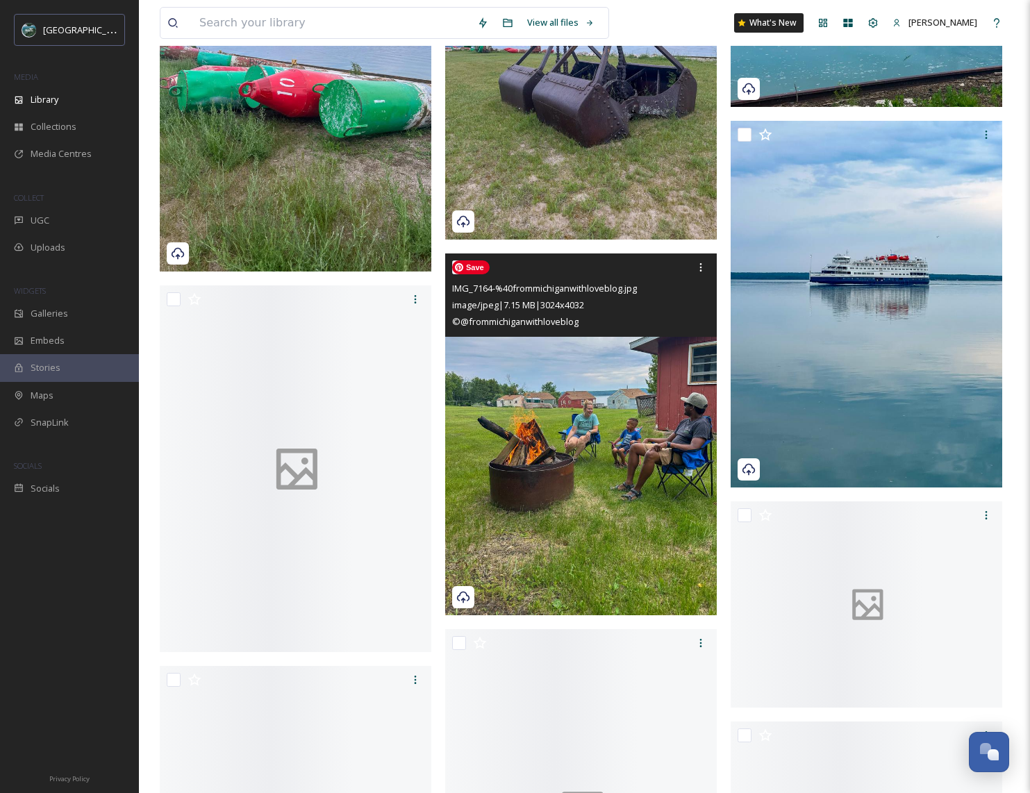
click at [608, 483] on img at bounding box center [581, 434] width 272 height 362
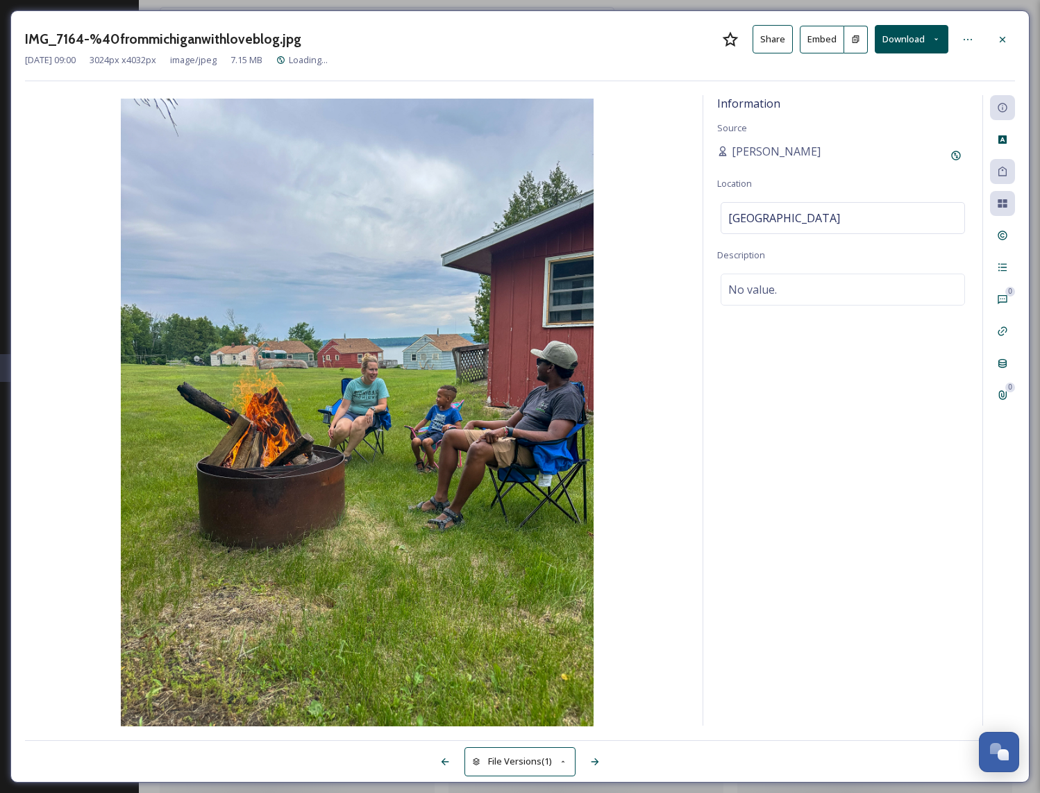
click at [830, 41] on button "Embed" at bounding box center [822, 40] width 44 height 28
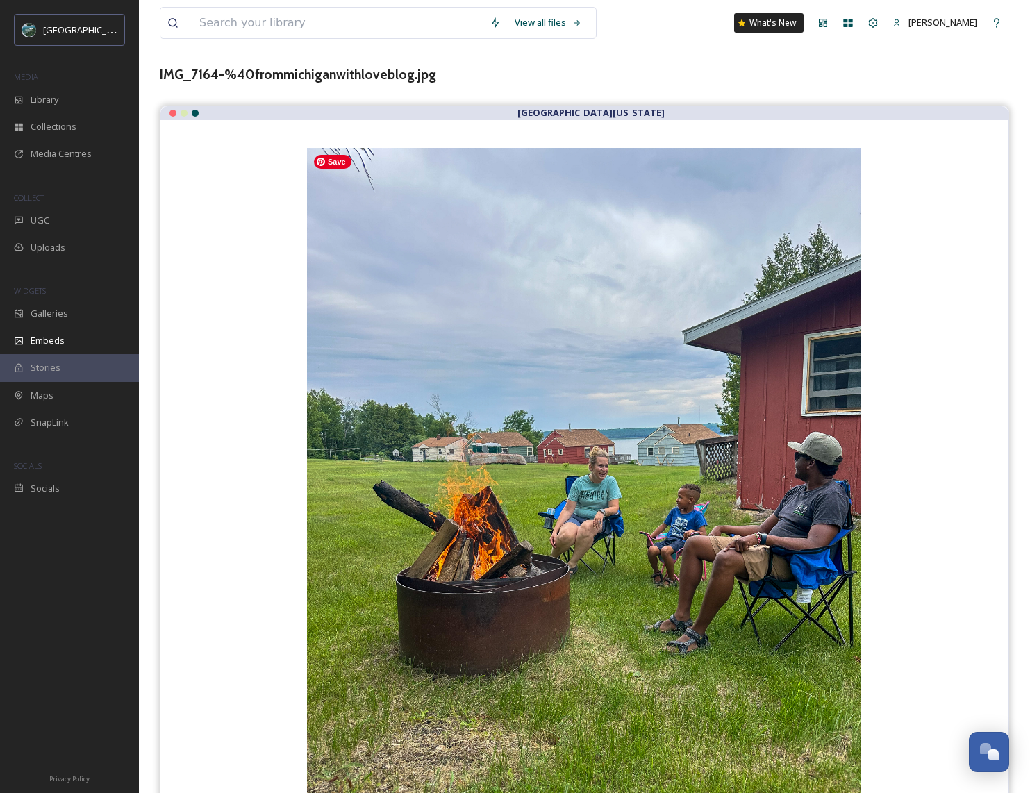
scroll to position [187, 0]
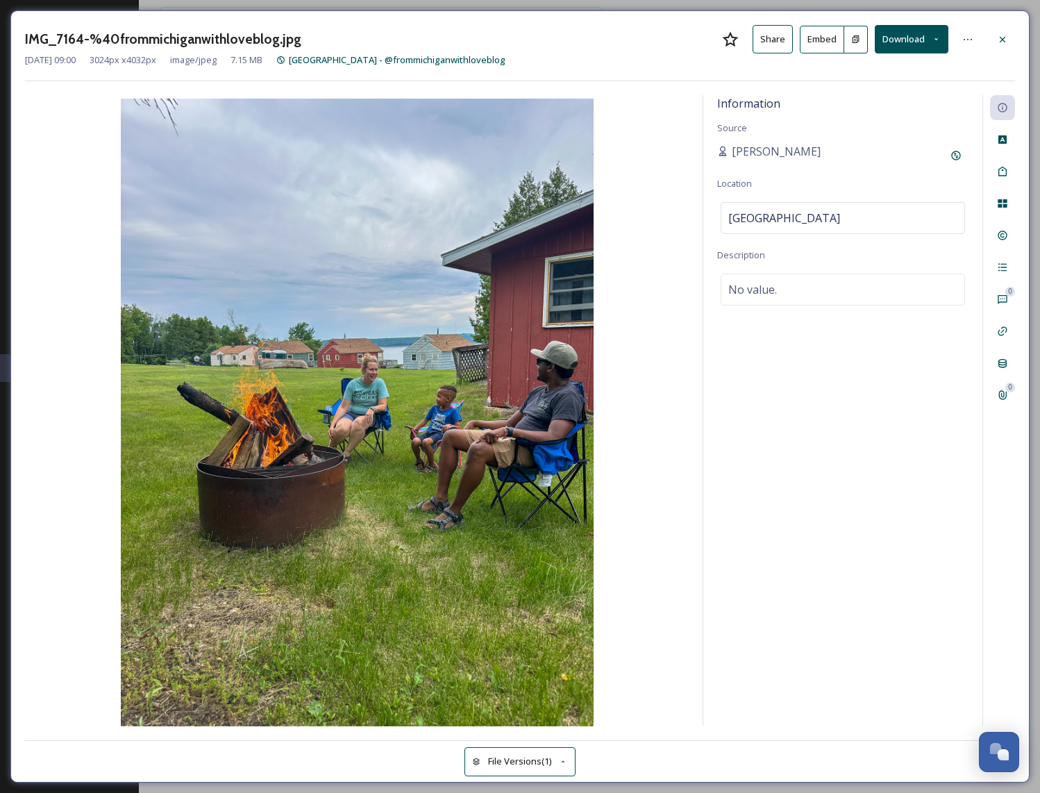
click at [508, 759] on button "File Versions (1)" at bounding box center [520, 761] width 111 height 28
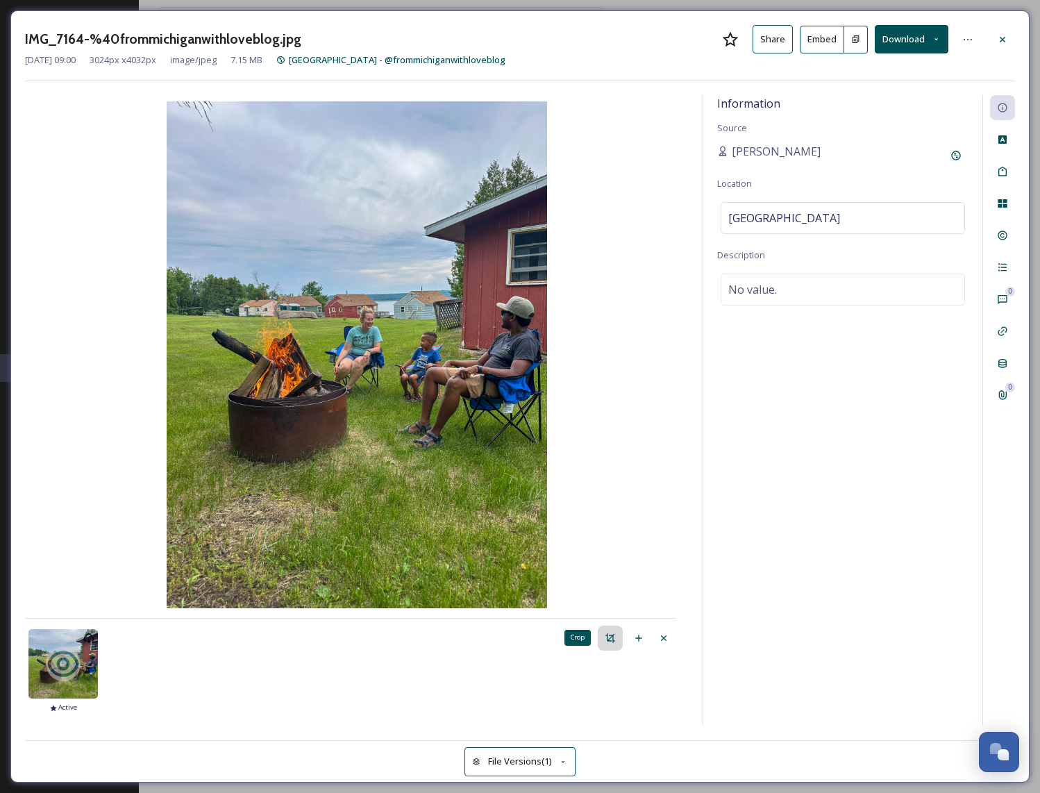
click at [611, 638] on icon at bounding box center [610, 638] width 11 height 11
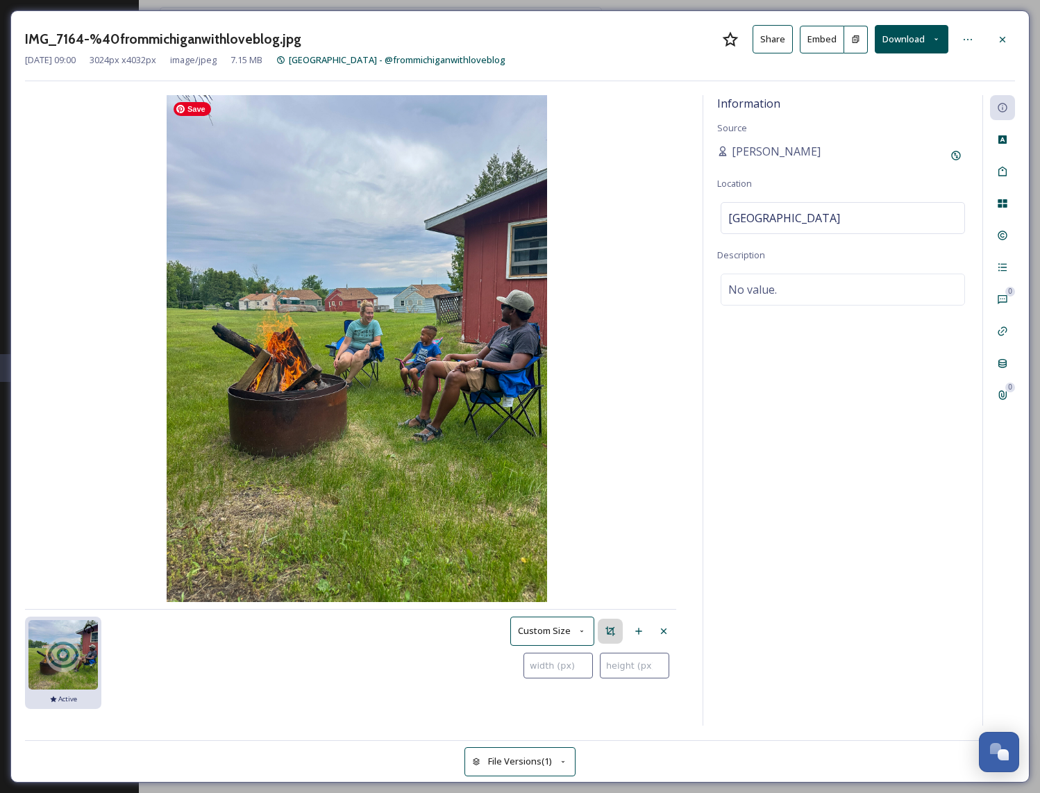
type input "0"
type input "203"
type input "16"
type input "1293"
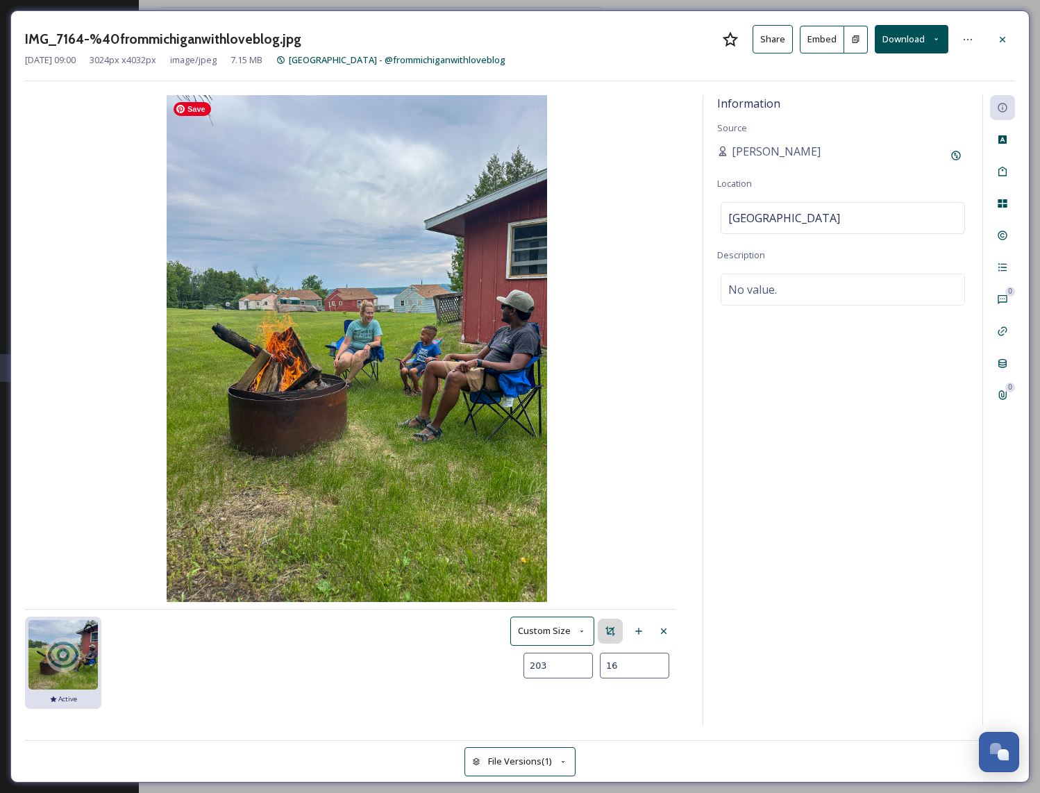
type input "71"
type input "1695"
type input "94"
type input "2617"
type input "172"
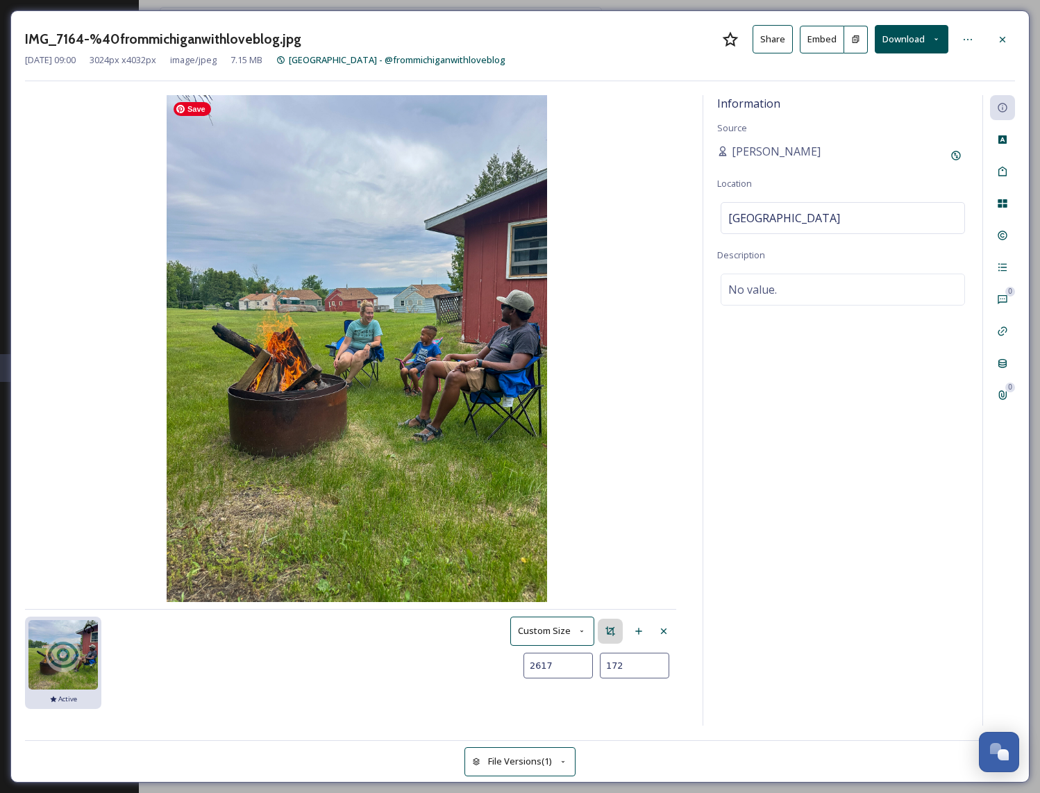
type input "3019"
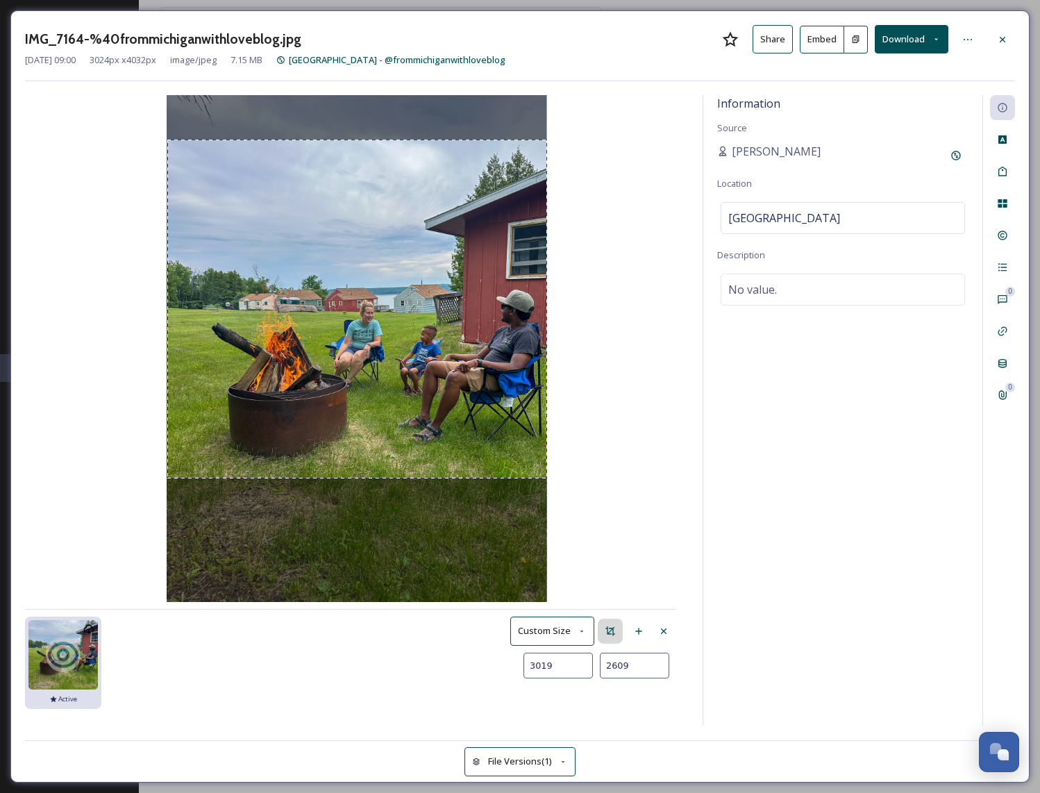
type input "2606"
click at [588, 467] on div "Aug 20 09:00 image/jpeg 3024 x 4032 Active Custom Size 3019 2606" at bounding box center [357, 410] width 664 height 631
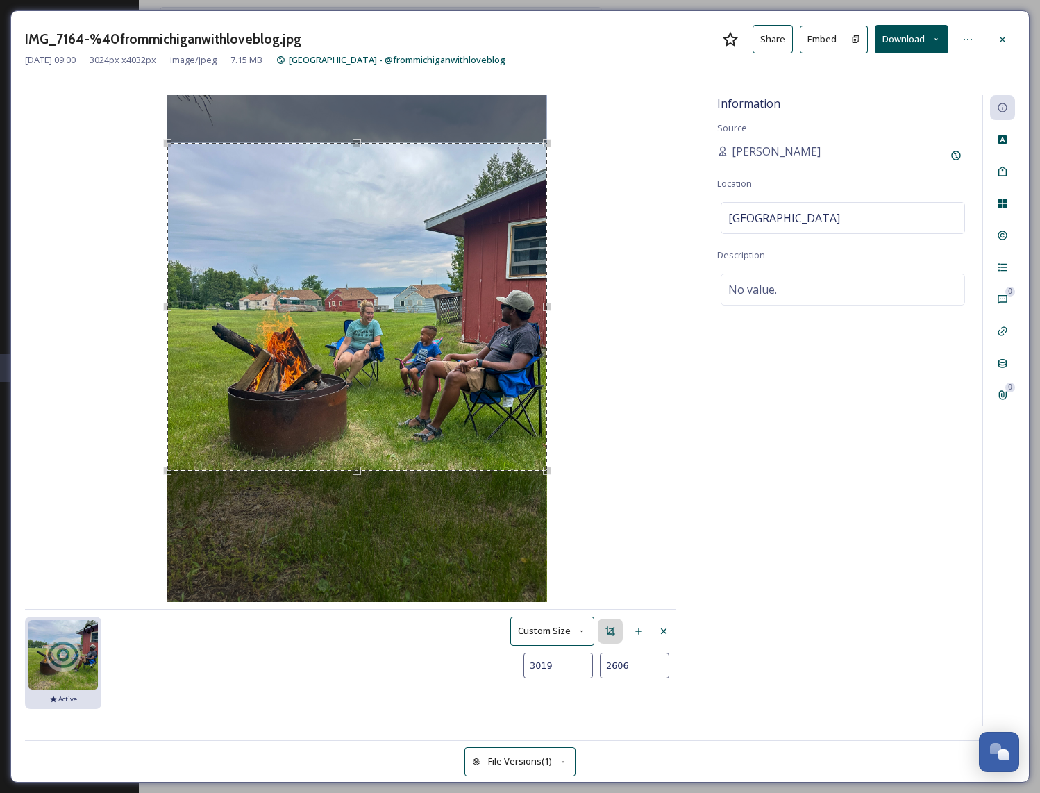
click at [490, 348] on div "Use the arrow keys to move the crop selection area" at bounding box center [357, 307] width 380 height 328
click at [595, 709] on button "Save as new Version" at bounding box center [625, 699] width 103 height 28
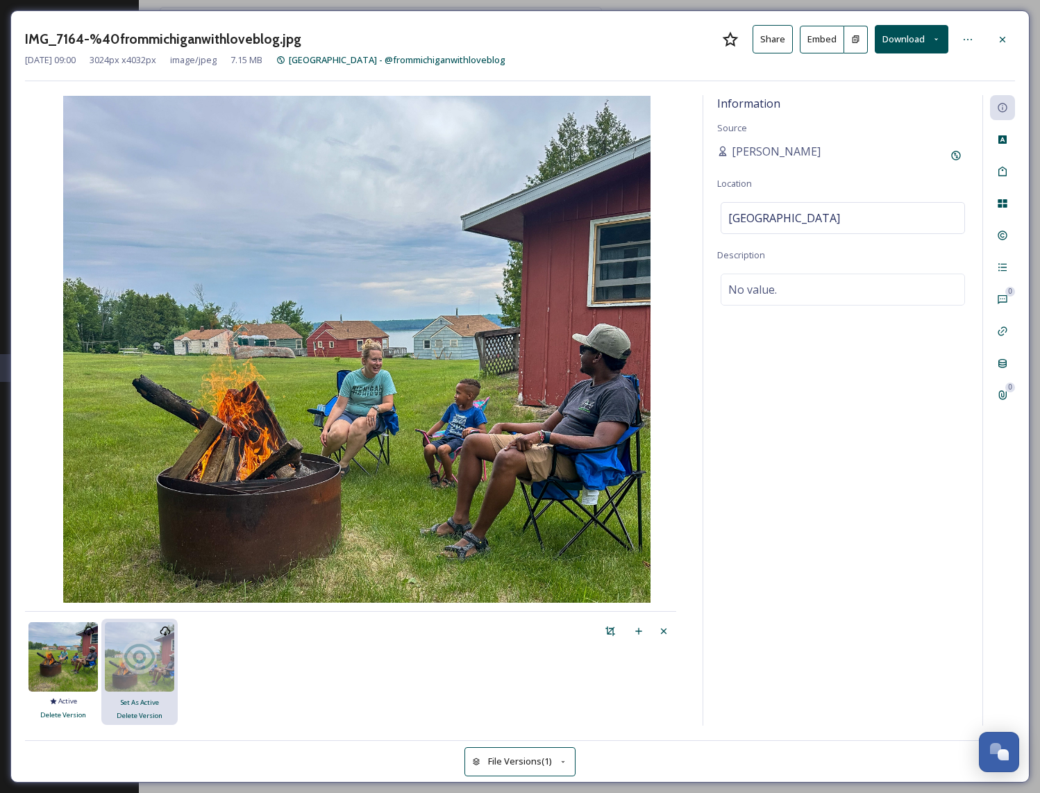
click at [832, 43] on button "Embed" at bounding box center [822, 40] width 44 height 28
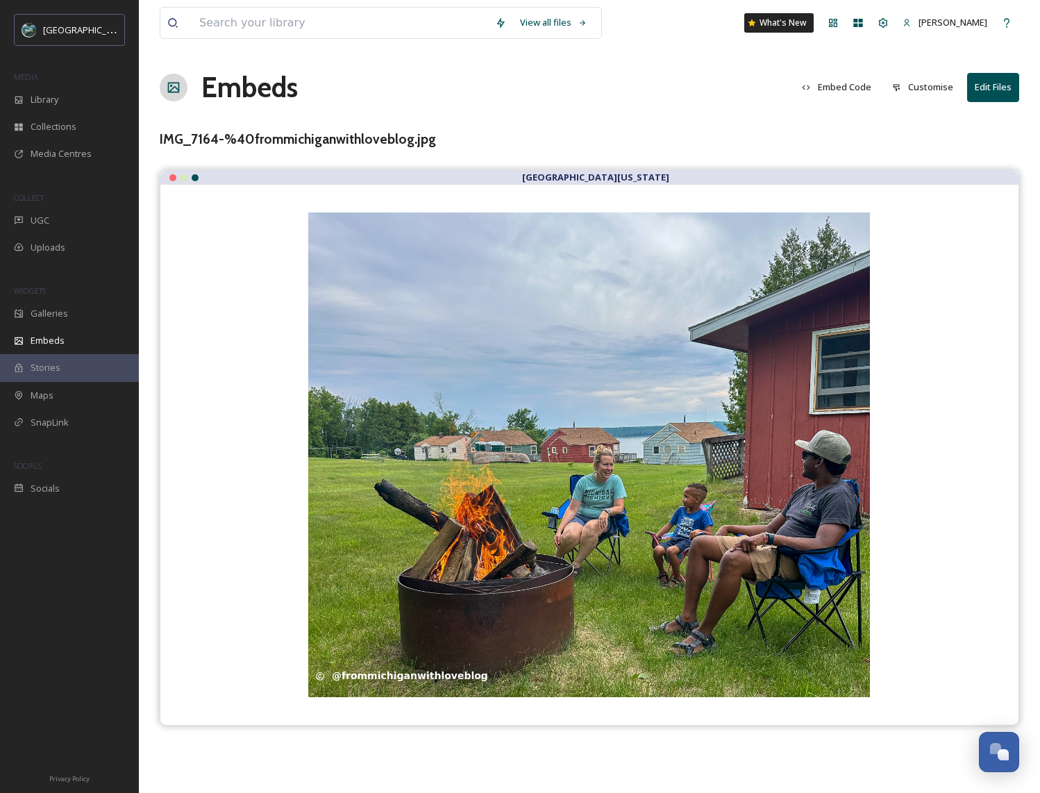
click at [853, 82] on button "Embed Code" at bounding box center [836, 87] width 83 height 27
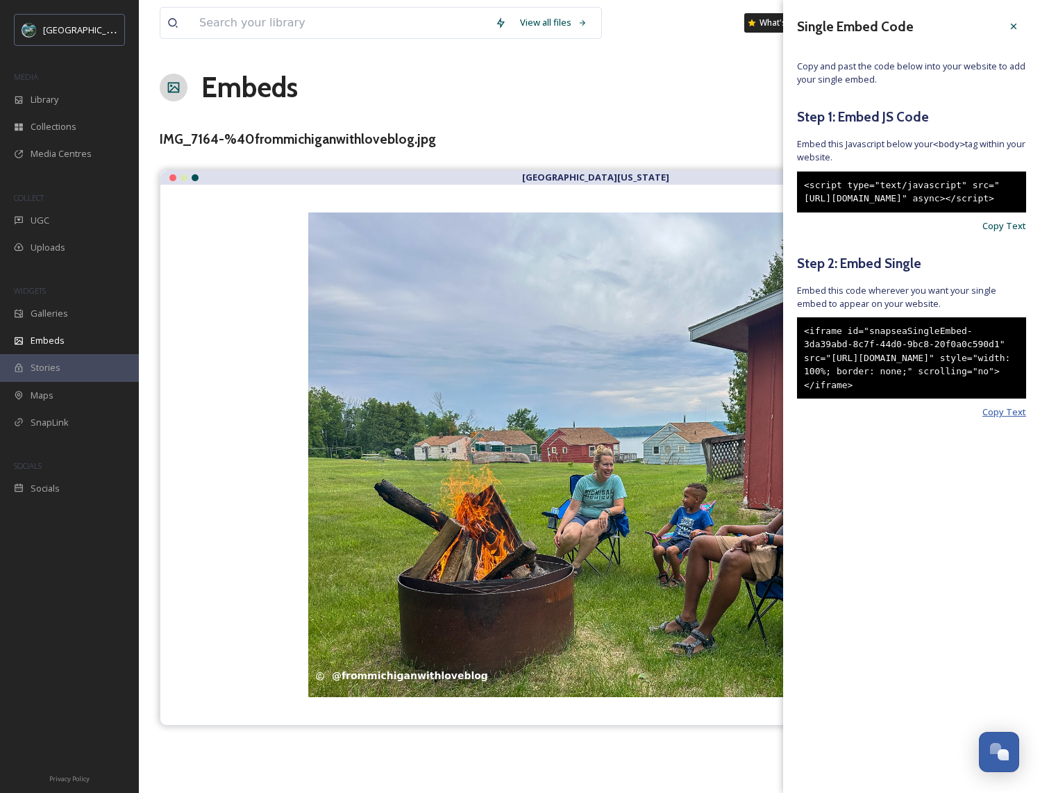
click at [1017, 419] on span "Copy Text" at bounding box center [1005, 412] width 44 height 13
click at [1015, 32] on div at bounding box center [1013, 26] width 25 height 25
